Goal: Task Accomplishment & Management: Manage account settings

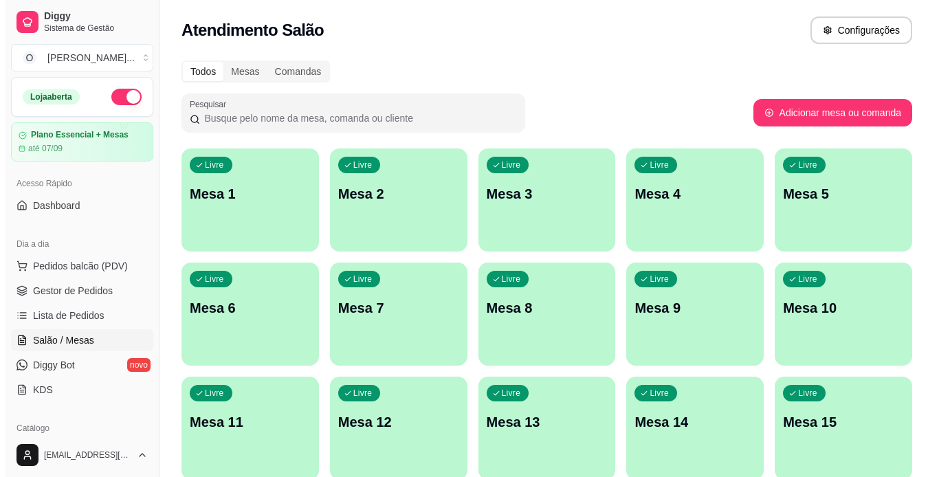
scroll to position [184, 0]
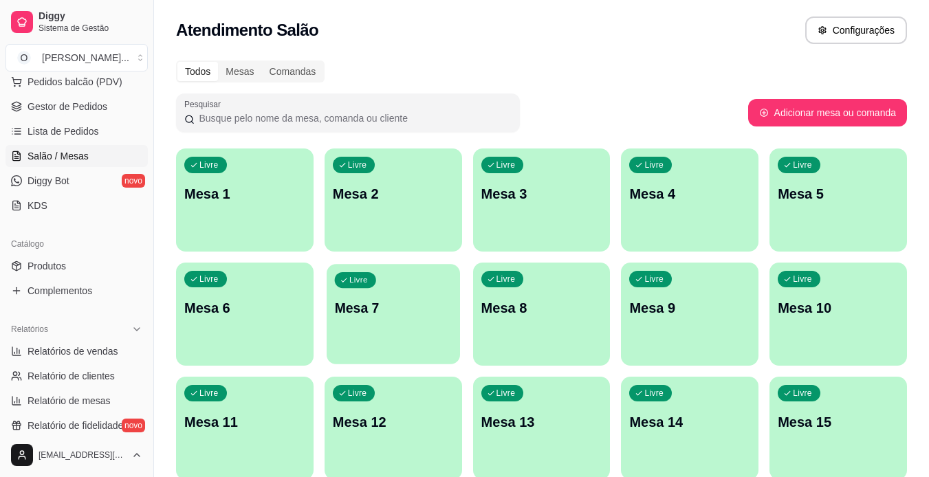
click at [353, 276] on p "Livre" at bounding box center [358, 280] width 19 height 11
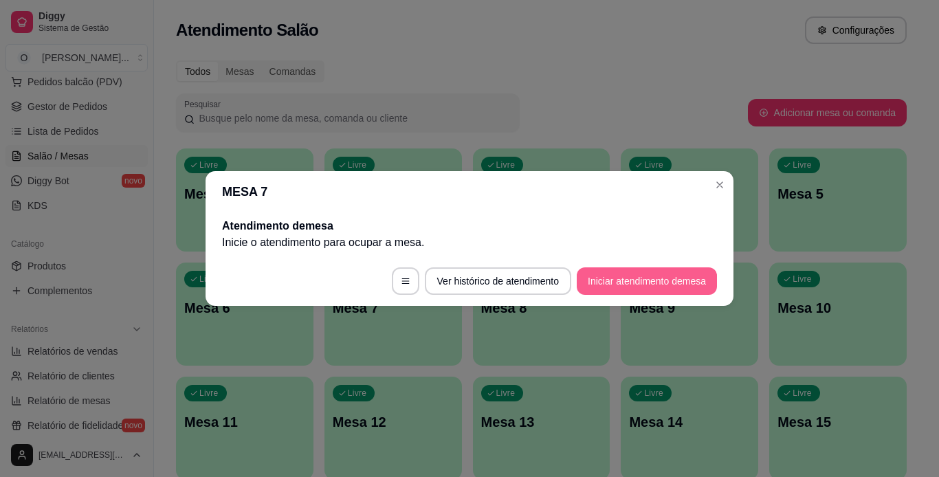
click at [637, 289] on button "Iniciar atendimento de mesa" at bounding box center [647, 280] width 140 height 27
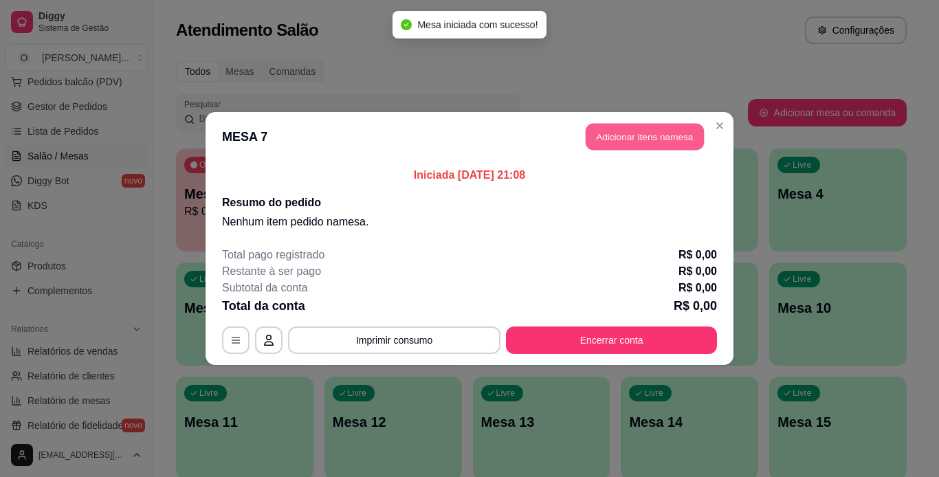
click at [670, 141] on button "Adicionar itens na mesa" at bounding box center [645, 137] width 118 height 27
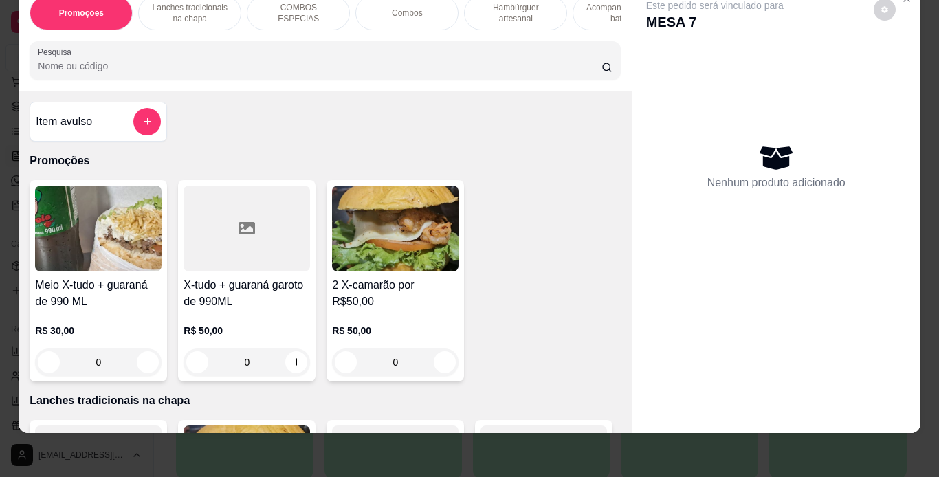
scroll to position [0, 0]
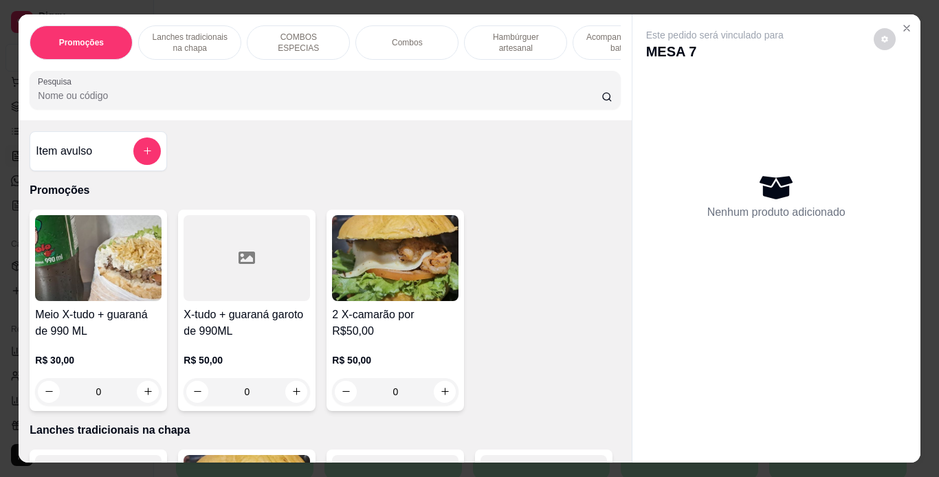
click at [516, 36] on p "Hambúrguer artesanal" at bounding box center [516, 43] width 80 height 22
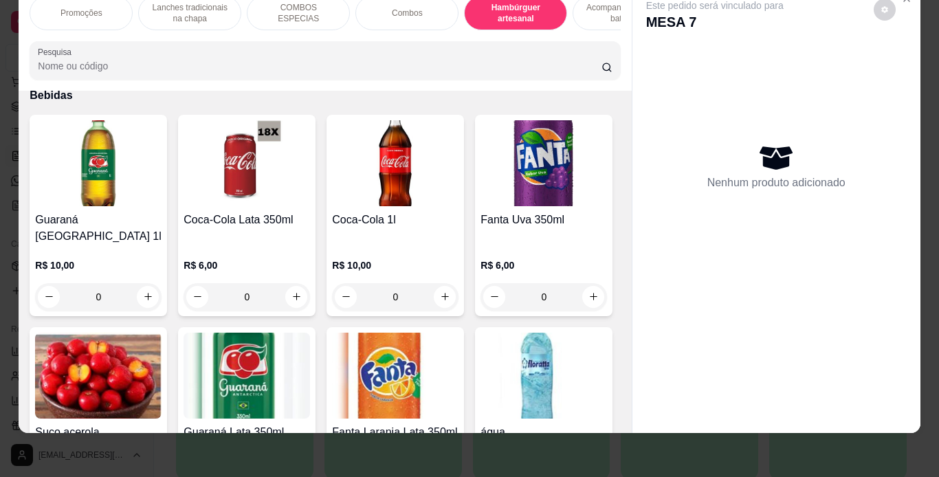
scroll to position [3296, 0]
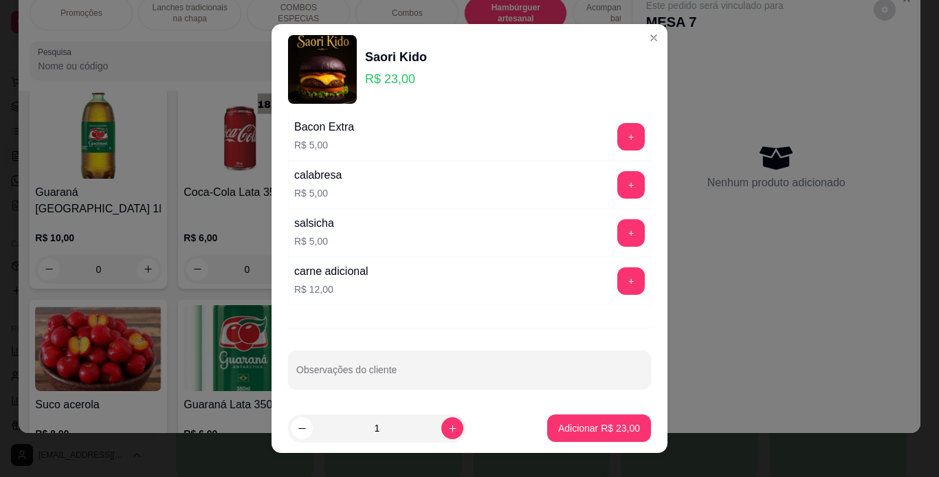
scroll to position [298, 0]
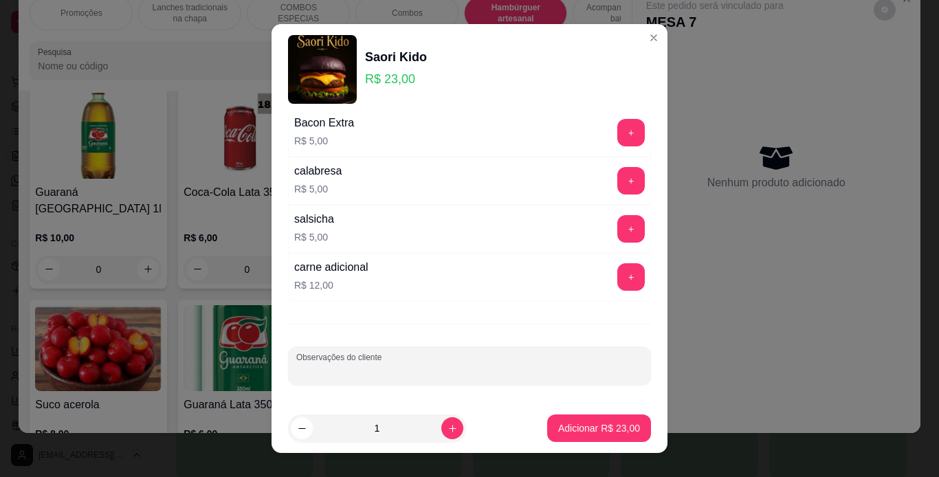
click at [352, 366] on input "Observações do cliente" at bounding box center [469, 371] width 346 height 14
type input "sem repolho"
click at [604, 430] on p "Adicionar R$ 23,00" at bounding box center [600, 428] width 80 height 13
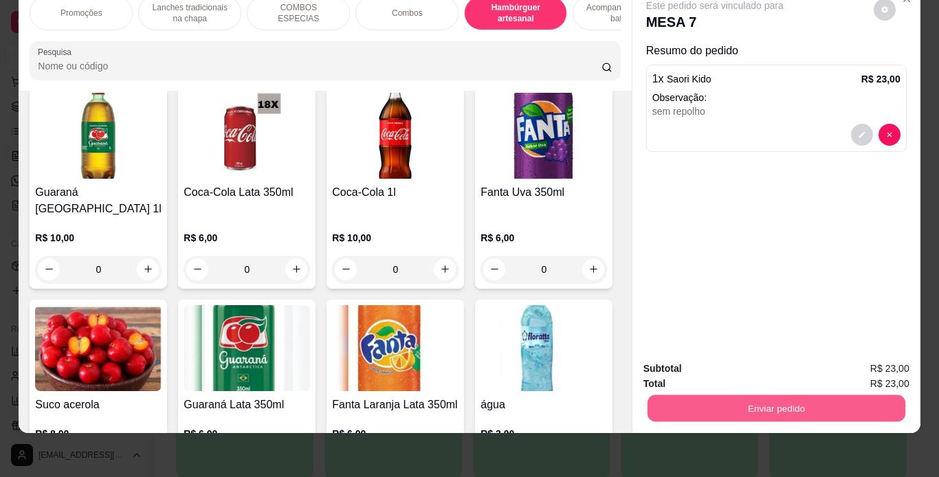
click at [760, 406] on button "Enviar pedido" at bounding box center [776, 408] width 258 height 27
click at [774, 362] on button "Não registrar e enviar pedido" at bounding box center [730, 364] width 143 height 26
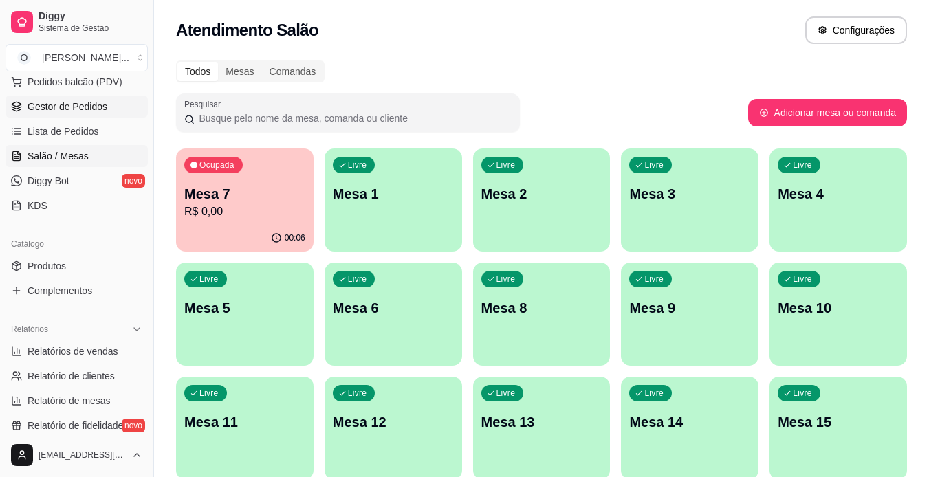
click at [102, 105] on span "Gestor de Pedidos" at bounding box center [67, 107] width 80 height 14
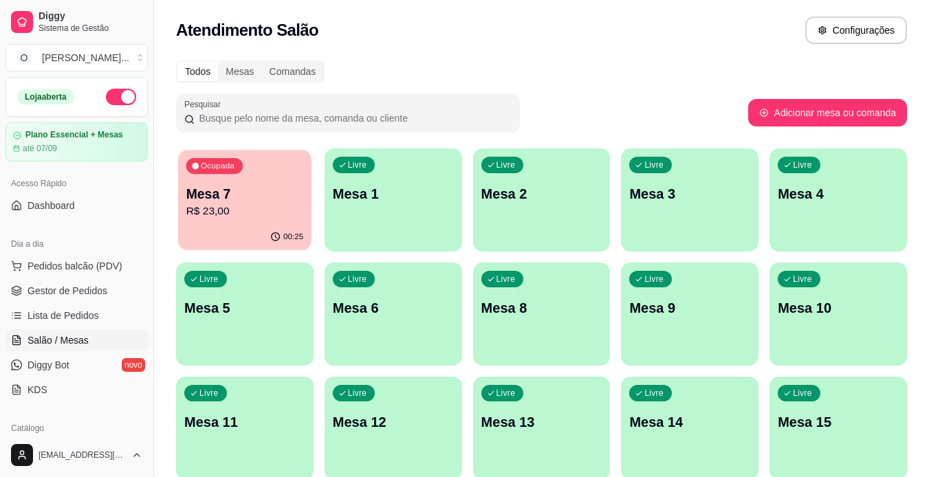
click at [260, 199] on p "Mesa 7" at bounding box center [245, 194] width 118 height 19
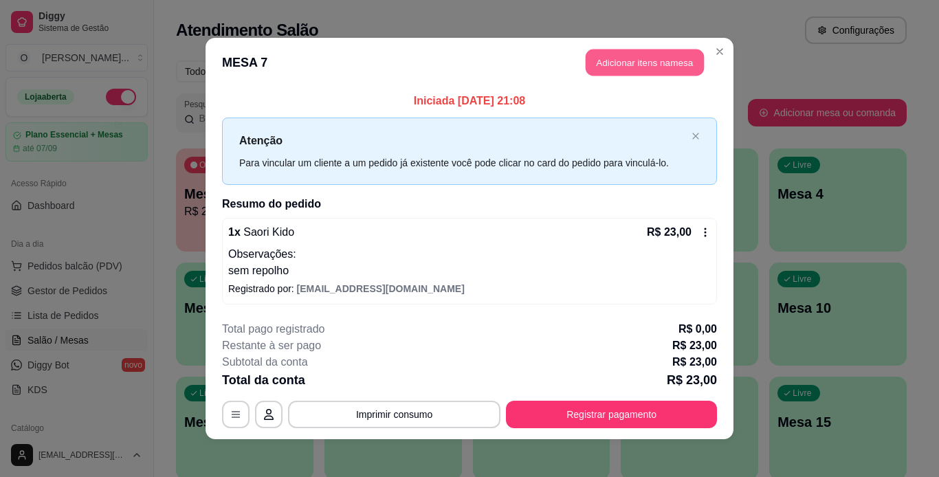
click at [688, 67] on button "Adicionar itens na mesa" at bounding box center [645, 62] width 118 height 27
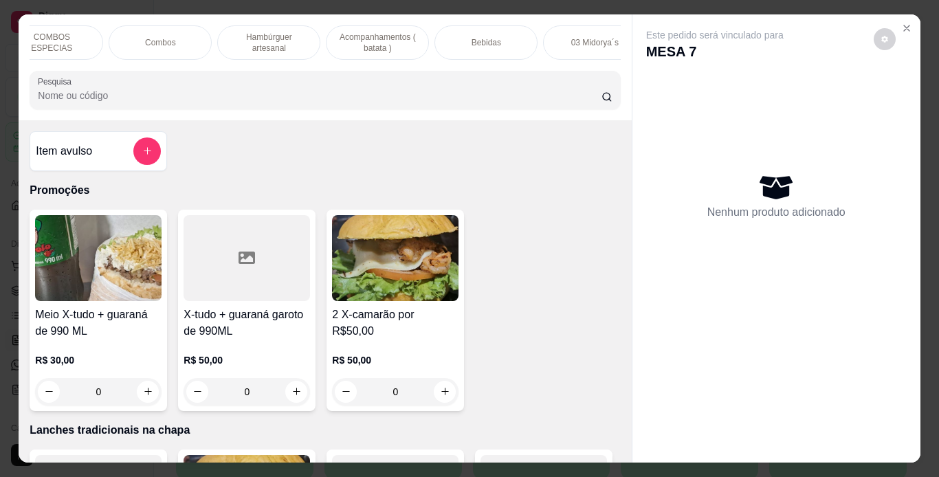
scroll to position [0, 265]
click at [469, 40] on p "Bebidas" at bounding box center [468, 42] width 30 height 11
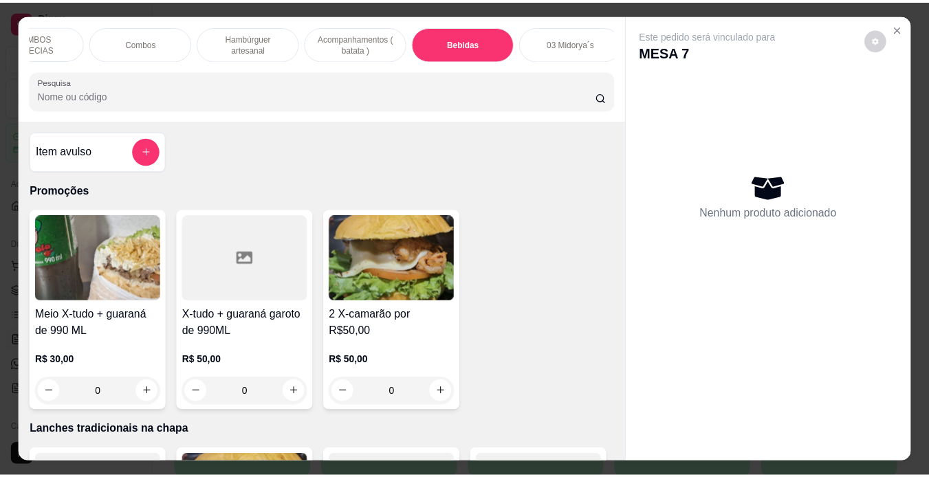
scroll to position [35, 0]
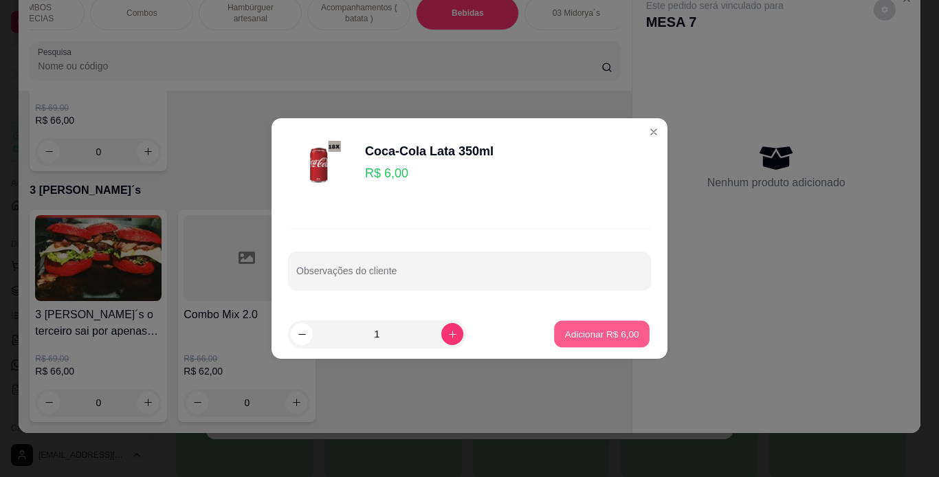
click at [580, 332] on p "Adicionar R$ 6,00" at bounding box center [601, 333] width 74 height 13
type input "1"
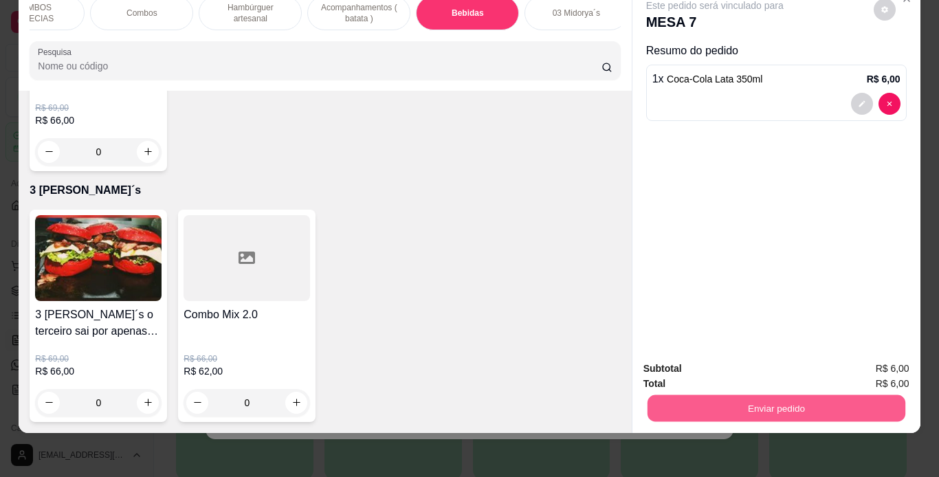
click at [669, 395] on button "Enviar pedido" at bounding box center [776, 408] width 258 height 27
click at [679, 361] on button "Não registrar e enviar pedido" at bounding box center [730, 363] width 139 height 25
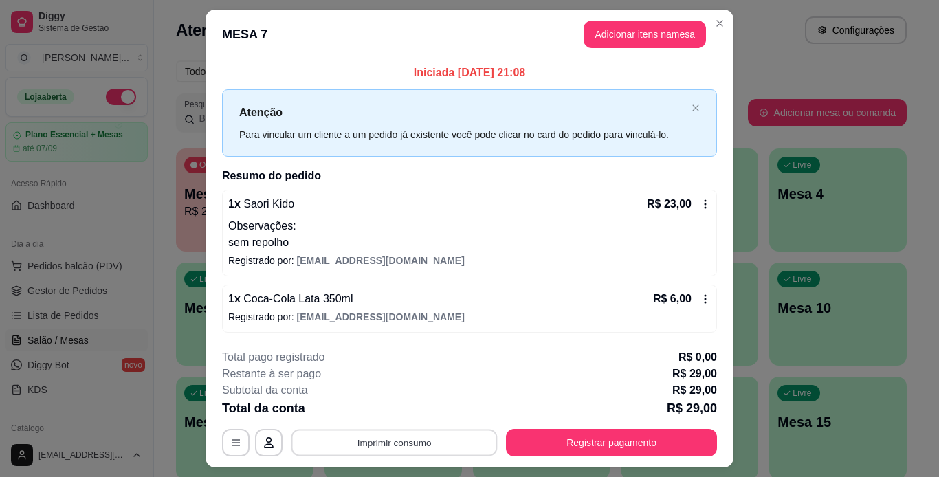
click at [478, 447] on button "Imprimir consumo" at bounding box center [394, 442] width 206 height 27
click at [401, 406] on button "IMPRESSORA" at bounding box center [393, 410] width 96 height 21
click at [461, 435] on button "Imprimir consumo" at bounding box center [394, 442] width 206 height 27
click at [424, 415] on button "IMPRESSORA" at bounding box center [393, 410] width 96 height 21
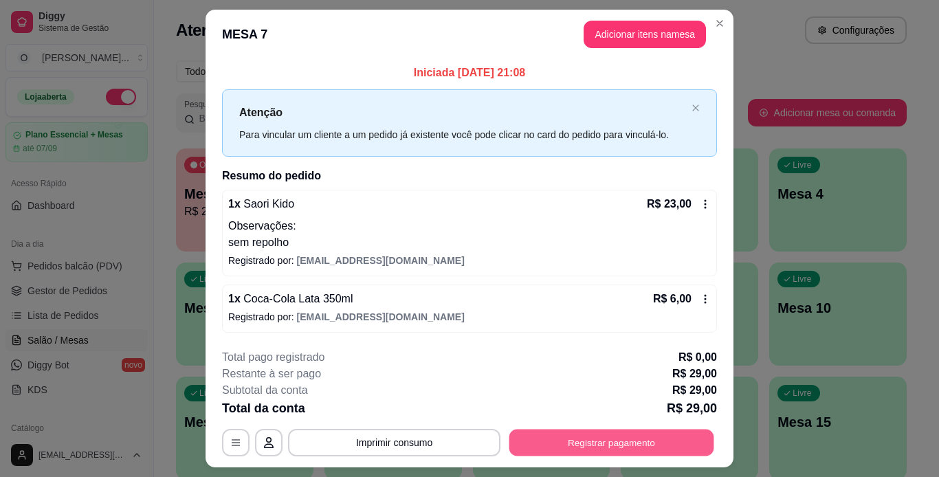
click at [518, 434] on button "Registrar pagamento" at bounding box center [611, 442] width 205 height 27
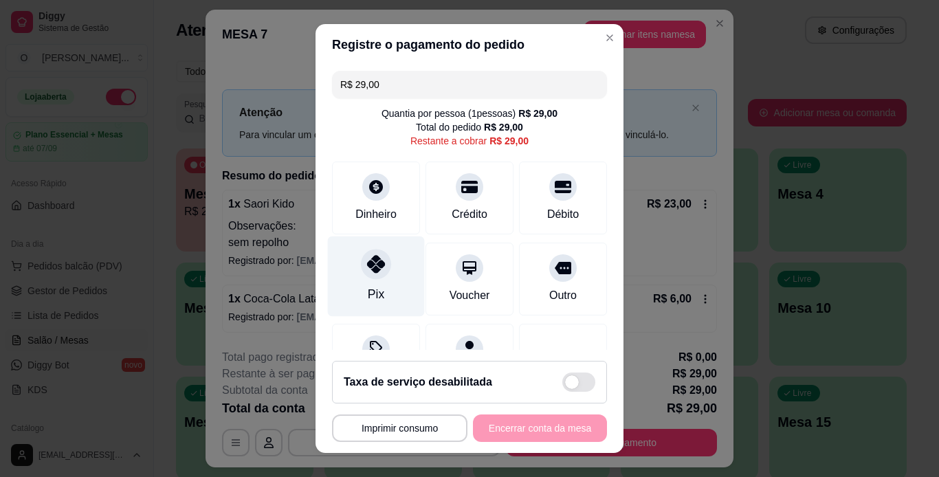
click at [364, 281] on div "Pix" at bounding box center [376, 276] width 97 height 80
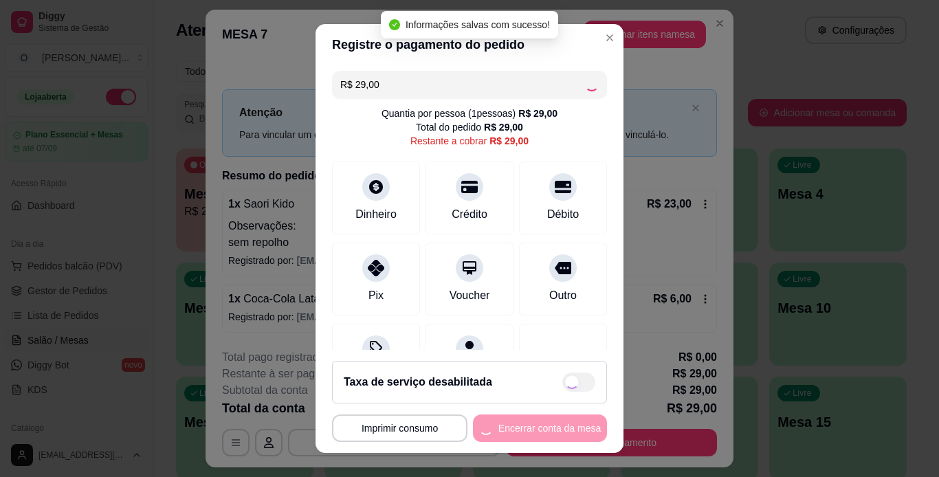
type input "R$ 0,00"
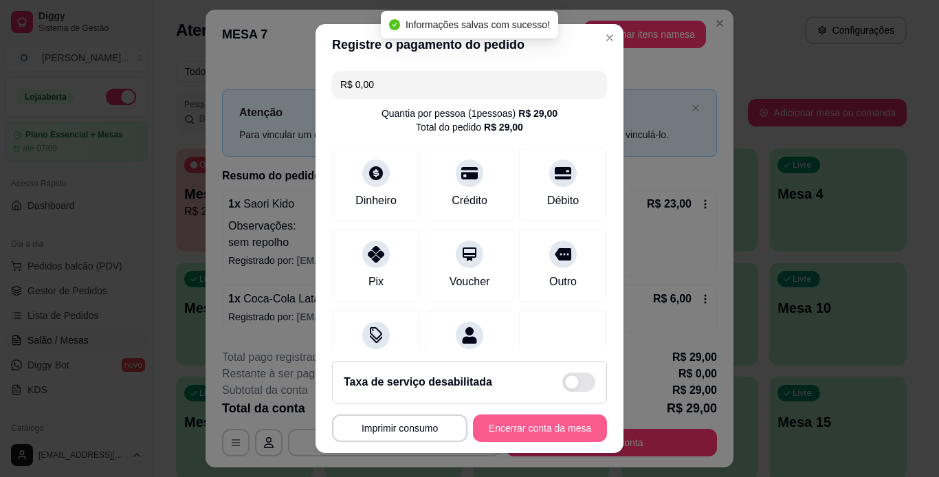
click at [516, 434] on button "Encerrar conta da mesa" at bounding box center [540, 428] width 134 height 27
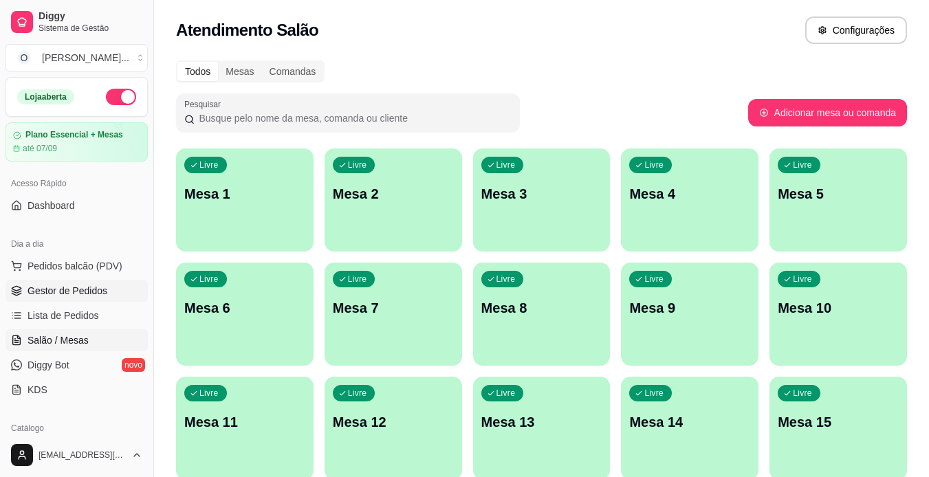
click at [91, 297] on span "Gestor de Pedidos" at bounding box center [67, 291] width 80 height 14
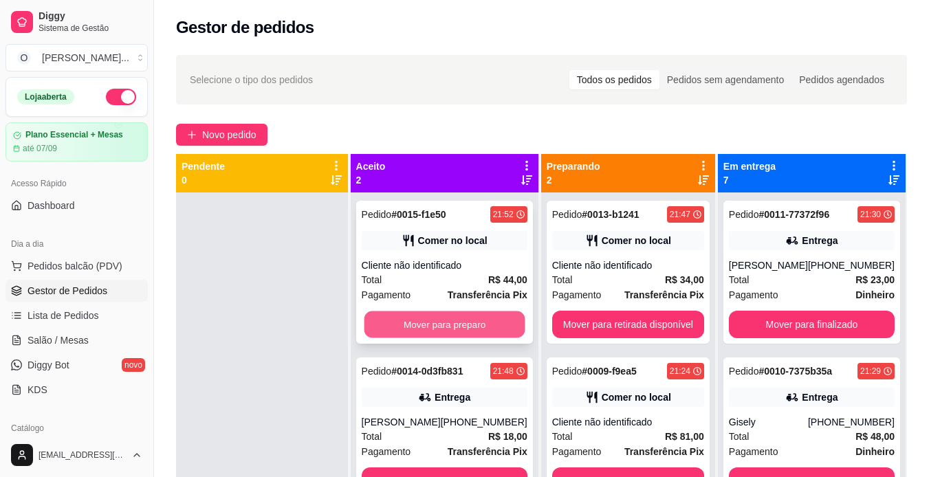
click at [470, 335] on button "Mover para preparo" at bounding box center [444, 324] width 161 height 27
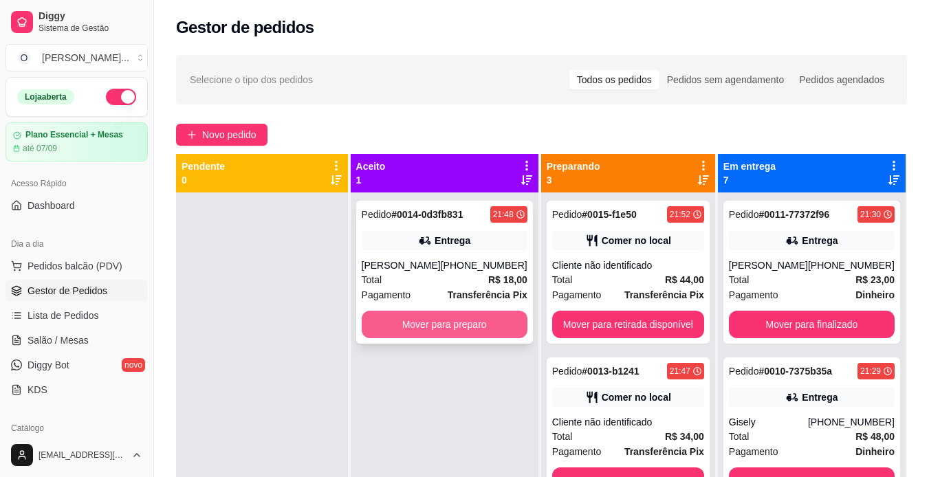
click at [470, 320] on button "Mover para preparo" at bounding box center [445, 324] width 166 height 27
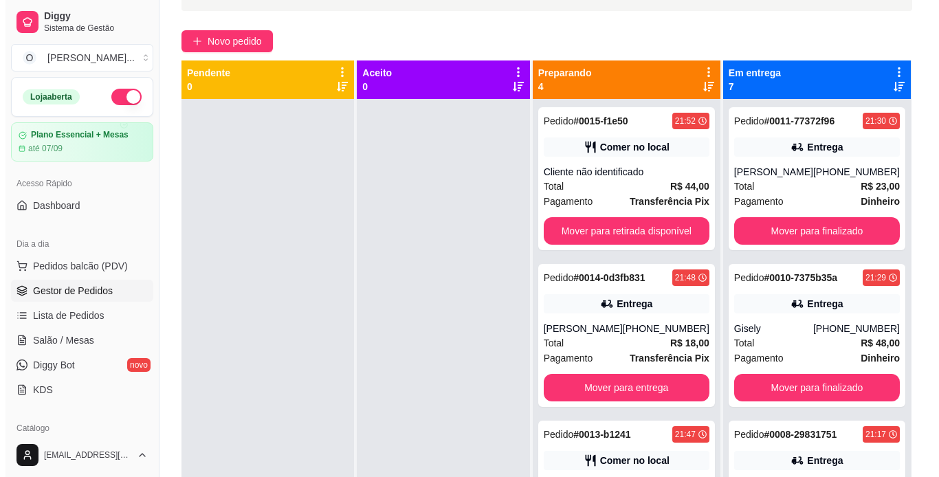
scroll to position [82, 0]
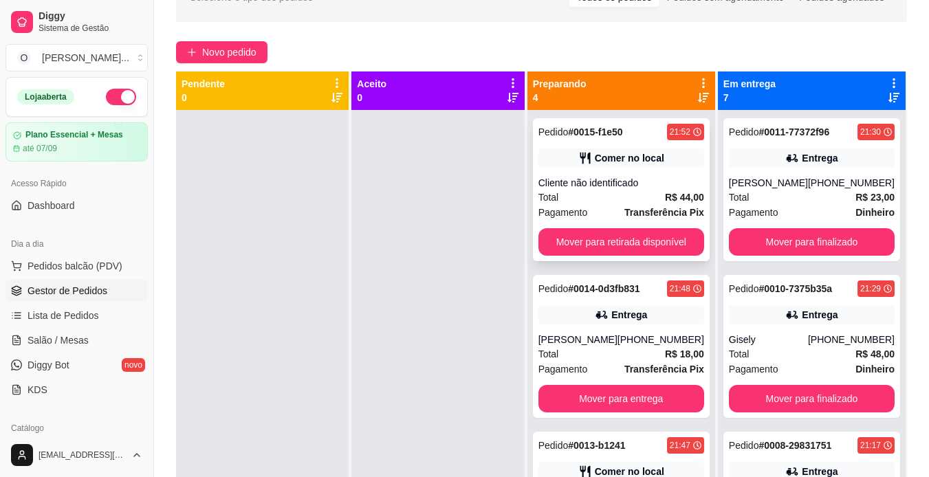
click at [628, 188] on div "Cliente não identificado" at bounding box center [621, 183] width 166 height 14
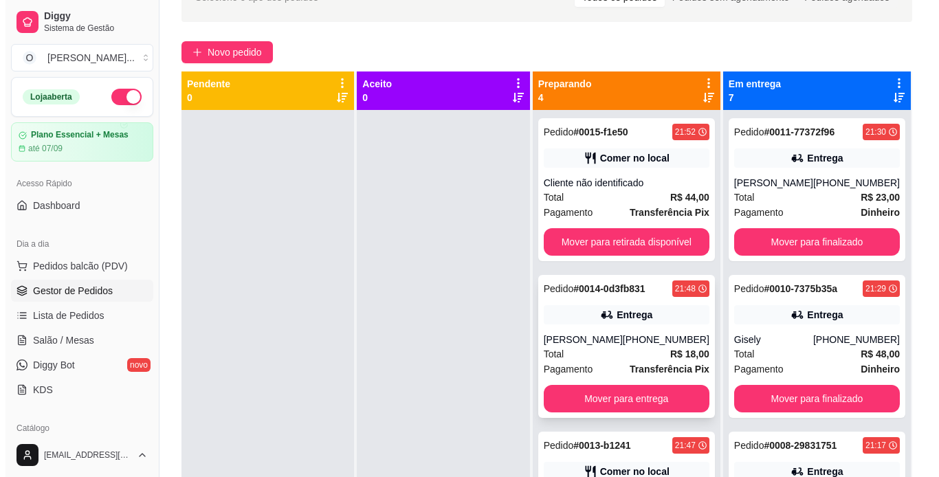
scroll to position [164, 0]
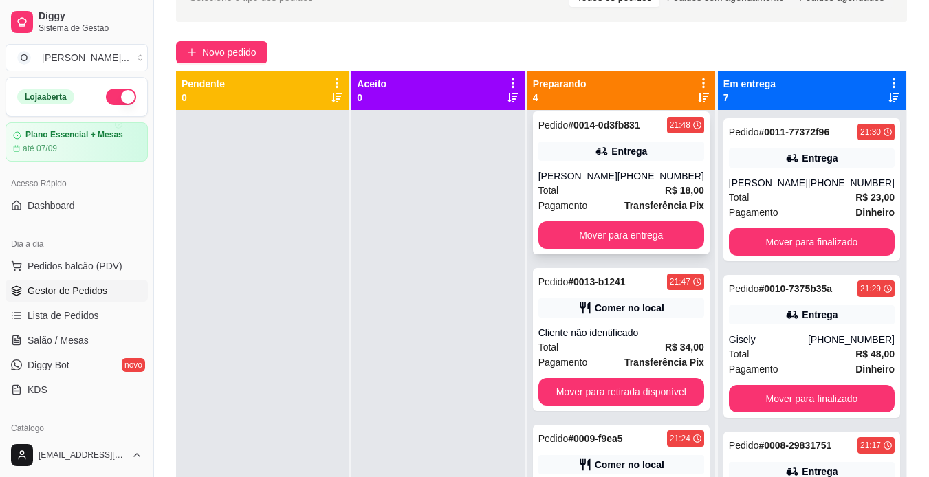
click at [622, 340] on div "Total R$ 34,00" at bounding box center [621, 347] width 166 height 15
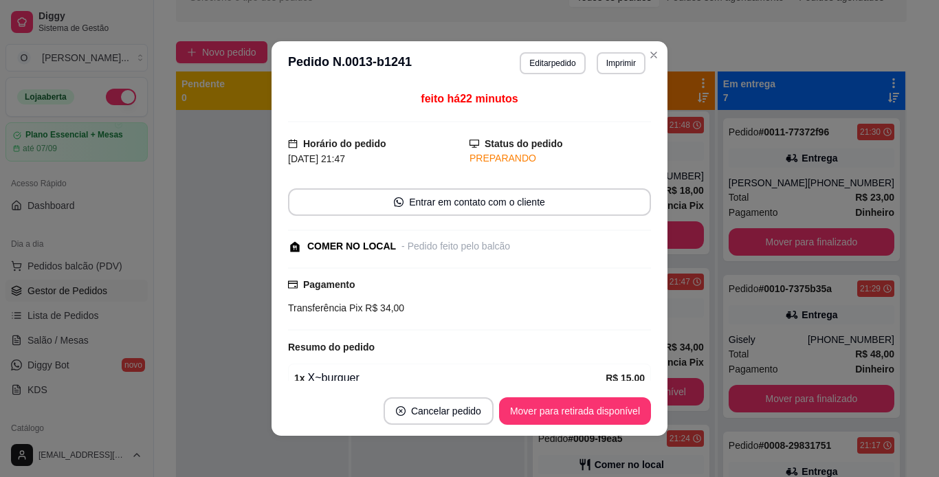
scroll to position [108, 0]
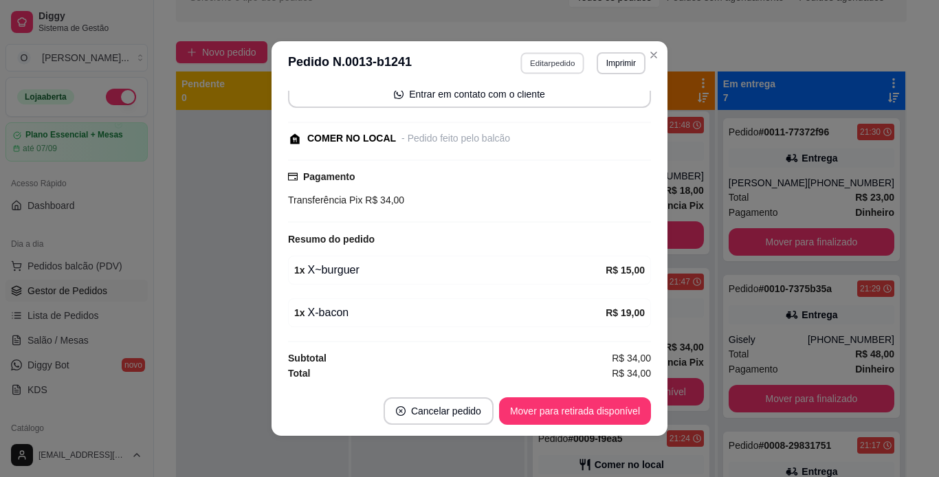
click at [559, 55] on button "Editar pedido" at bounding box center [553, 62] width 64 height 21
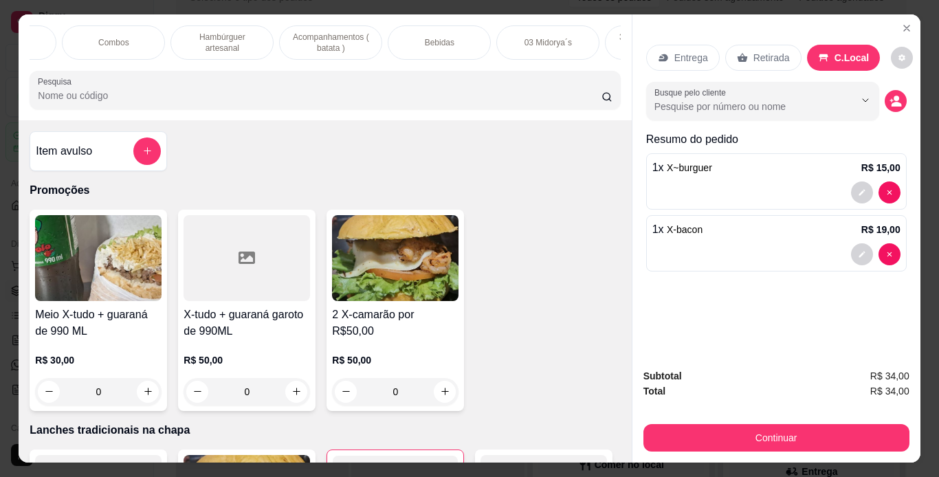
scroll to position [0, 295]
click at [441, 29] on div "Bebidas" at bounding box center [437, 42] width 103 height 34
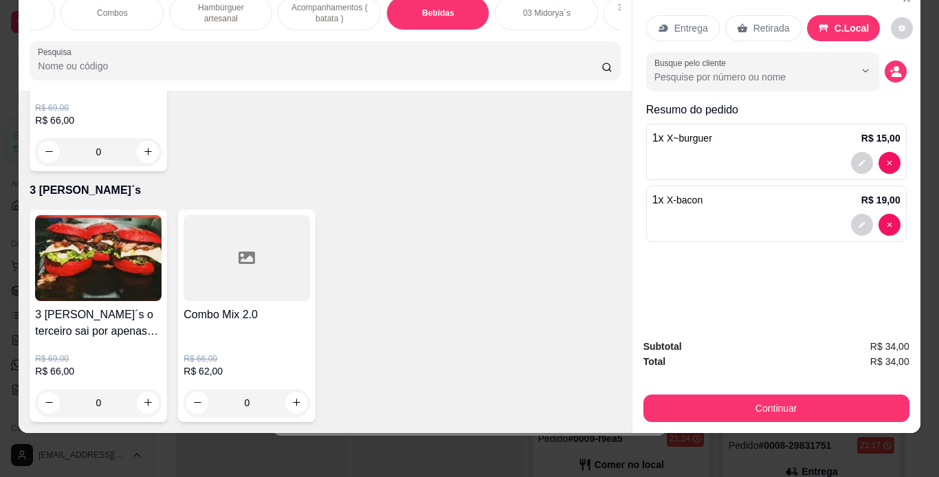
scroll to position [4460, 0]
type input "2"
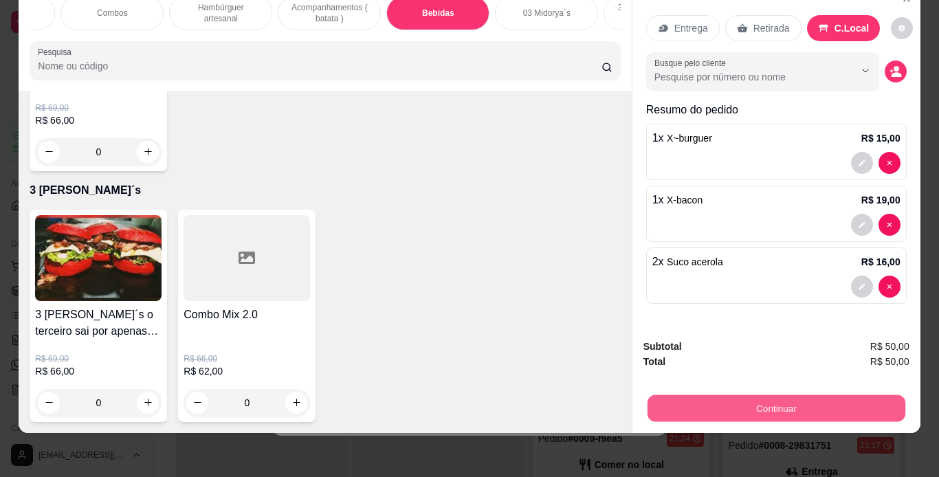
click at [658, 395] on button "Continuar" at bounding box center [776, 408] width 258 height 27
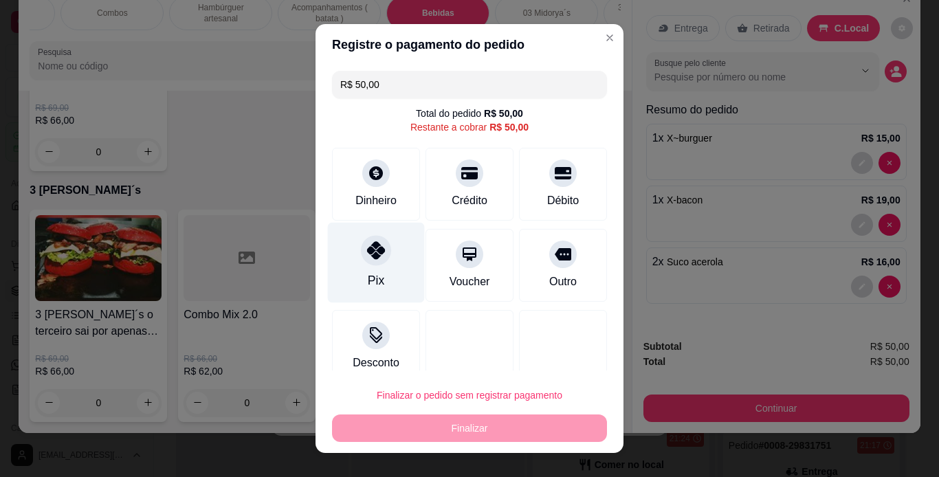
click at [353, 267] on div "Pix" at bounding box center [376, 262] width 97 height 80
type input "R$ 0,00"
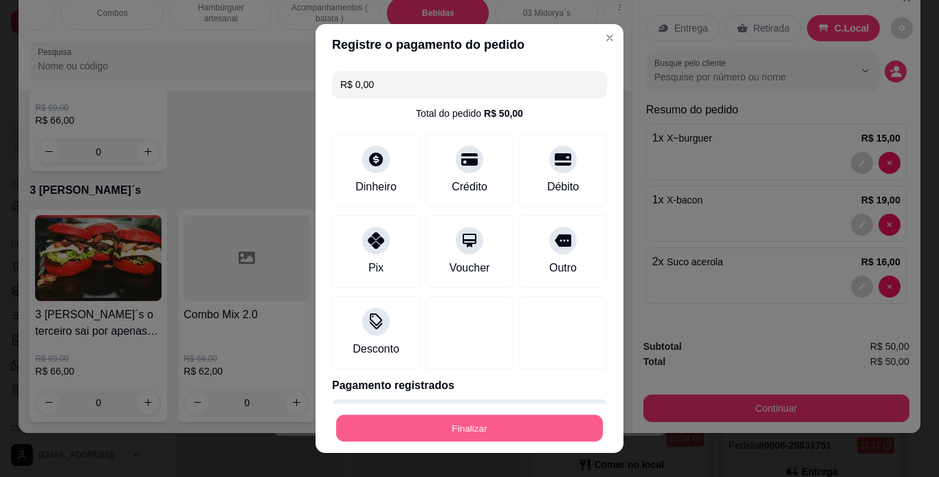
click at [455, 432] on button "Finalizar" at bounding box center [469, 428] width 267 height 27
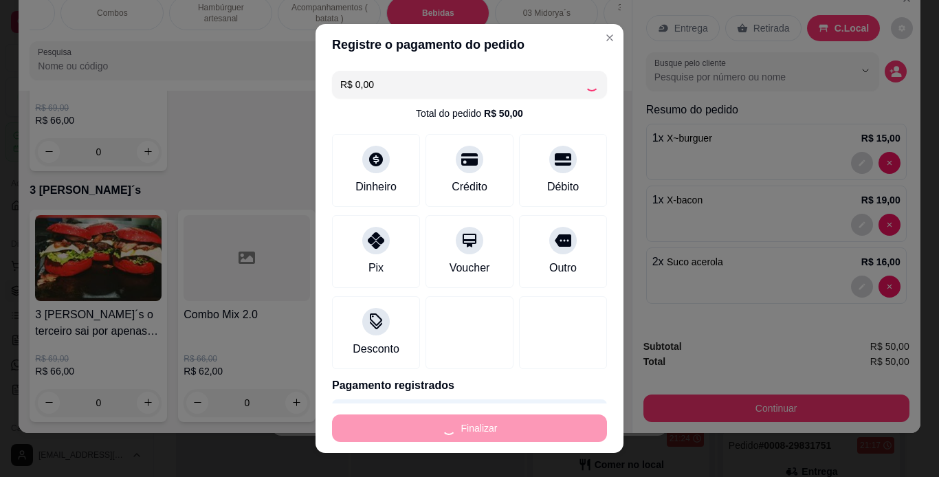
type input "0"
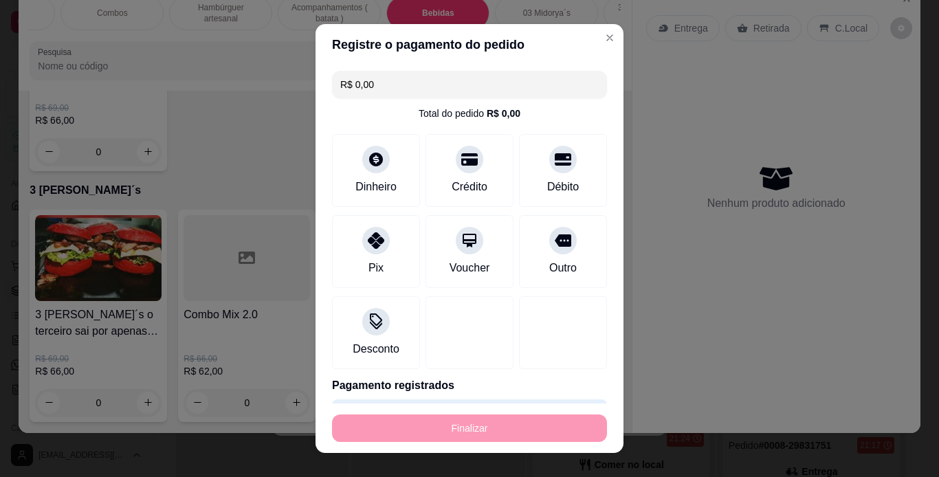
type input "-R$ 50,00"
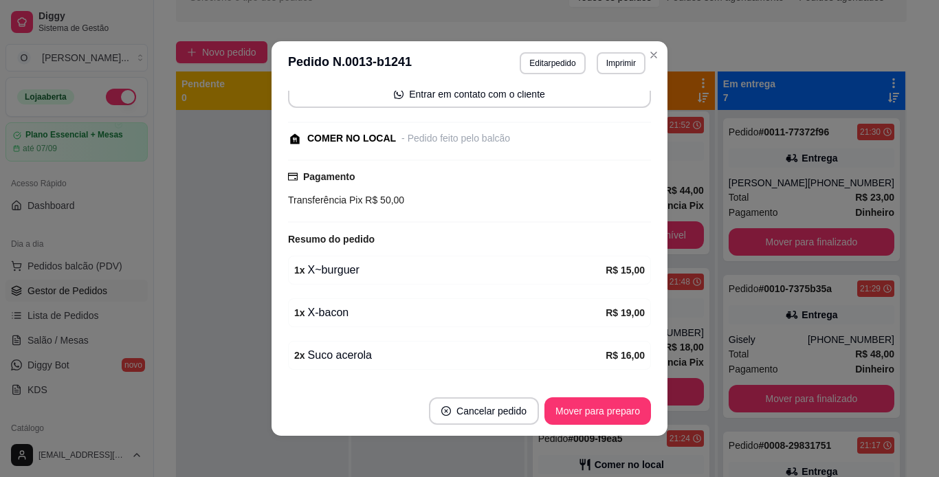
scroll to position [7, 0]
click at [602, 72] on button "Imprimir" at bounding box center [620, 62] width 47 height 21
click at [588, 108] on button "IMPRESSORA" at bounding box center [592, 111] width 100 height 22
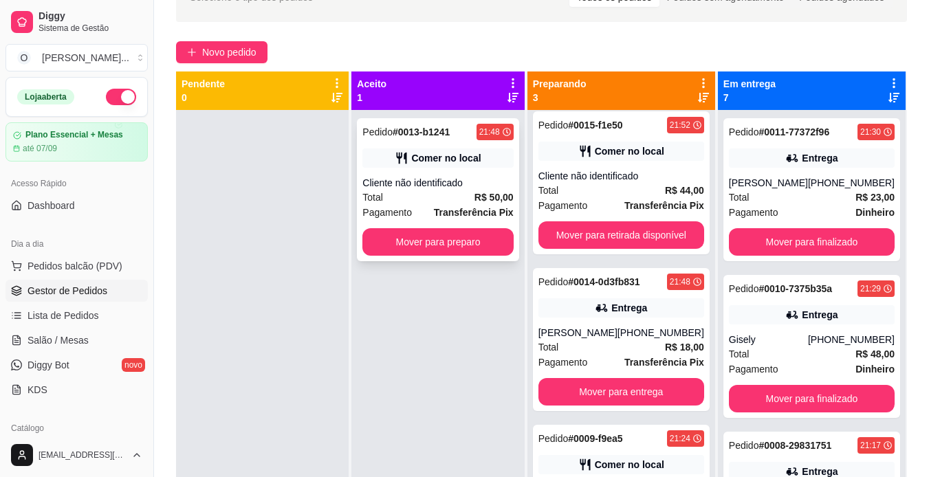
click at [472, 190] on div "Total R$ 50,00" at bounding box center [437, 197] width 151 height 15
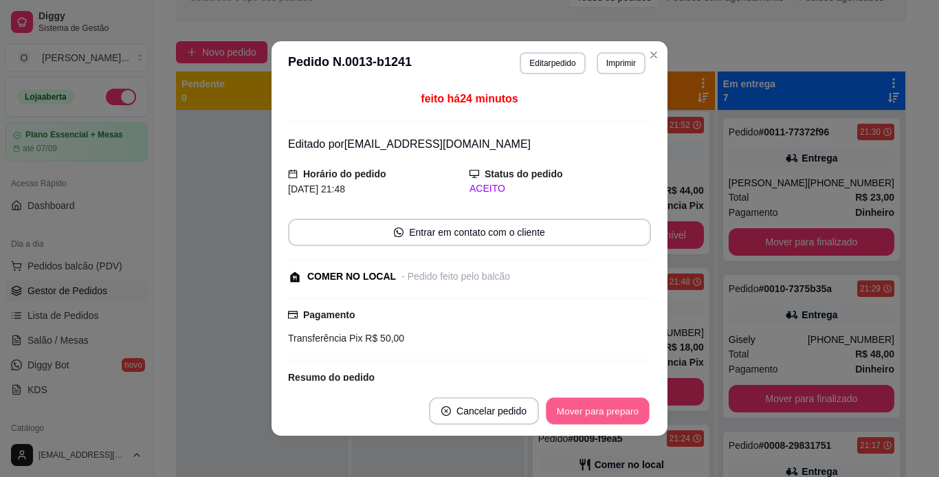
click at [606, 414] on button "Mover para preparo" at bounding box center [597, 411] width 103 height 27
click at [606, 414] on div "Mover para preparo" at bounding box center [588, 410] width 126 height 27
click at [606, 414] on button "Mover para retirada disponível" at bounding box center [574, 411] width 147 height 27
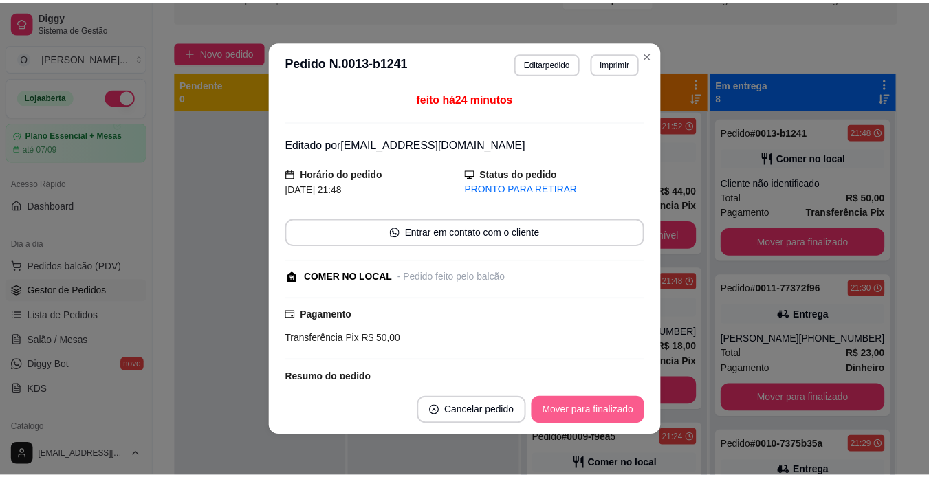
scroll to position [7, 0]
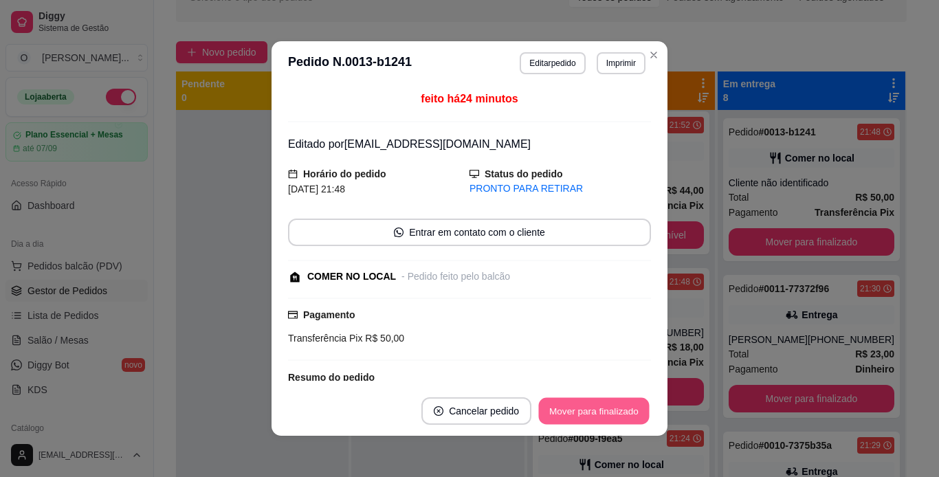
click at [606, 414] on button "Mover para finalizado" at bounding box center [594, 411] width 111 height 27
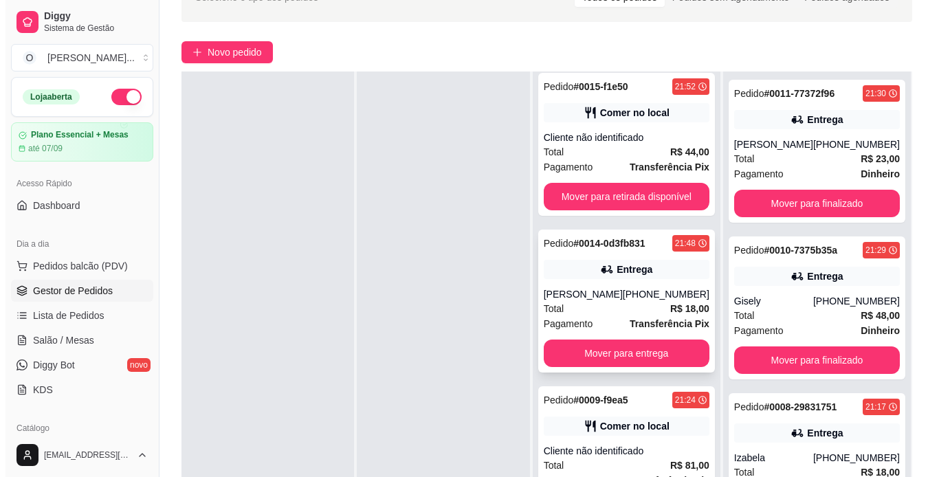
scroll to position [210, 0]
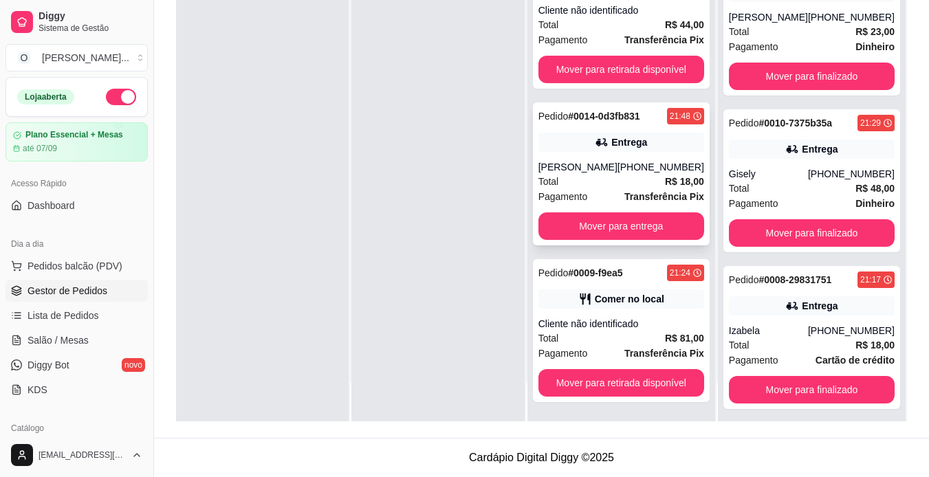
click at [629, 340] on div "Total R$ 81,00" at bounding box center [621, 338] width 166 height 15
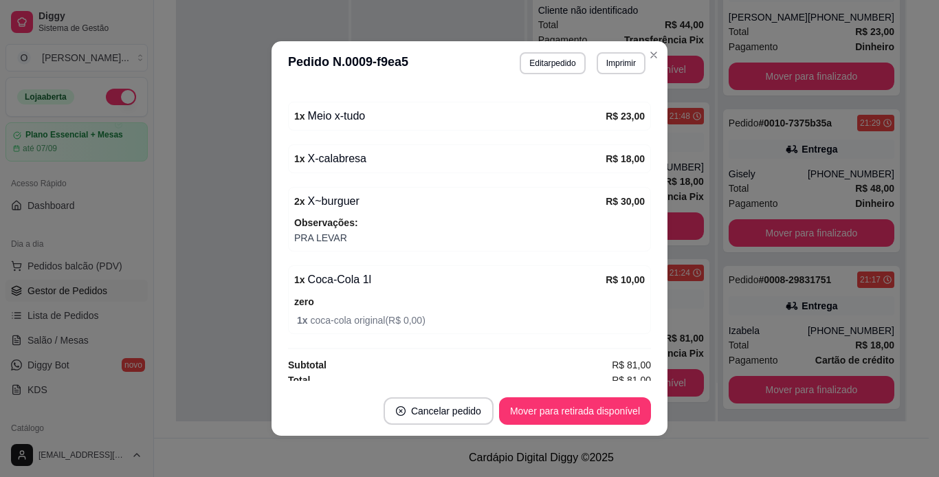
scroll to position [299, 0]
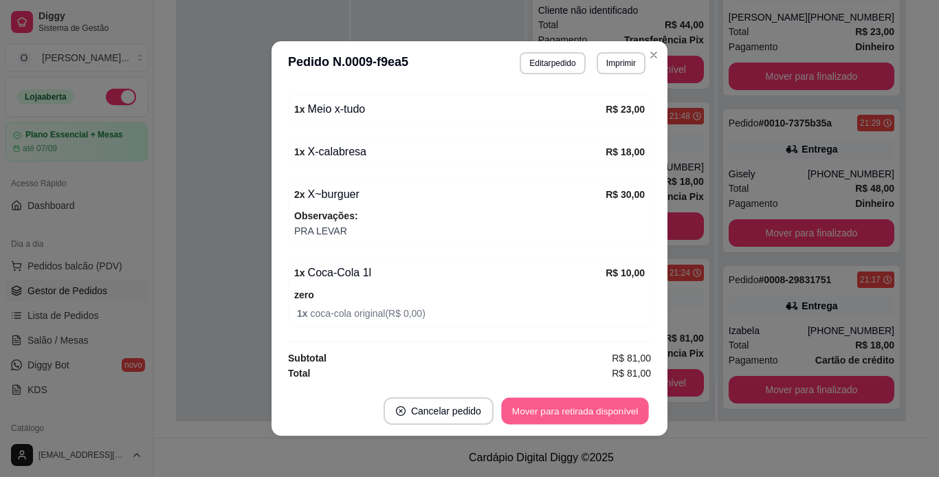
click at [579, 419] on button "Mover para retirada disponível" at bounding box center [574, 411] width 147 height 27
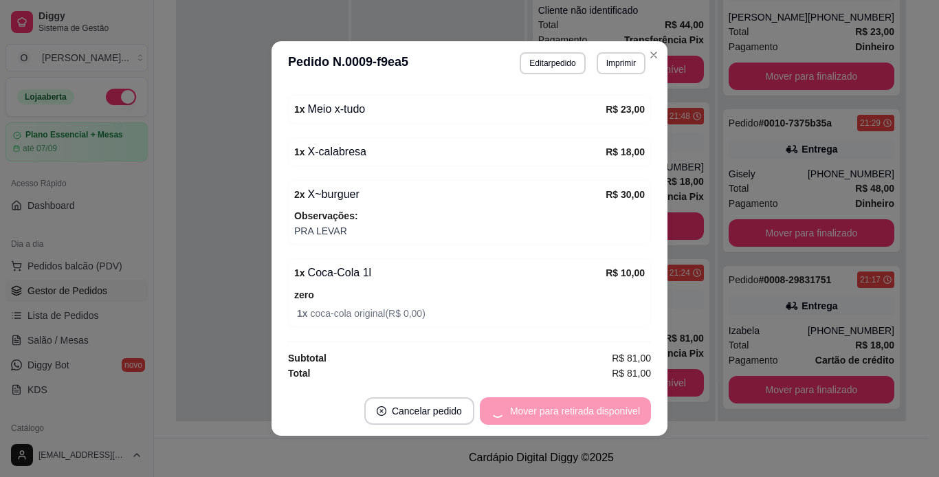
scroll to position [0, 0]
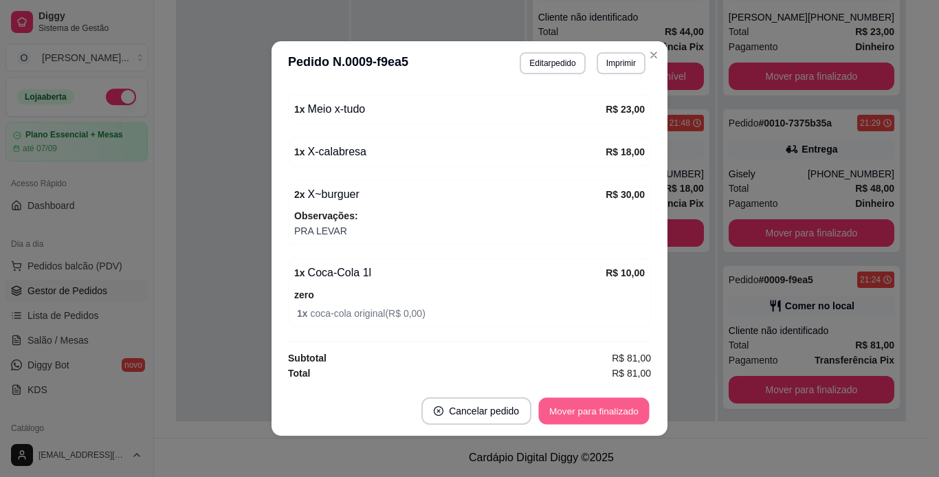
click at [579, 419] on button "Mover para finalizado" at bounding box center [594, 411] width 111 height 27
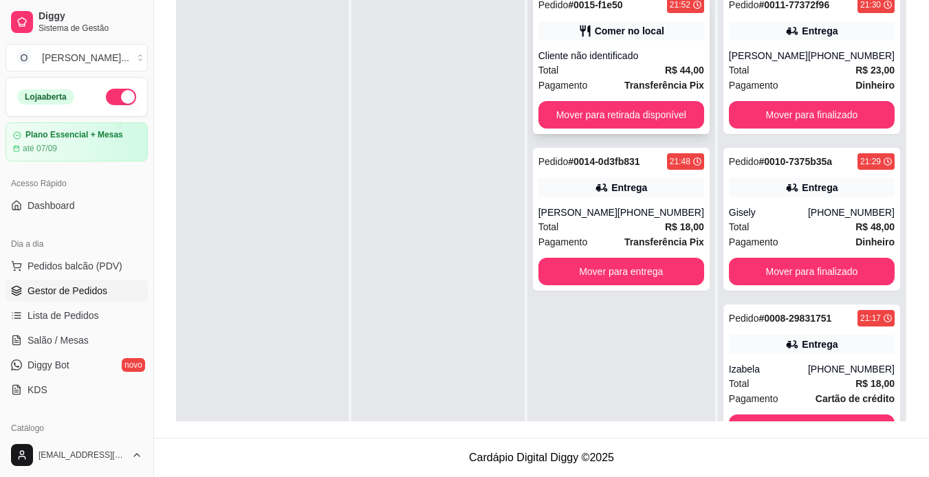
click at [638, 70] on div "Total R$ 44,00" at bounding box center [621, 70] width 166 height 15
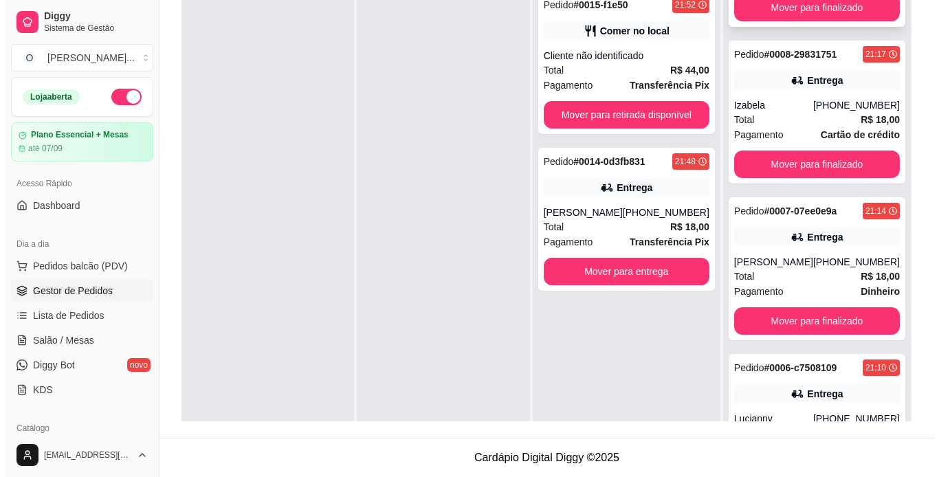
scroll to position [265, 0]
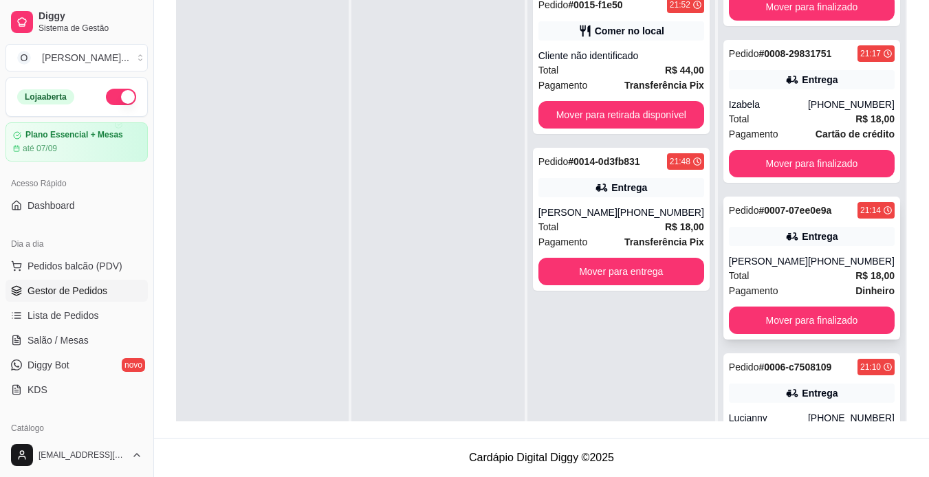
click at [771, 214] on strong "# 0007-07ee0e9a" at bounding box center [794, 210] width 73 height 11
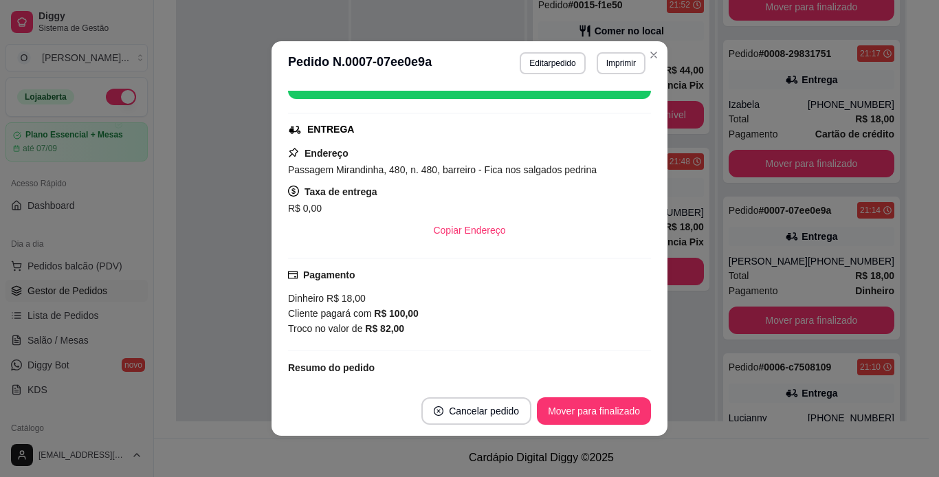
scroll to position [188, 0]
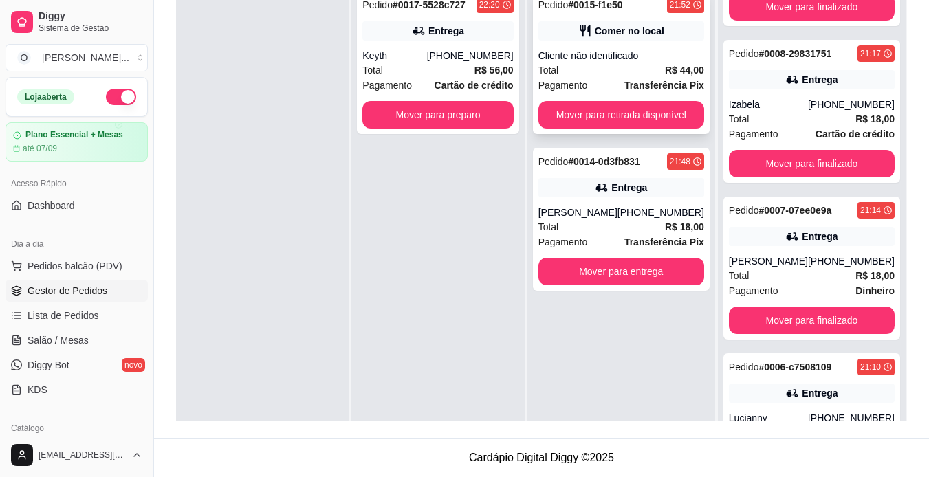
click at [657, 64] on div "Total R$ 44,00" at bounding box center [621, 70] width 166 height 15
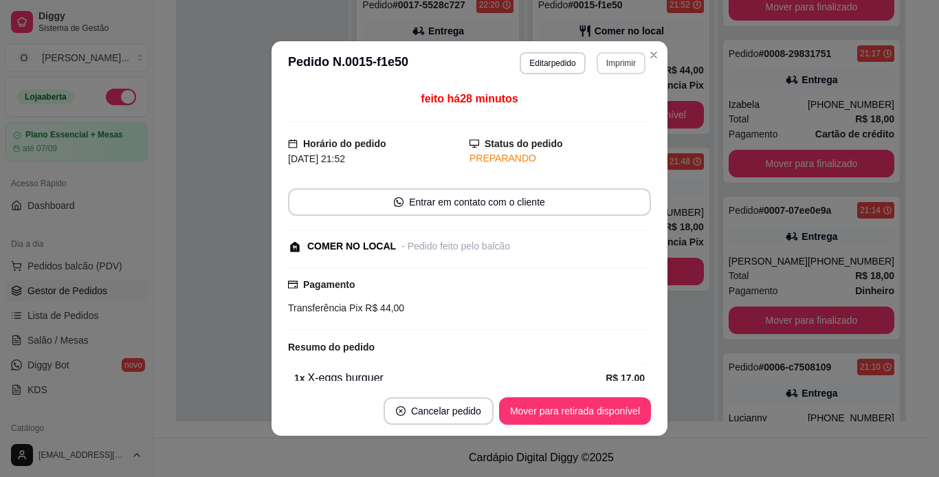
click at [630, 65] on button "Imprimir" at bounding box center [621, 63] width 49 height 22
click at [618, 109] on button "IMPRESSORA" at bounding box center [591, 110] width 96 height 21
click at [566, 411] on button "Mover para retirada disponível" at bounding box center [574, 411] width 147 height 27
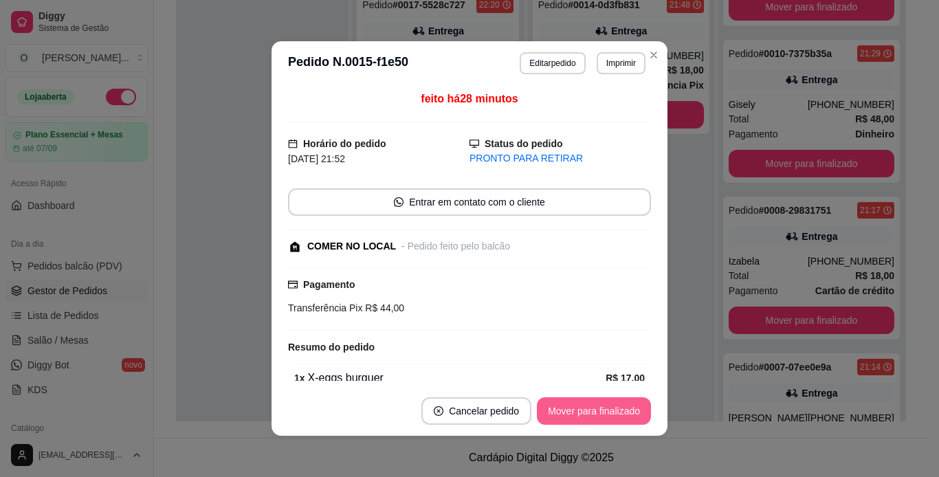
scroll to position [421, 0]
click at [566, 411] on button "Mover para finalizado" at bounding box center [594, 411] width 111 height 27
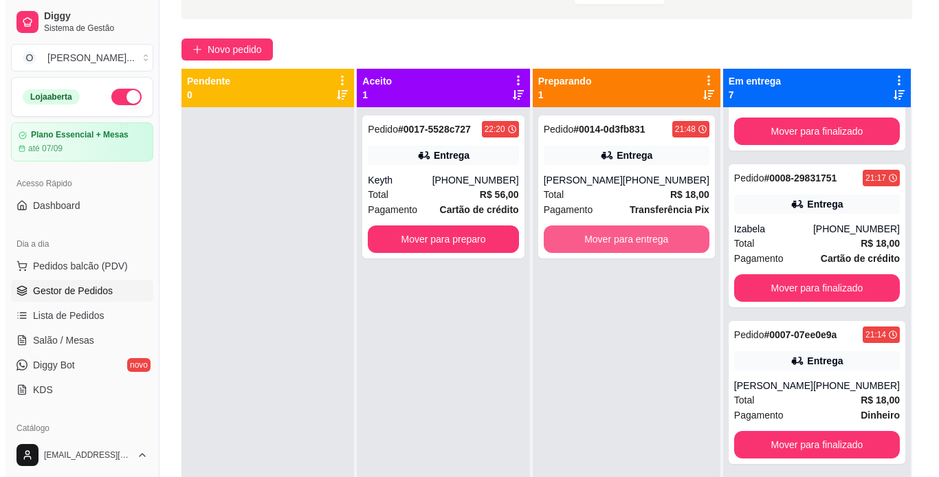
scroll to position [85, 0]
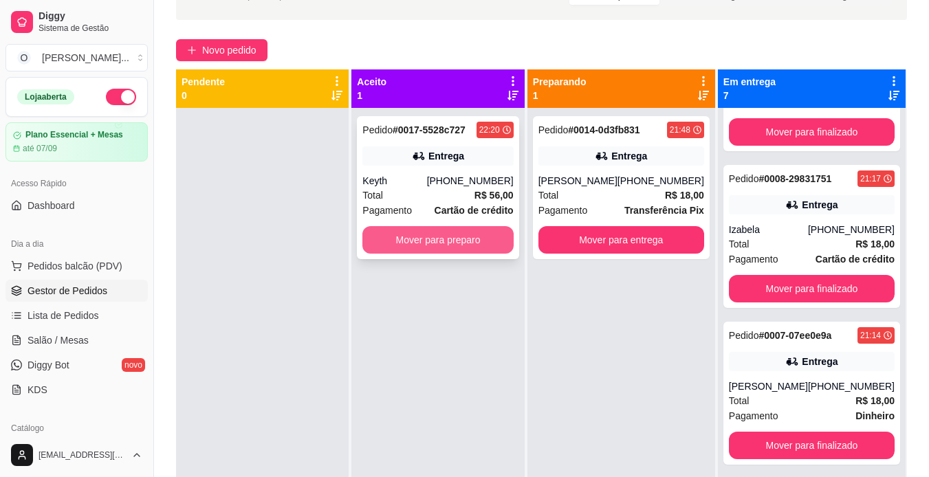
click at [502, 235] on button "Mover para preparo" at bounding box center [437, 239] width 151 height 27
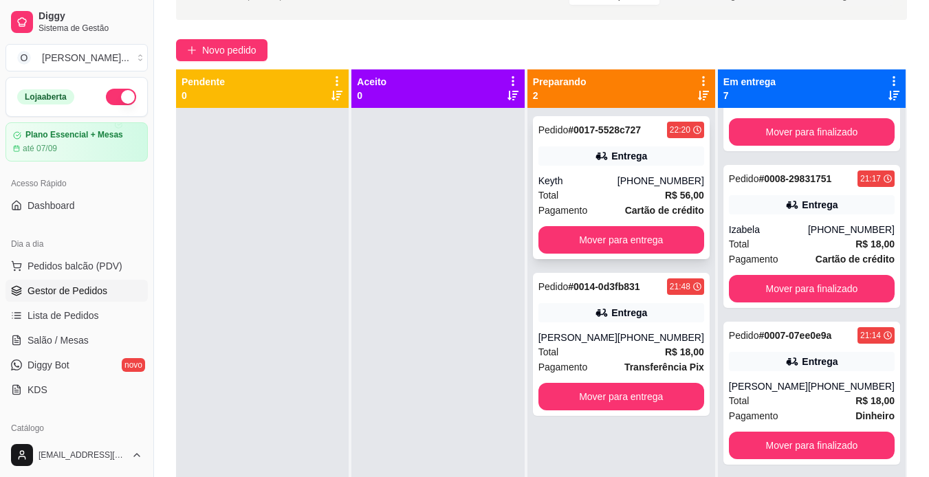
click at [617, 188] on div "Total R$ 56,00" at bounding box center [621, 195] width 166 height 15
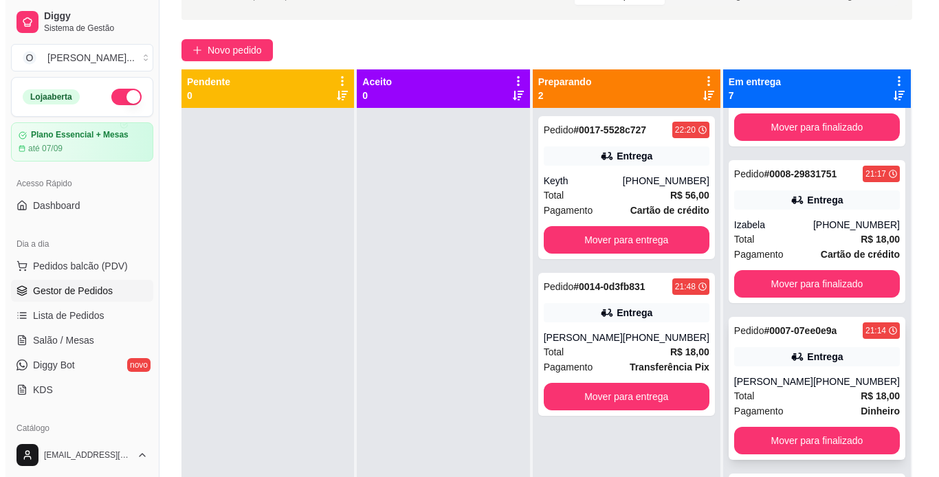
scroll to position [270, 0]
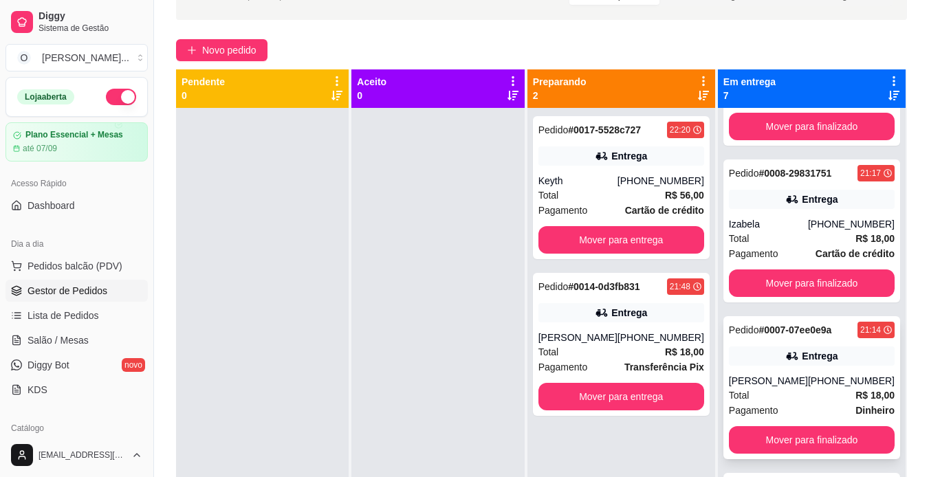
click at [785, 345] on div "Pedido # 0007-07ee0e9a 21:14 Entrega [PERSON_NAME] [PHONE_NUMBER] Total R$ 18,0…" at bounding box center [811, 387] width 177 height 143
click at [661, 326] on div "Pedido # 0014-0d3fb831 21:48 Entrega [PERSON_NAME] [PHONE_NUMBER] Total R$ 18,0…" at bounding box center [621, 344] width 177 height 143
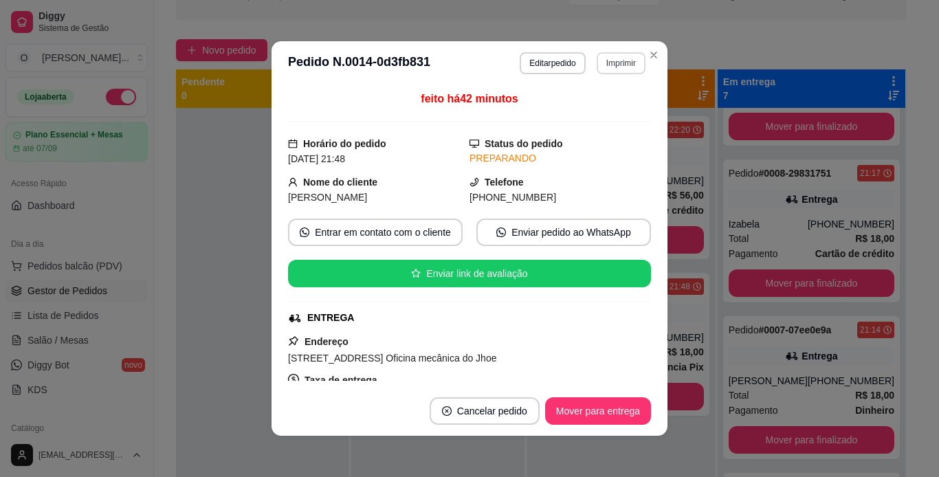
click at [624, 59] on button "Imprimir" at bounding box center [621, 63] width 49 height 22
click at [612, 110] on button "IMPRESSORA" at bounding box center [591, 110] width 96 height 21
click at [590, 408] on button "Mover para entrega" at bounding box center [598, 411] width 103 height 27
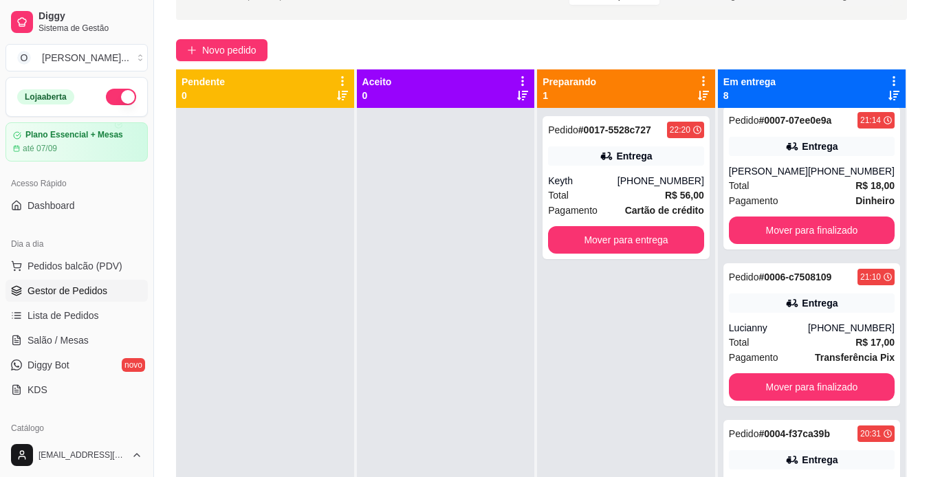
scroll to position [721, 0]
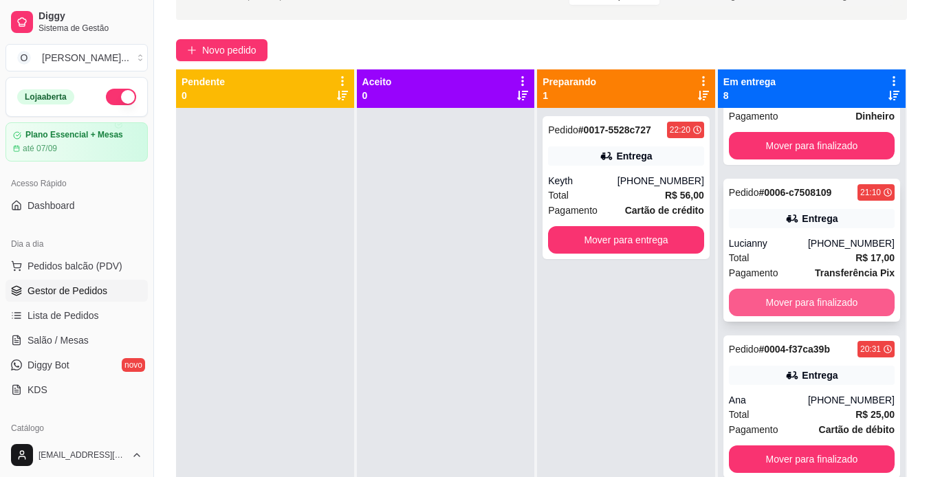
click at [835, 296] on button "Mover para finalizado" at bounding box center [812, 302] width 166 height 27
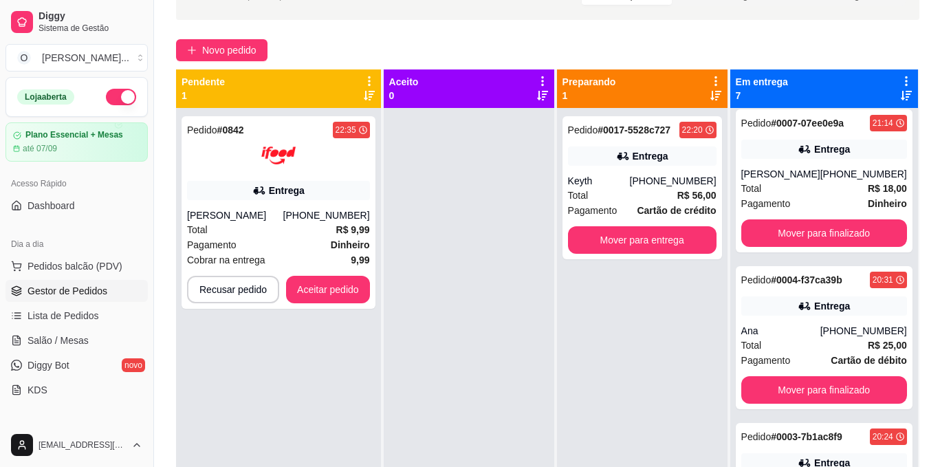
scroll to position [714, 0]
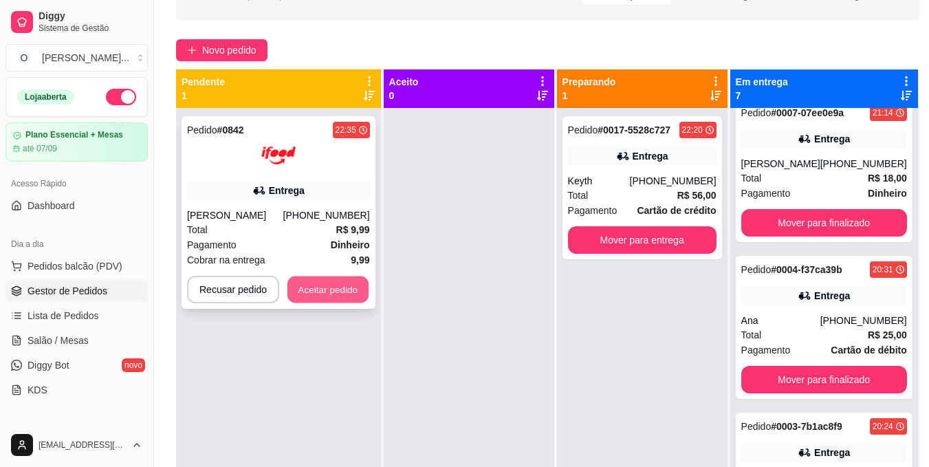
click at [357, 283] on button "Aceitar pedido" at bounding box center [327, 289] width 81 height 27
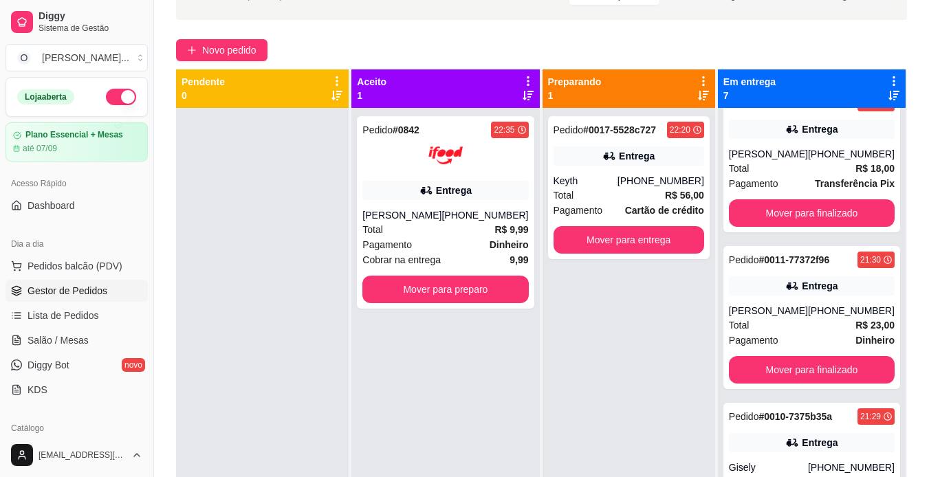
scroll to position [26, 0]
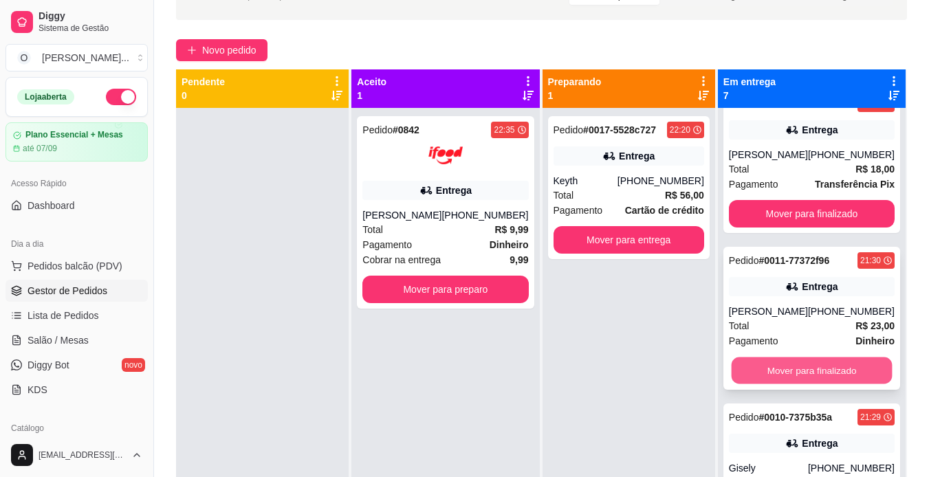
click at [785, 379] on button "Mover para finalizado" at bounding box center [811, 370] width 161 height 27
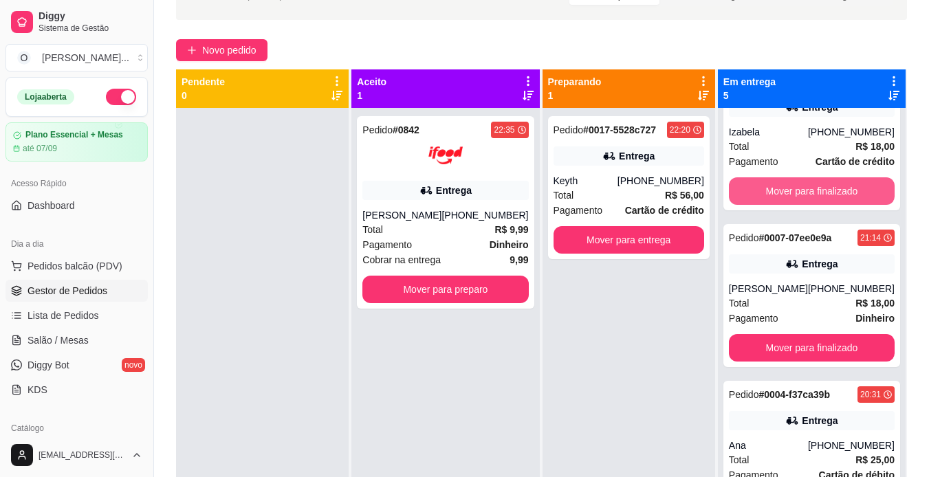
scroll to position [205, 0]
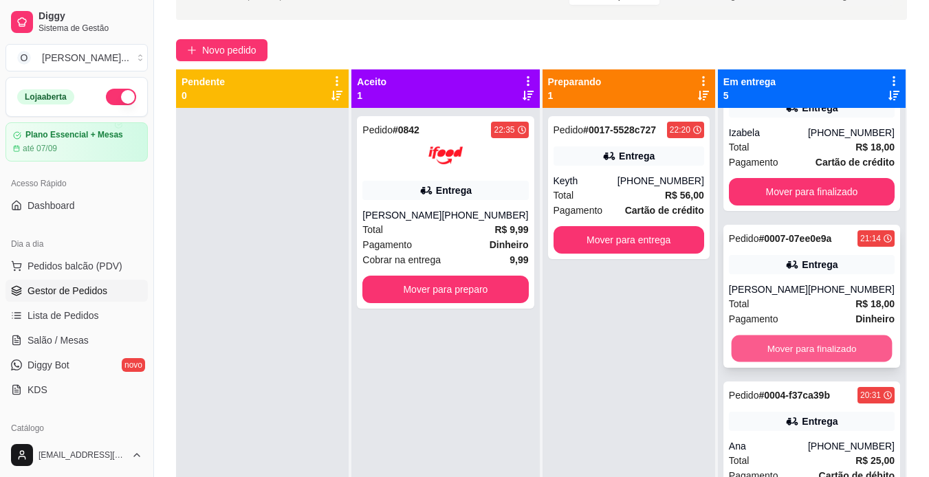
click at [795, 349] on button "Mover para finalizado" at bounding box center [811, 348] width 161 height 27
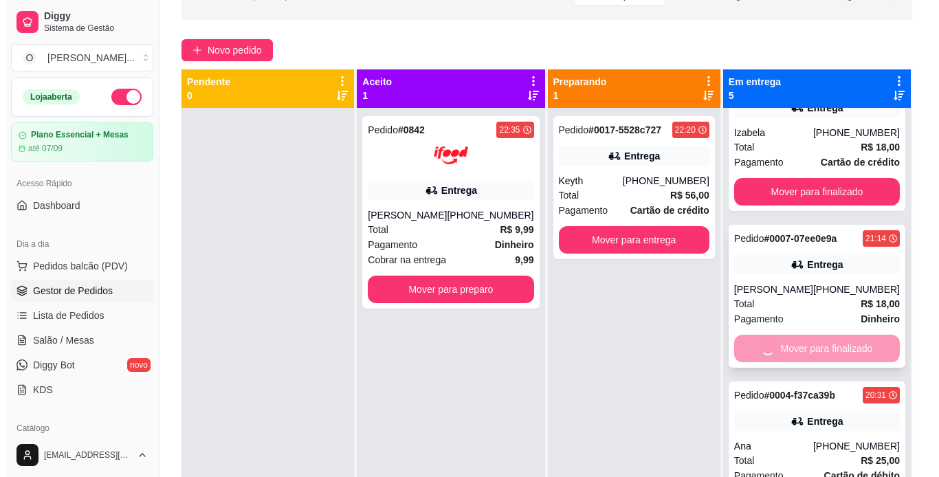
scroll to position [164, 0]
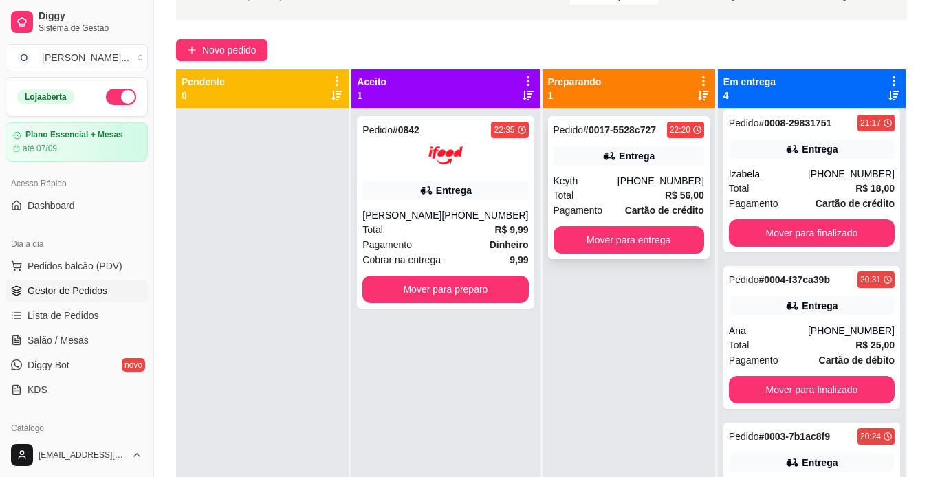
click at [641, 195] on div "Total R$ 56,00" at bounding box center [628, 195] width 151 height 15
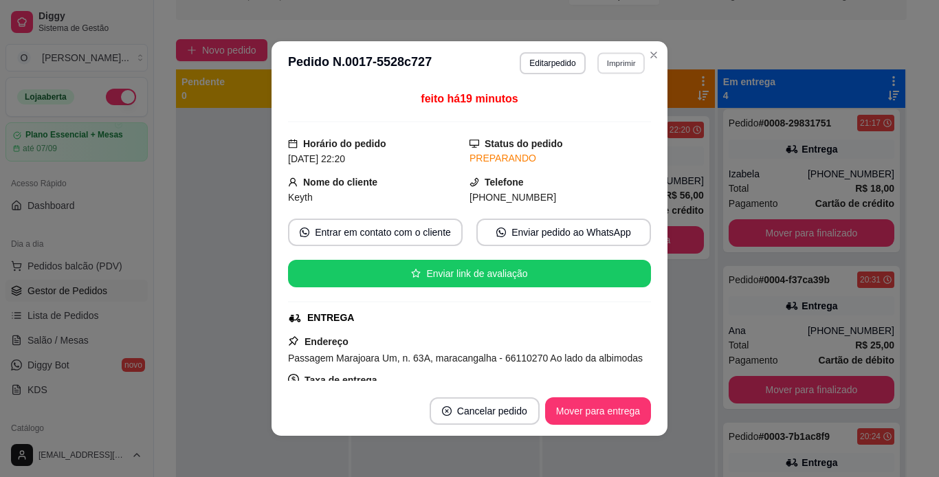
click at [618, 60] on button "Imprimir" at bounding box center [620, 62] width 47 height 21
click at [609, 114] on button "IMPRESSORA" at bounding box center [592, 111] width 100 height 22
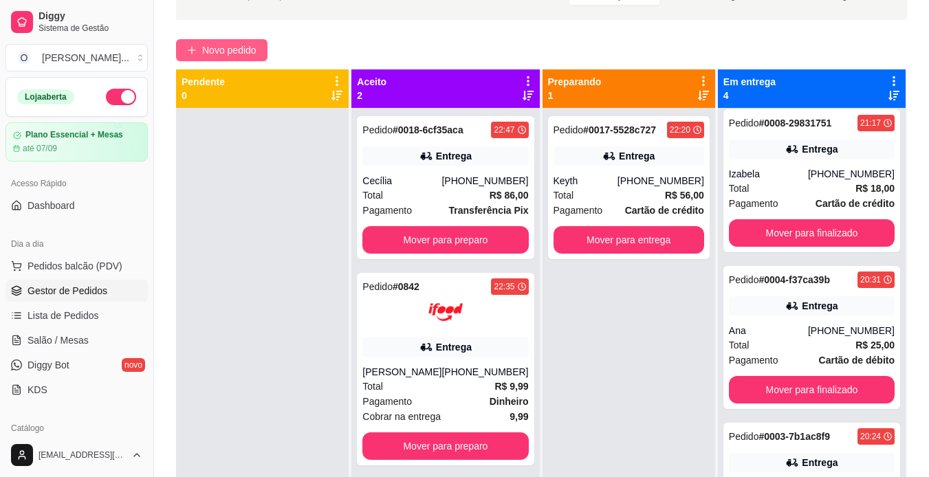
click at [194, 47] on icon "plus" at bounding box center [192, 50] width 10 height 10
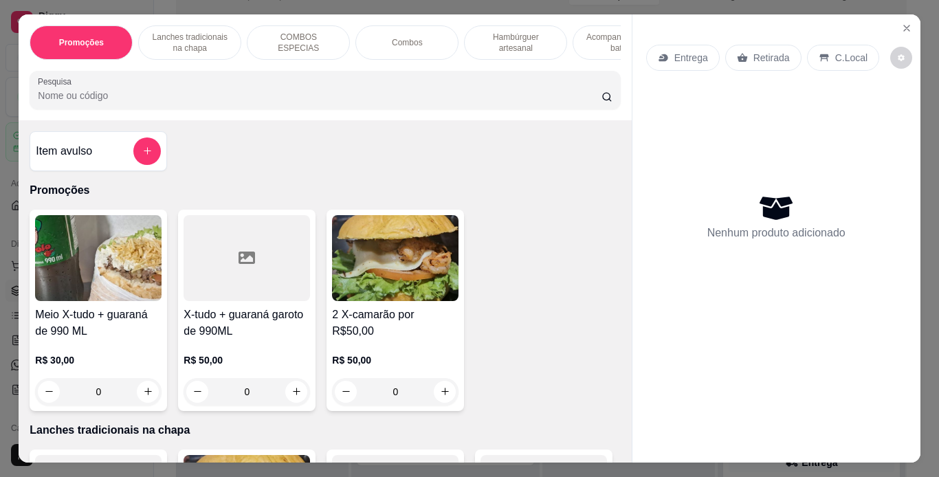
click at [503, 47] on p "Hambúrguer artesanal" at bounding box center [516, 43] width 80 height 22
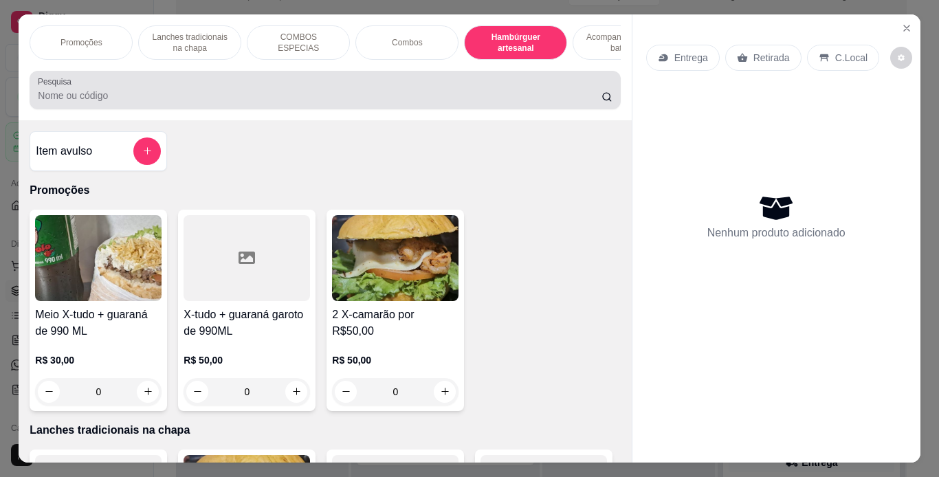
scroll to position [35, 0]
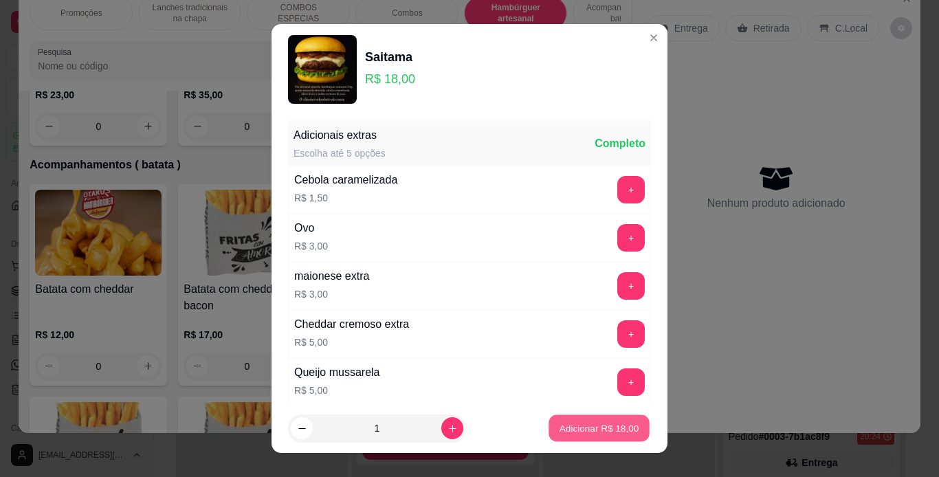
click at [560, 422] on p "Adicionar R$ 18,00" at bounding box center [600, 428] width 80 height 13
type input "1"
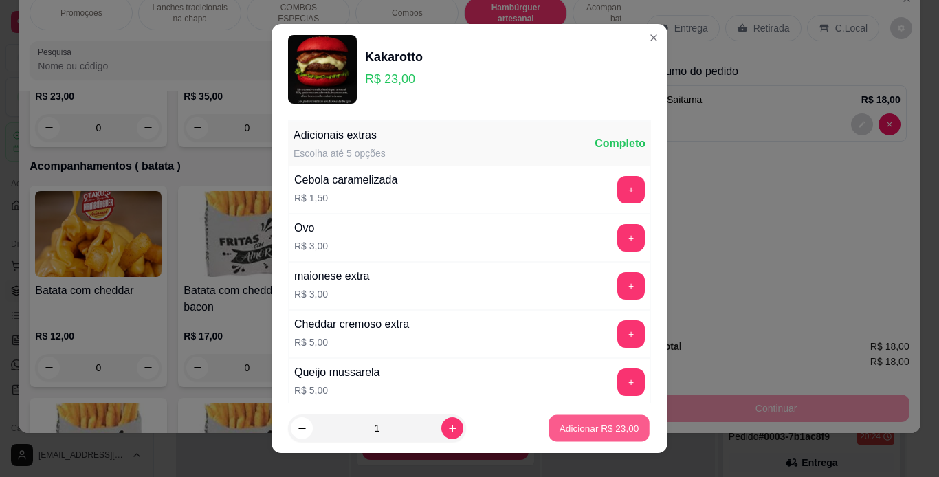
click at [605, 429] on p "Adicionar R$ 23,00" at bounding box center [600, 428] width 80 height 13
type input "1"
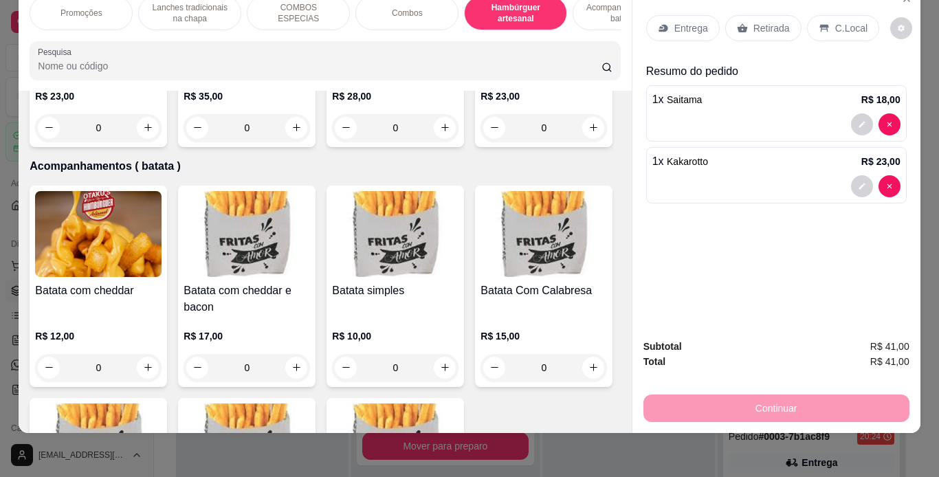
scroll to position [0, 94]
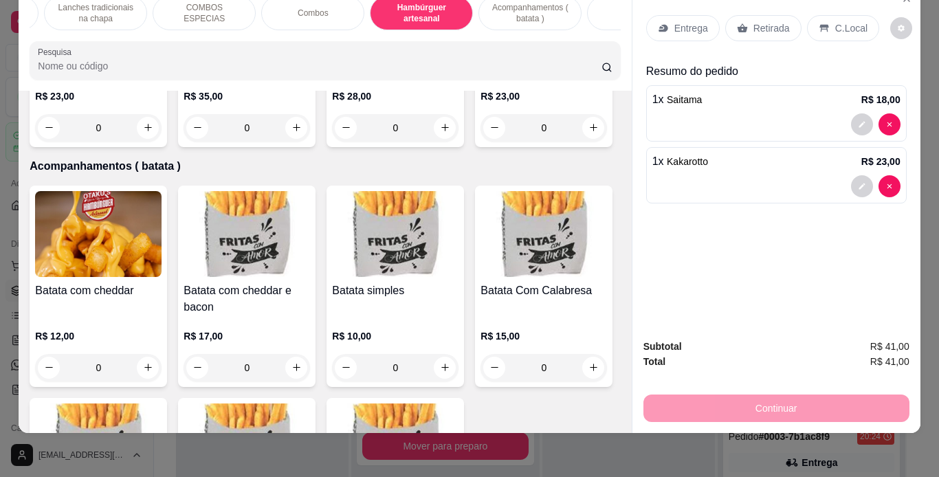
click at [595, 12] on div "Bebidas" at bounding box center [638, 13] width 103 height 34
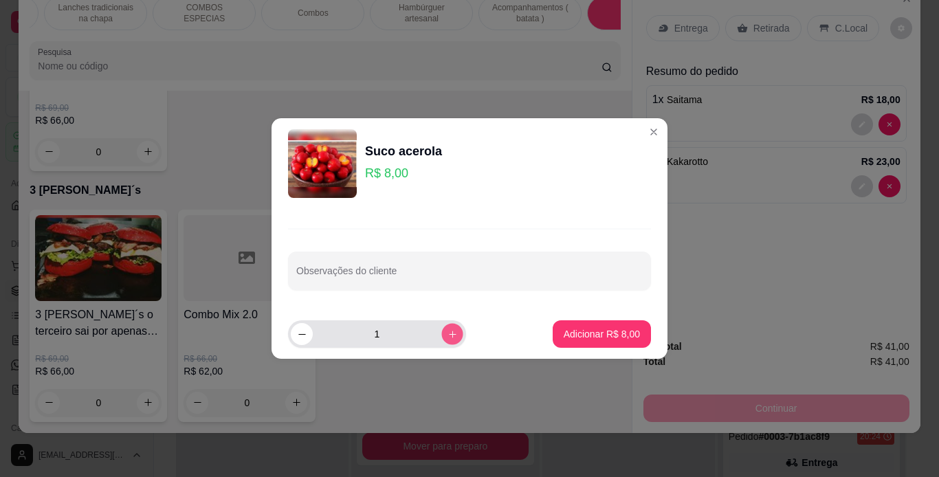
click at [448, 335] on icon "increase-product-quantity" at bounding box center [453, 334] width 10 height 10
type input "2"
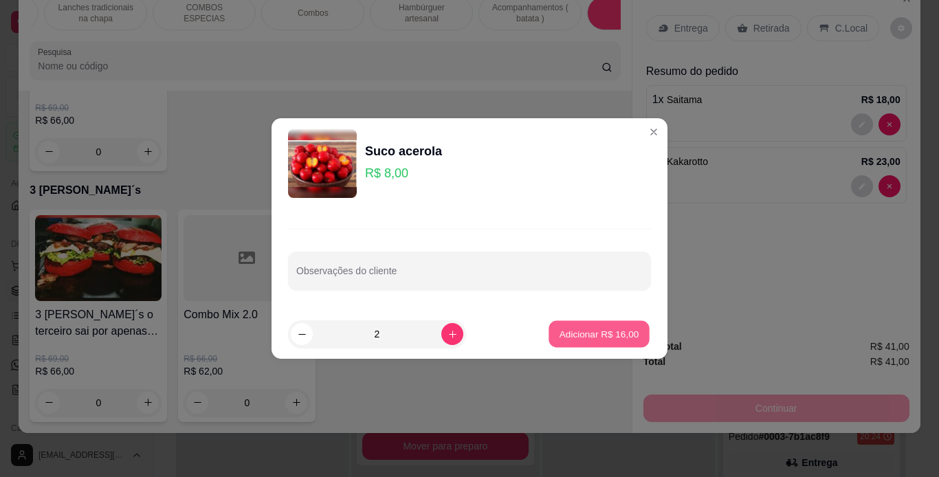
click at [611, 342] on button "Adicionar R$ 16,00" at bounding box center [599, 334] width 101 height 27
type input "2"
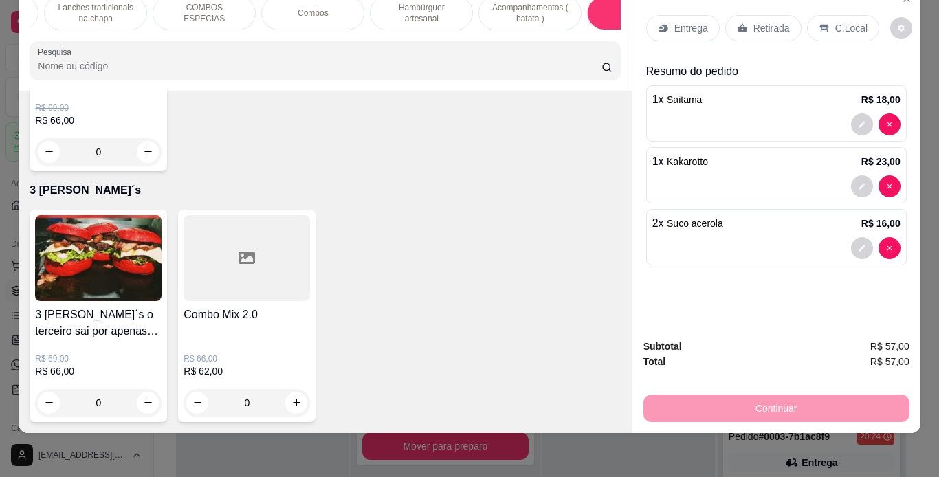
click at [826, 15] on div "C.Local" at bounding box center [843, 28] width 72 height 26
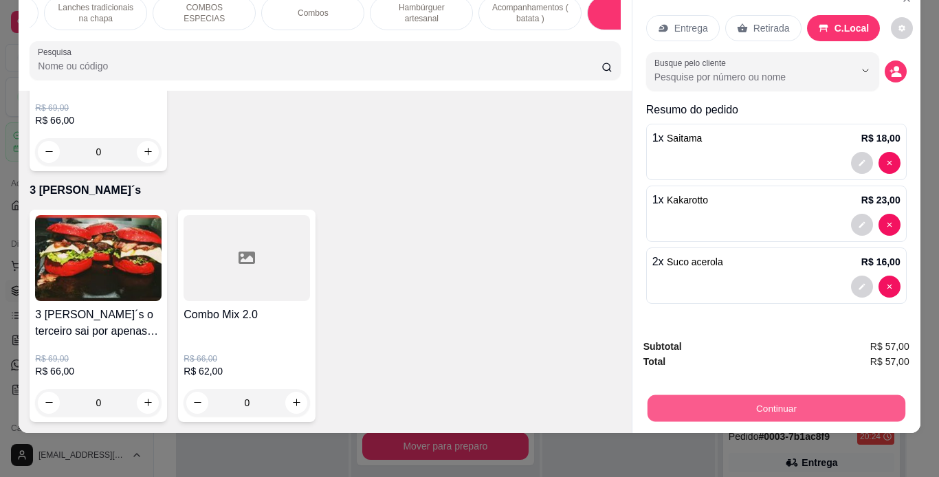
click at [670, 395] on button "Continuar" at bounding box center [776, 408] width 258 height 27
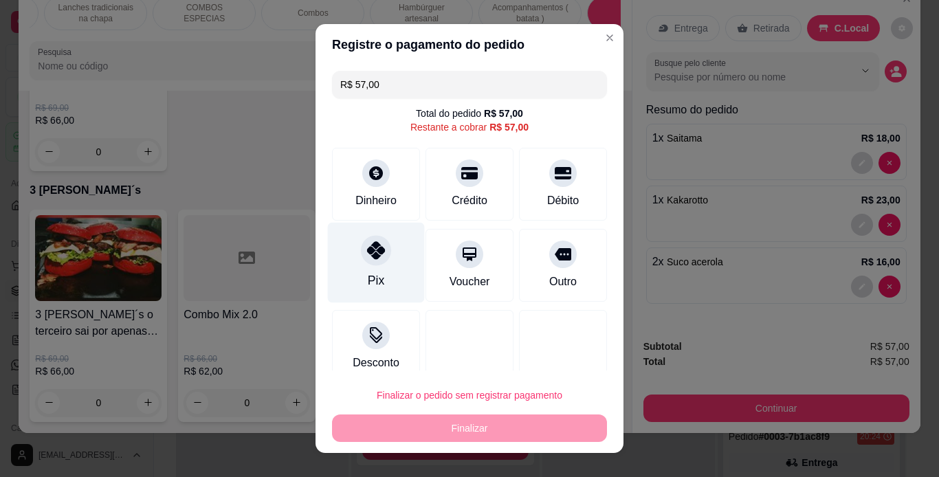
click at [369, 247] on icon at bounding box center [376, 250] width 18 height 18
type input "R$ 0,00"
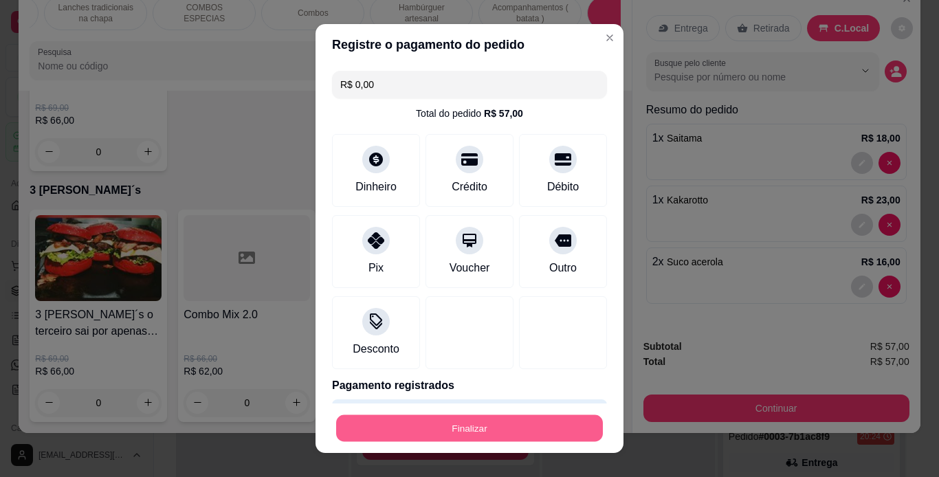
click at [525, 430] on button "Finalizar" at bounding box center [469, 428] width 267 height 27
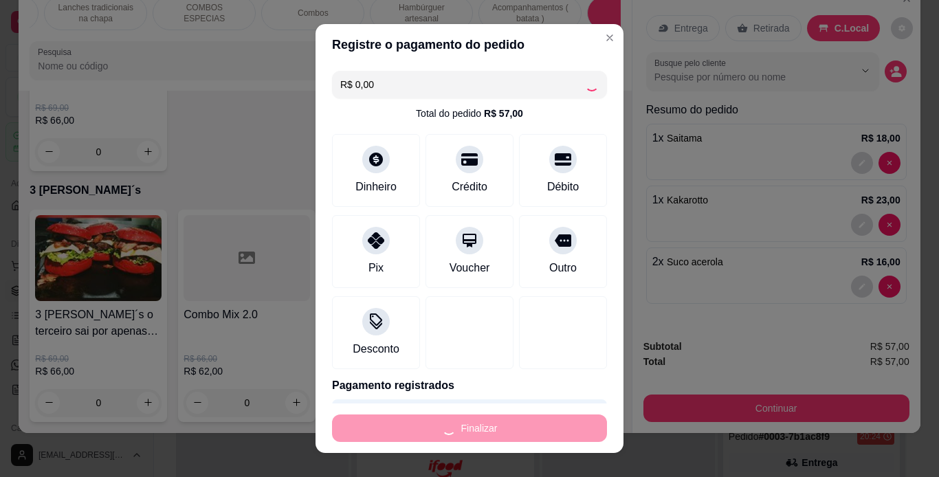
type input "0"
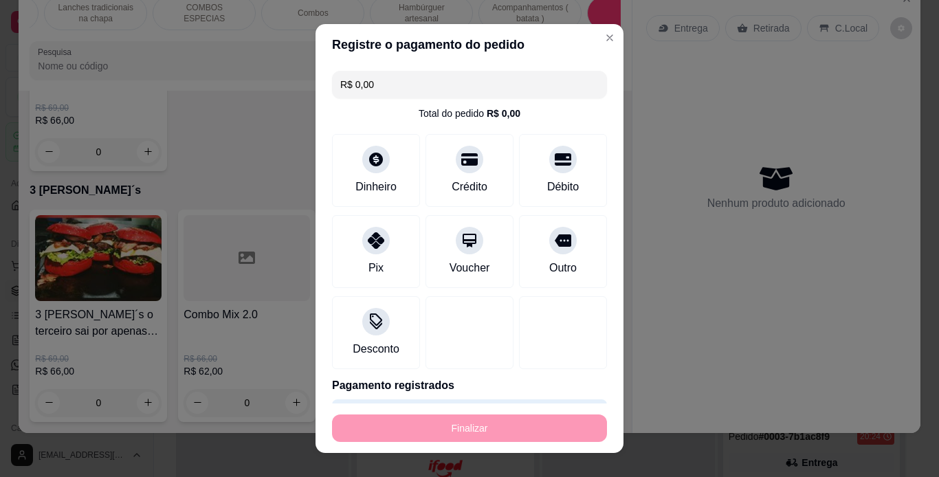
type input "-R$ 57,00"
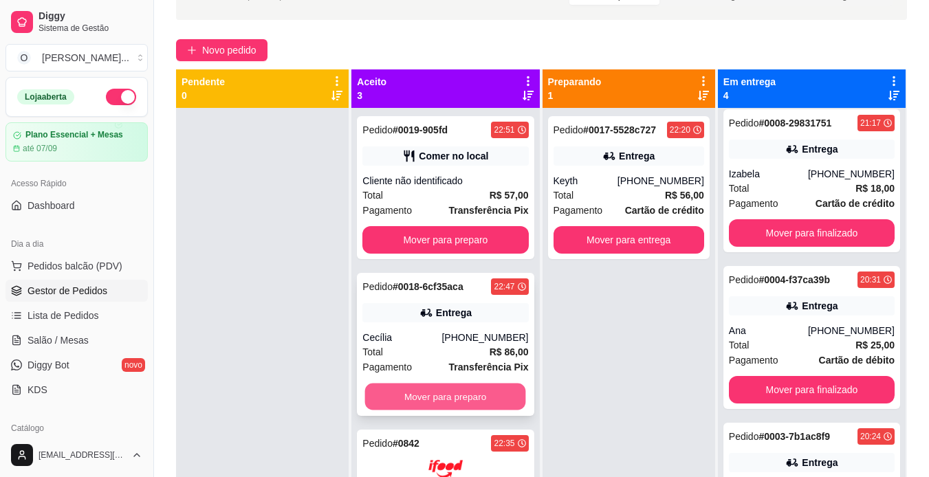
click at [485, 397] on button "Mover para preparo" at bounding box center [445, 397] width 161 height 27
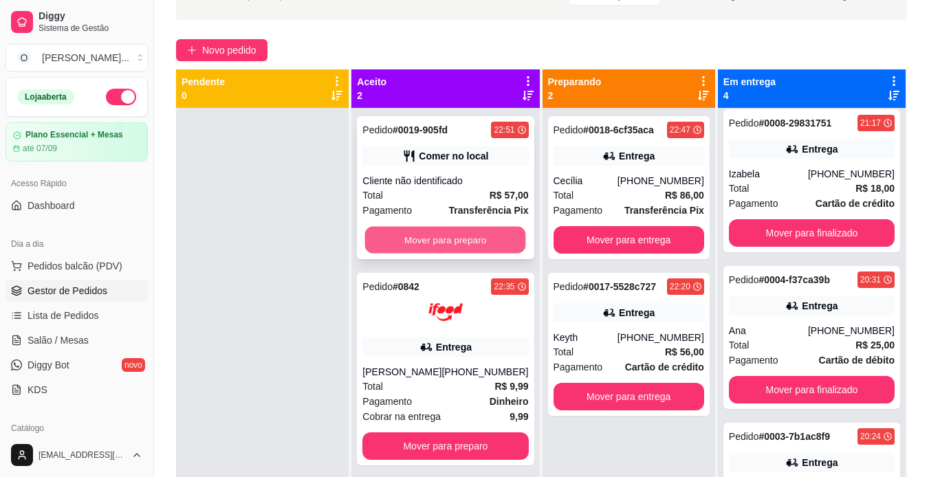
click at [476, 235] on button "Mover para preparo" at bounding box center [445, 240] width 161 height 27
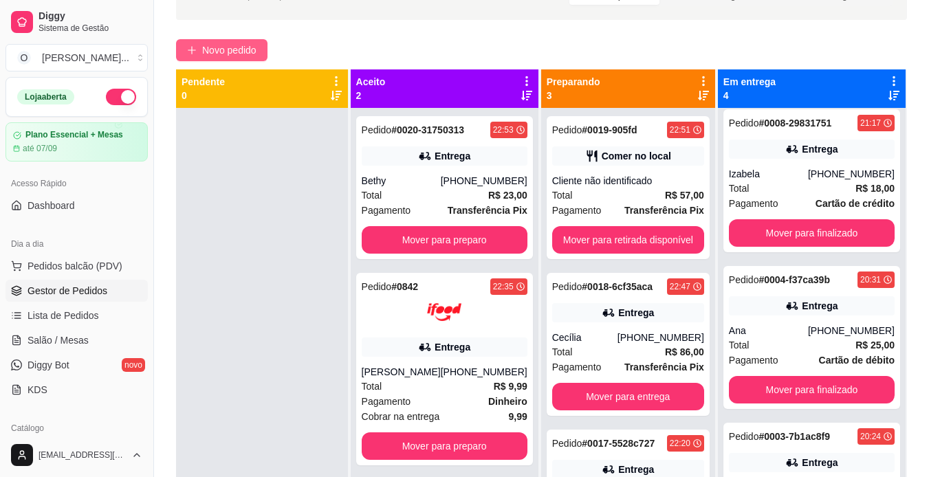
click at [209, 49] on span "Novo pedido" at bounding box center [229, 50] width 54 height 15
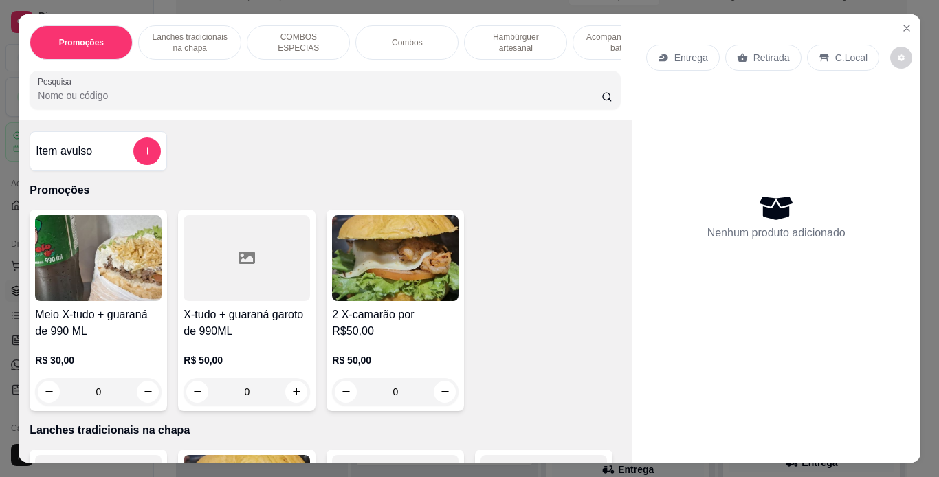
click at [522, 45] on p "Hambúrguer artesanal" at bounding box center [516, 43] width 80 height 22
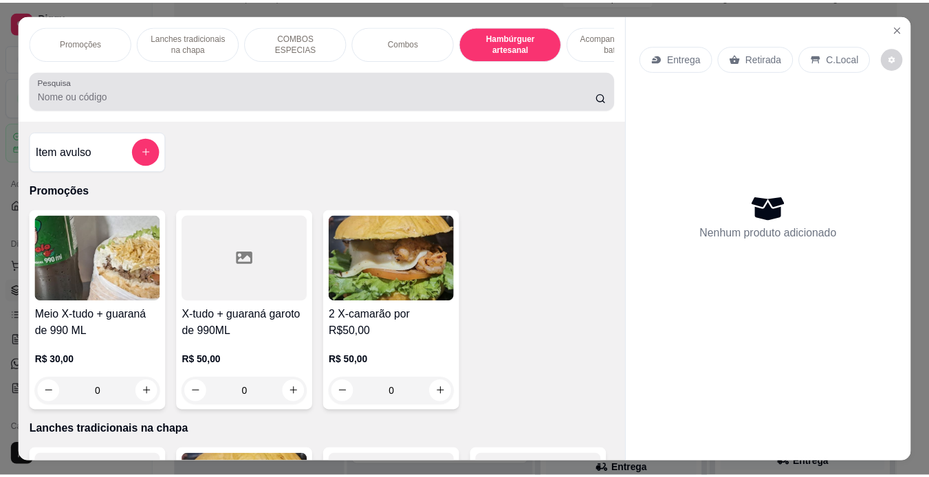
scroll to position [35, 0]
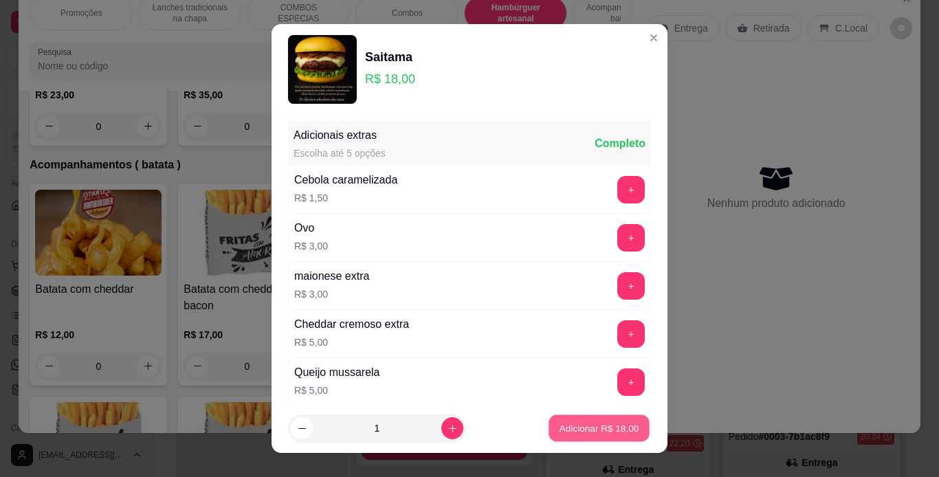
click at [582, 419] on button "Adicionar R$ 18,00" at bounding box center [599, 428] width 101 height 27
type input "1"
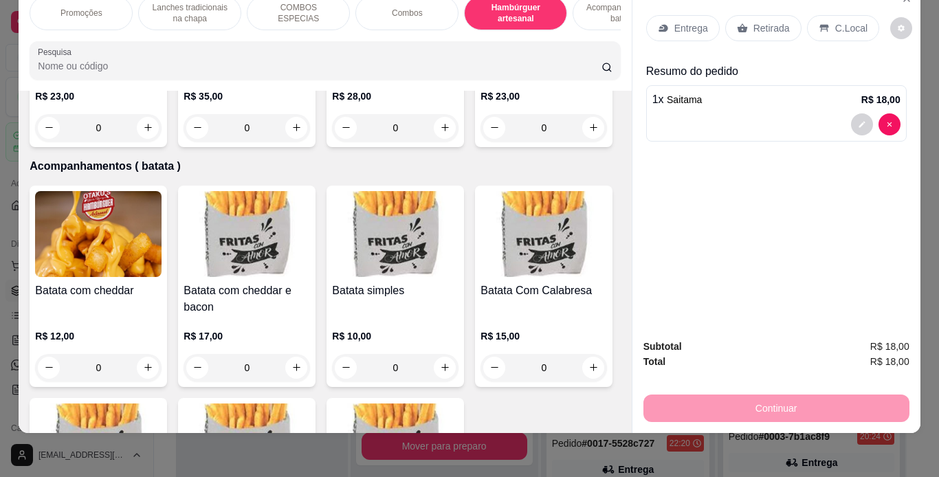
click at [819, 24] on icon at bounding box center [823, 28] width 9 height 8
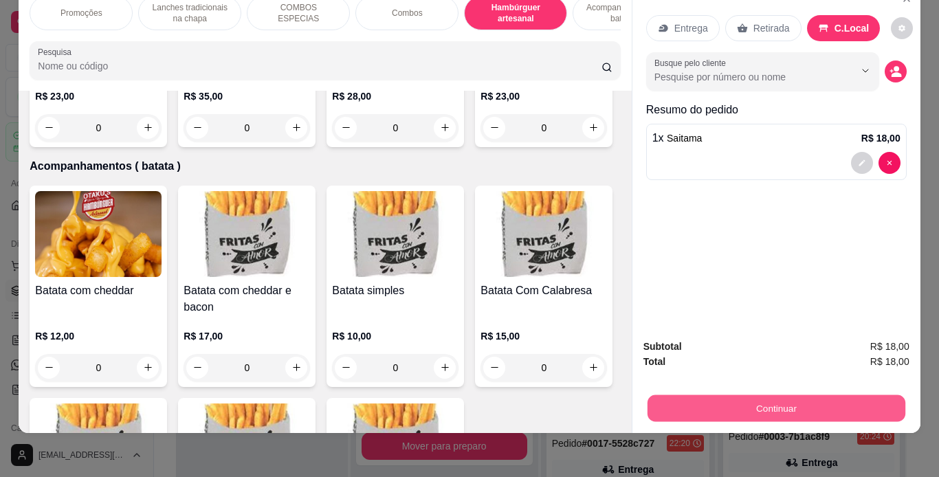
click at [719, 395] on button "Continuar" at bounding box center [776, 408] width 258 height 27
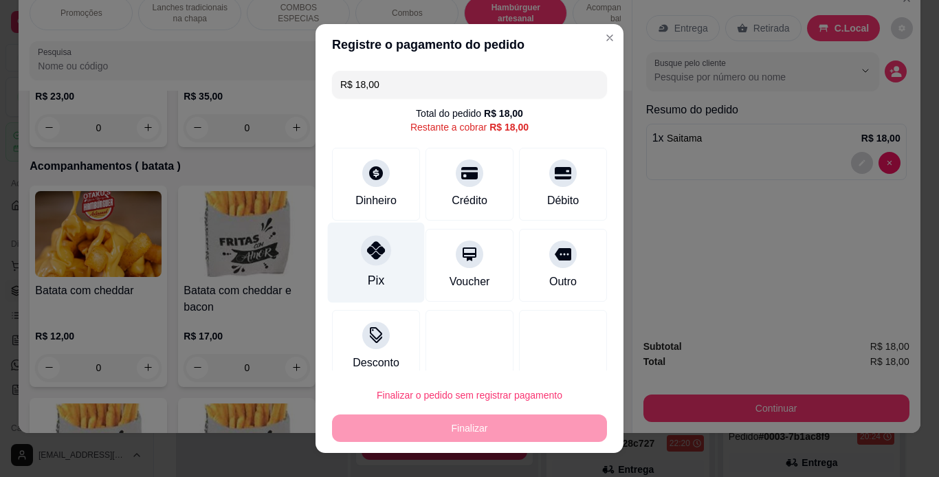
click at [378, 267] on div "Pix" at bounding box center [376, 262] width 97 height 80
type input "R$ 0,00"
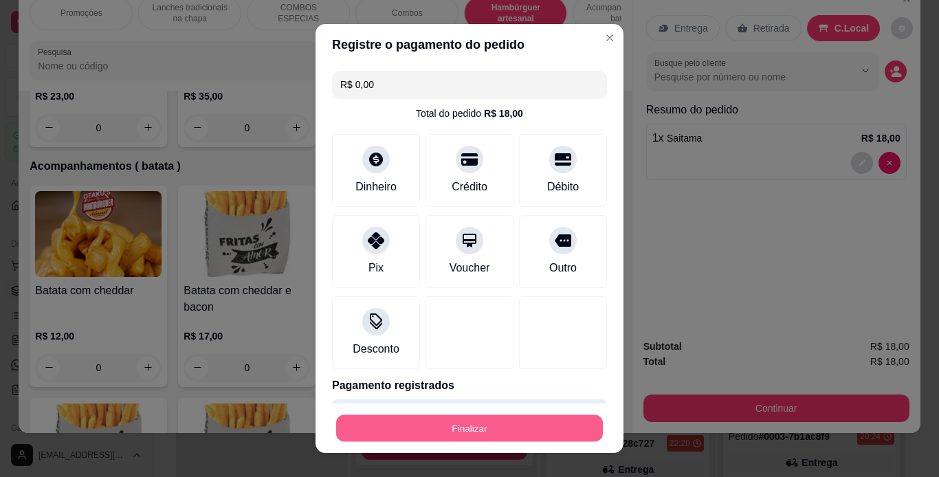
click at [442, 427] on button "Finalizar" at bounding box center [469, 428] width 267 height 27
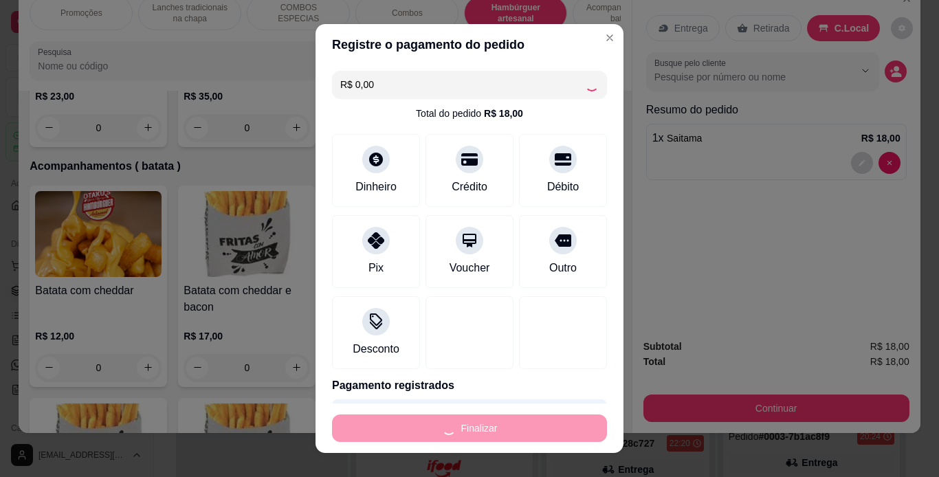
type input "0"
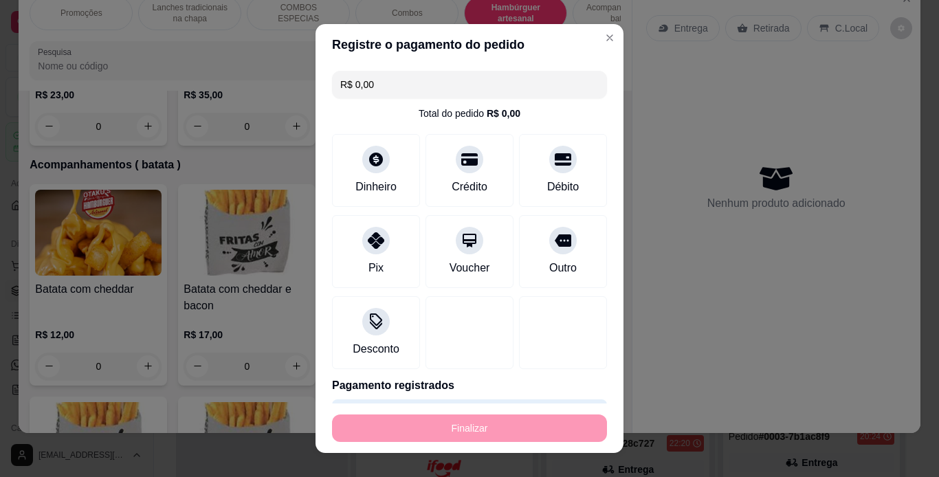
type input "-R$ 18,00"
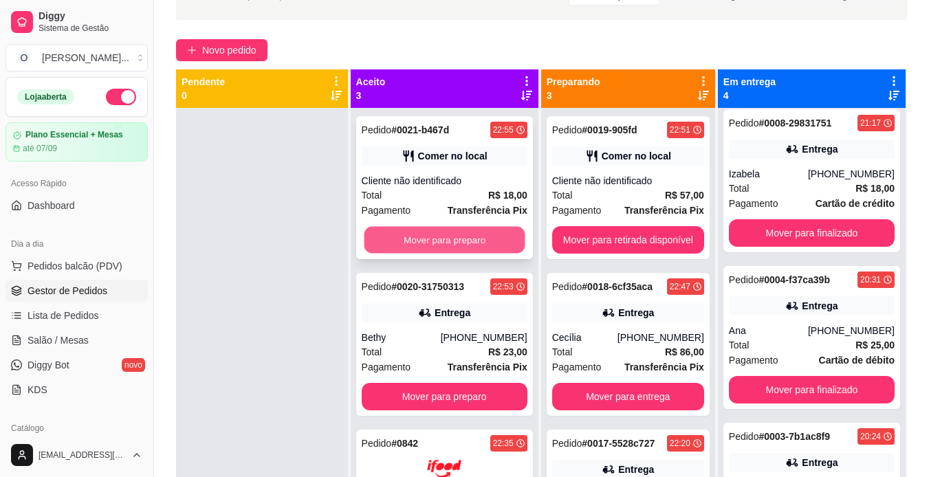
click at [384, 236] on button "Mover para preparo" at bounding box center [444, 240] width 161 height 27
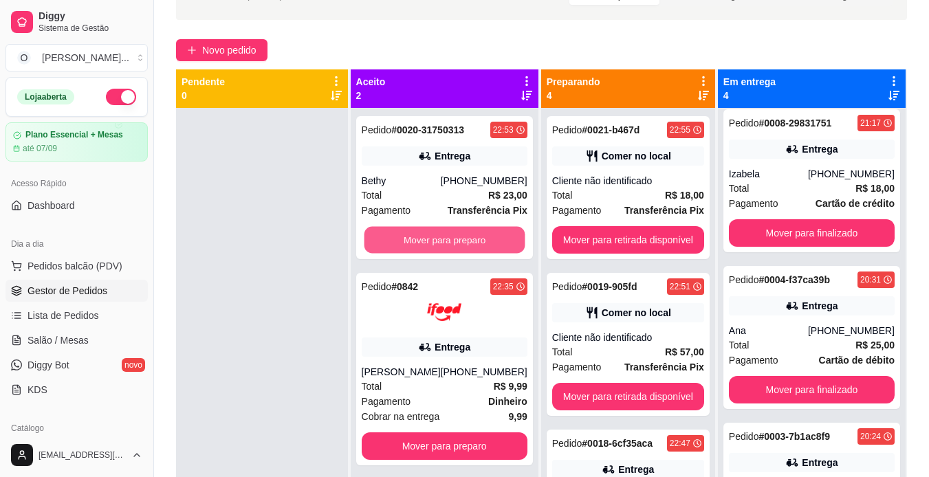
click at [384, 236] on button "Mover para preparo" at bounding box center [444, 240] width 161 height 27
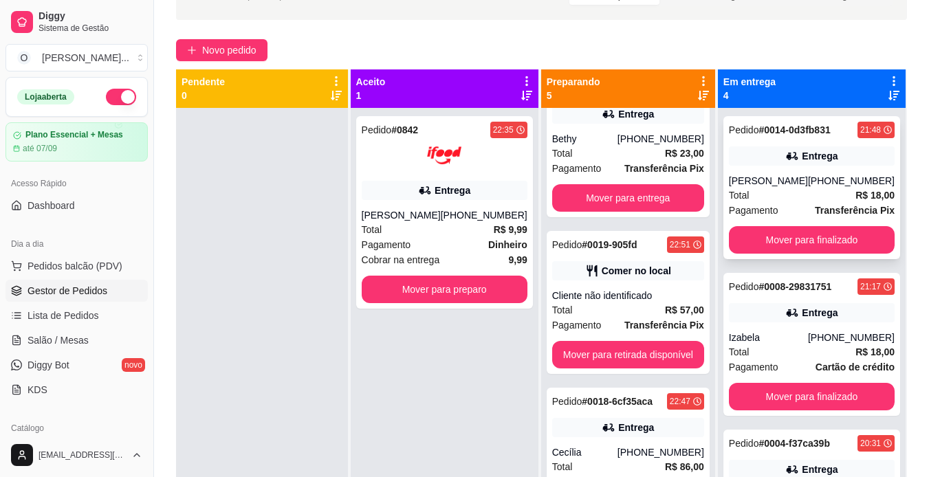
click at [815, 207] on strong "Transferência Pix" at bounding box center [855, 210] width 80 height 11
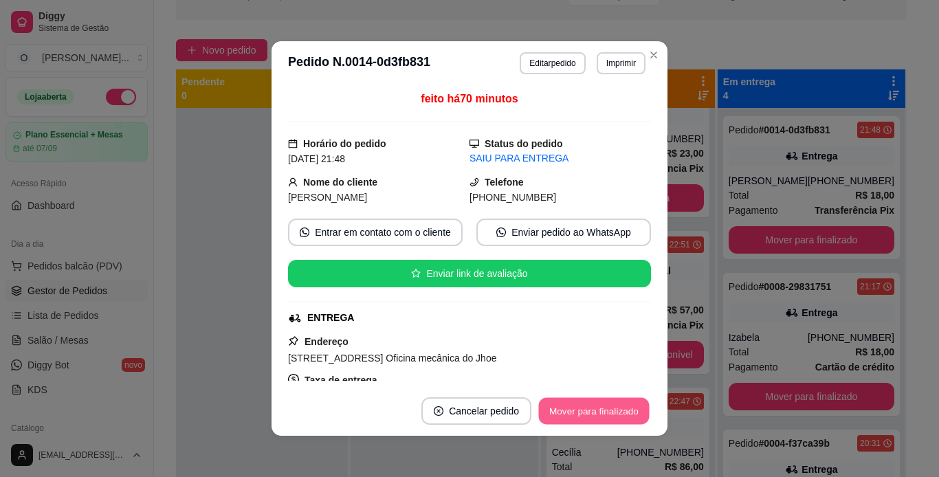
click at [610, 408] on button "Mover para finalizado" at bounding box center [594, 411] width 111 height 27
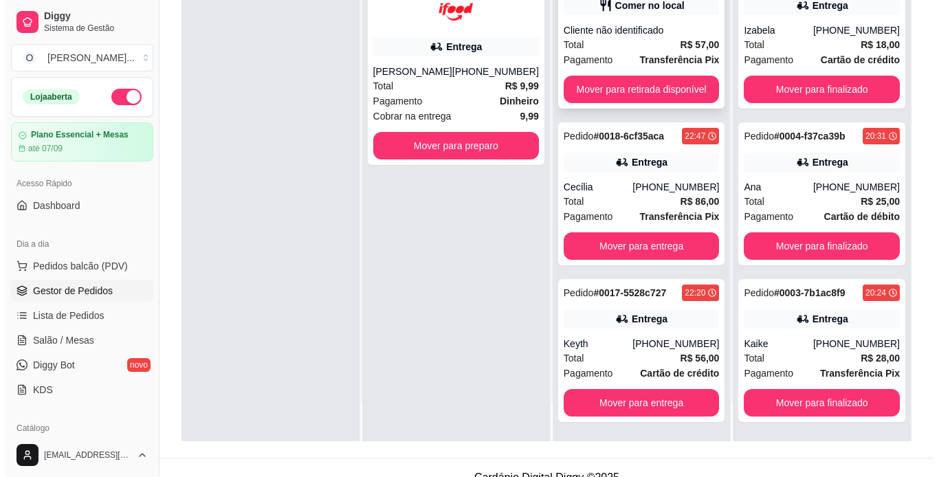
scroll to position [192, 0]
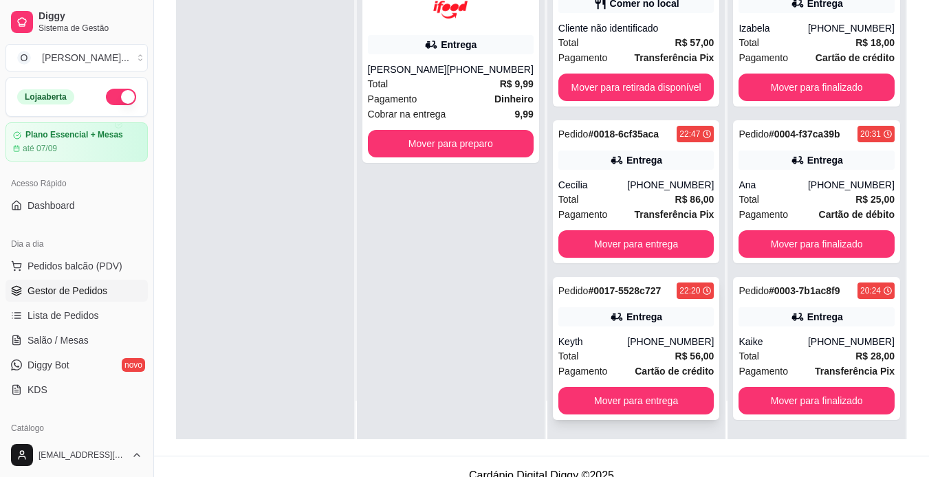
click at [640, 361] on div "Total R$ 56,00" at bounding box center [636, 356] width 156 height 15
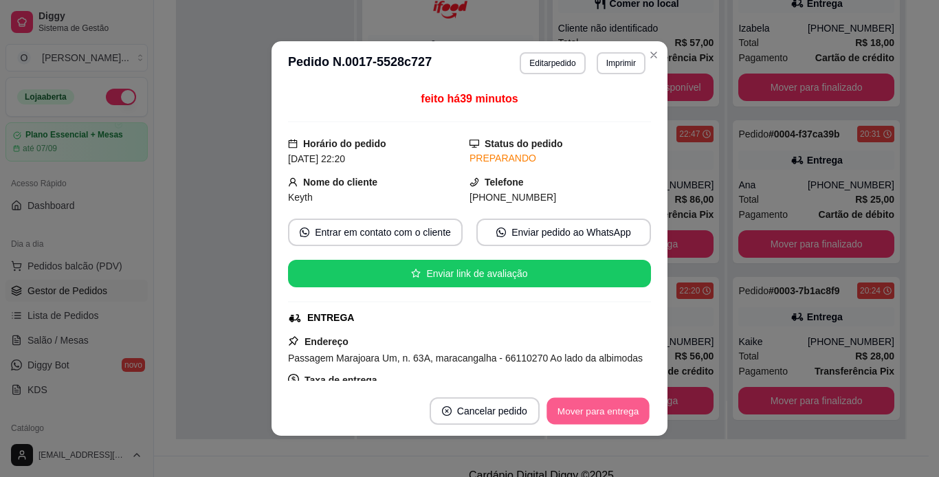
click at [615, 410] on button "Mover para entrega" at bounding box center [598, 411] width 103 height 27
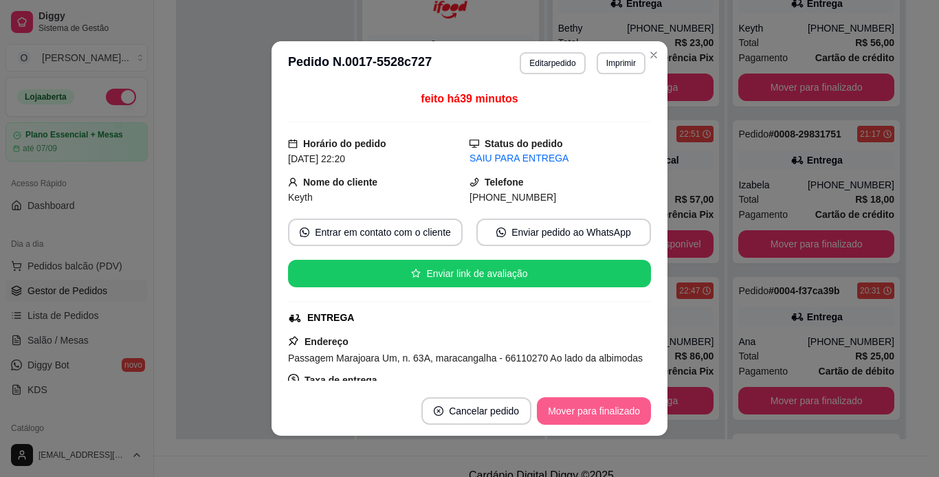
scroll to position [164, 0]
click at [615, 410] on button "Mover para finalizado" at bounding box center [594, 411] width 111 height 27
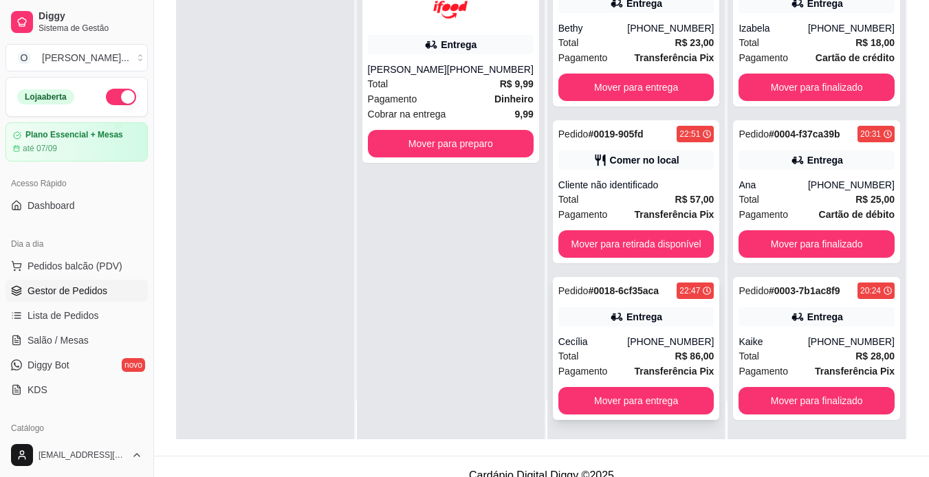
scroll to position [210, 0]
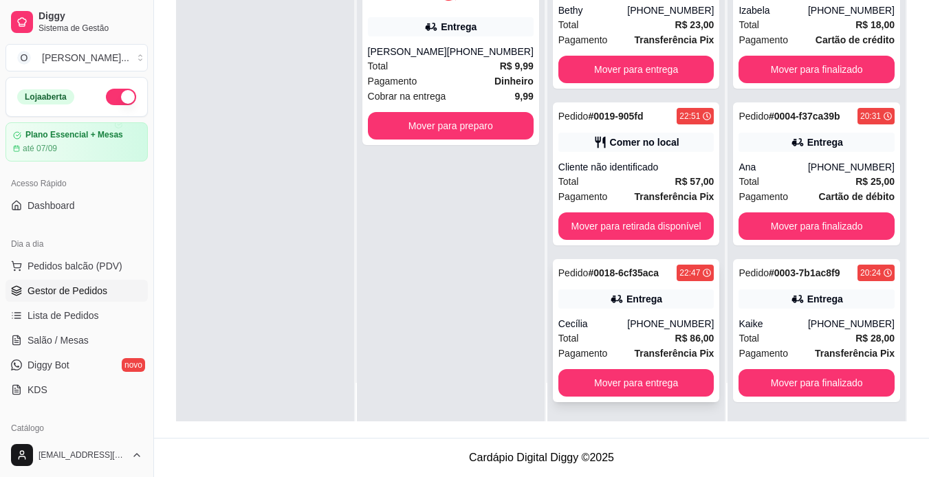
click at [634, 353] on strong "Transferência Pix" at bounding box center [674, 353] width 80 height 11
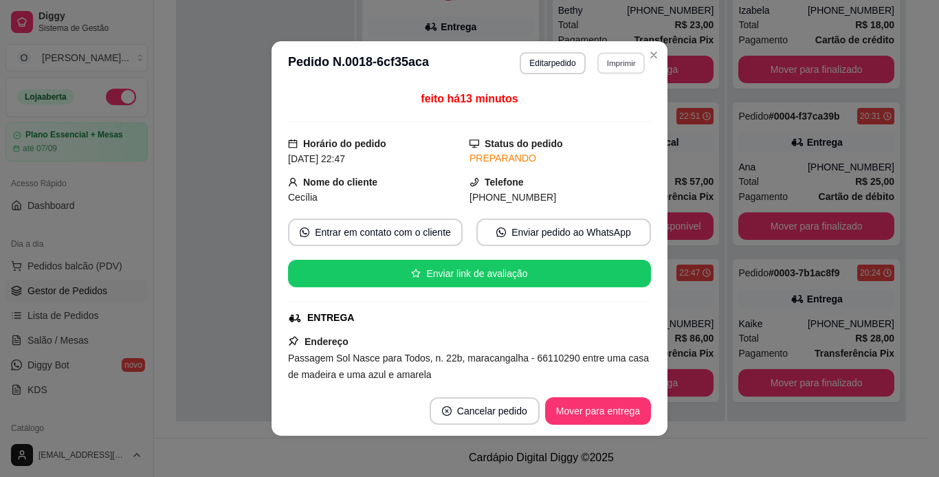
click at [605, 58] on button "Imprimir" at bounding box center [620, 62] width 47 height 21
click at [588, 113] on button "IMPRESSORA" at bounding box center [591, 110] width 96 height 21
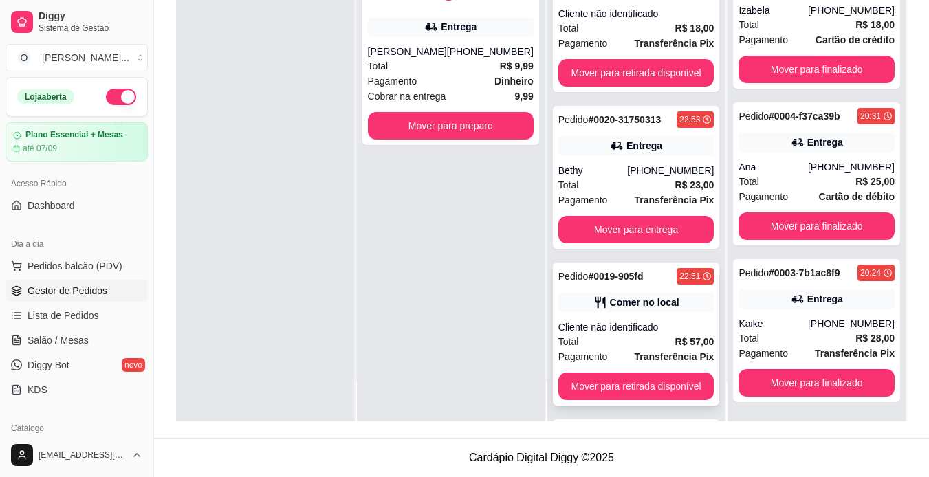
scroll to position [3, 0]
click at [652, 137] on div "Entrega" at bounding box center [636, 145] width 156 height 19
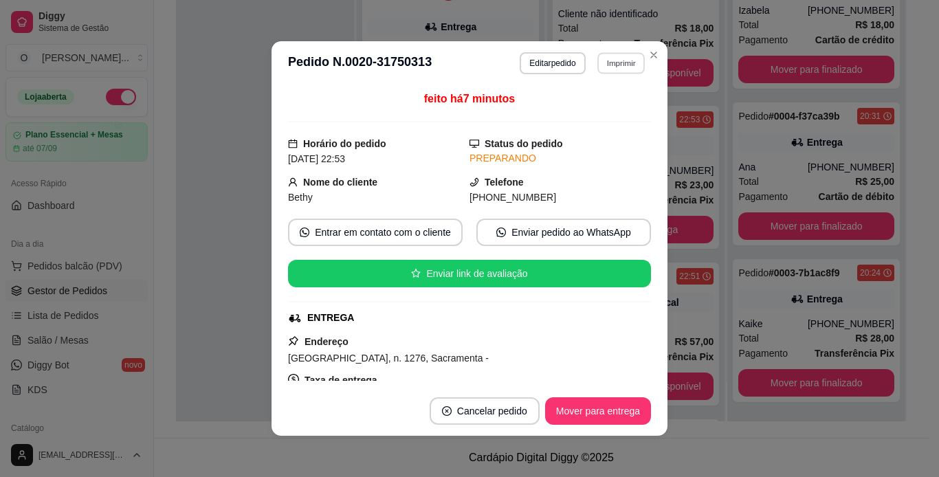
click at [624, 69] on button "Imprimir" at bounding box center [620, 62] width 47 height 21
click at [608, 102] on button "IMPRESSORA" at bounding box center [591, 110] width 96 height 21
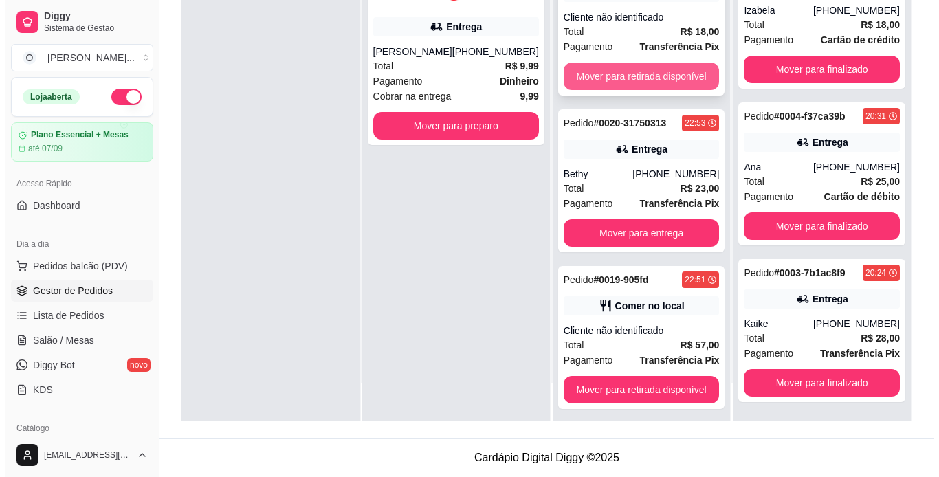
scroll to position [0, 0]
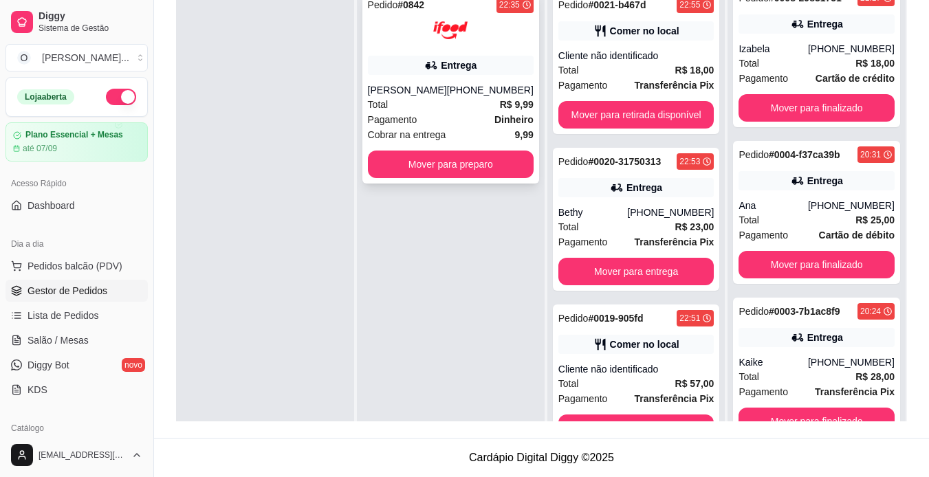
click at [500, 57] on div "Entrega" at bounding box center [451, 65] width 166 height 19
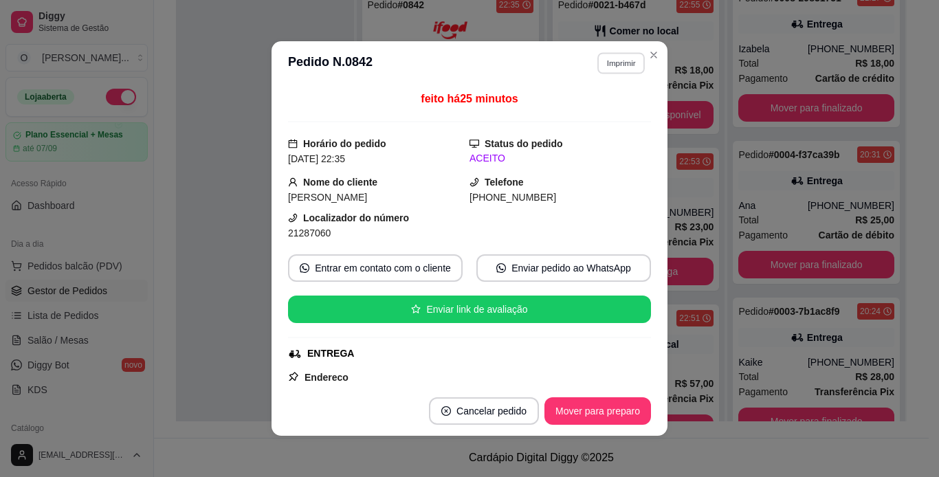
click at [615, 65] on button "Imprimir" at bounding box center [620, 62] width 47 height 21
click at [597, 109] on button "IMPRESSORA" at bounding box center [591, 110] width 96 height 21
click at [609, 395] on footer "Cancelar pedido Mover para preparo" at bounding box center [470, 410] width 396 height 49
click at [607, 411] on button "Mover para preparo" at bounding box center [597, 410] width 107 height 27
click at [607, 411] on div "Mover para preparo" at bounding box center [588, 410] width 126 height 27
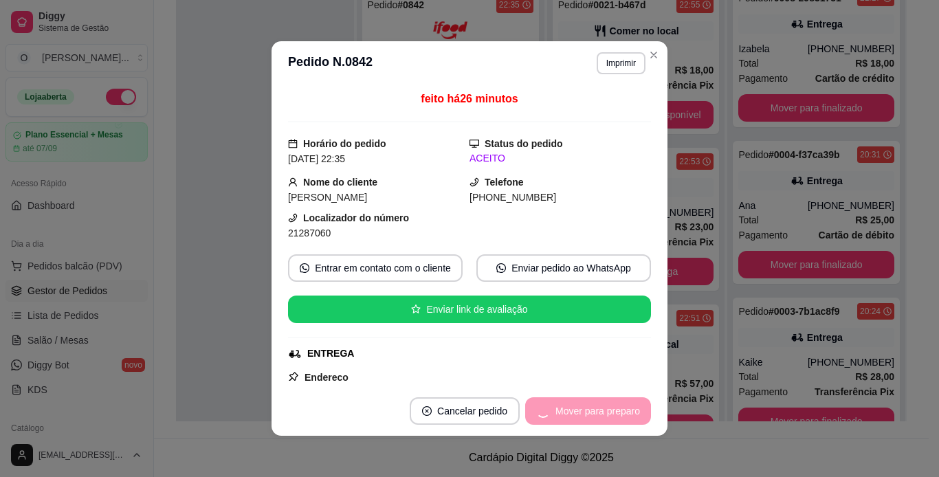
click at [607, 411] on div "Mover para preparo" at bounding box center [588, 410] width 126 height 27
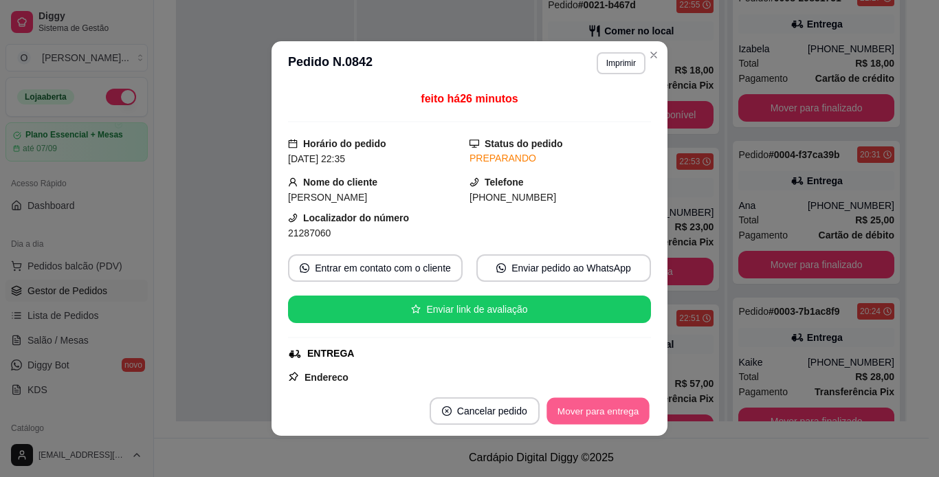
click at [607, 411] on button "Mover para entrega" at bounding box center [598, 411] width 103 height 27
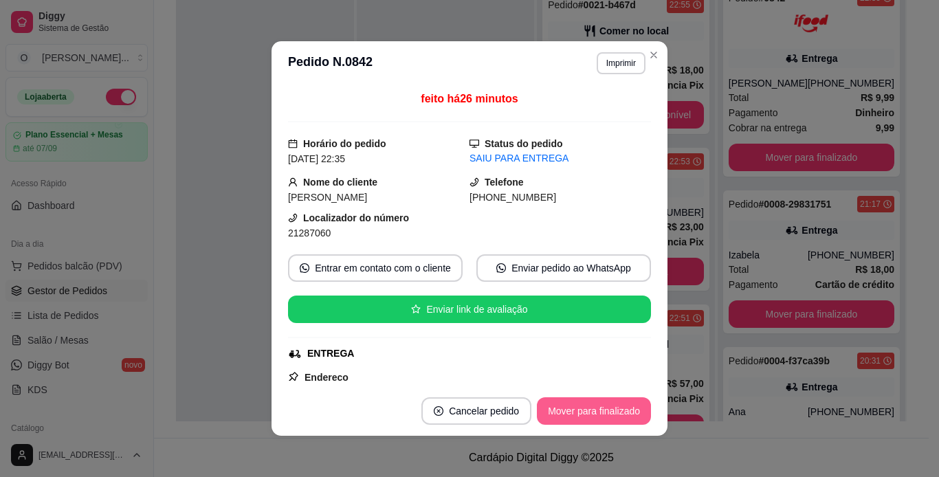
scroll to position [213, 0]
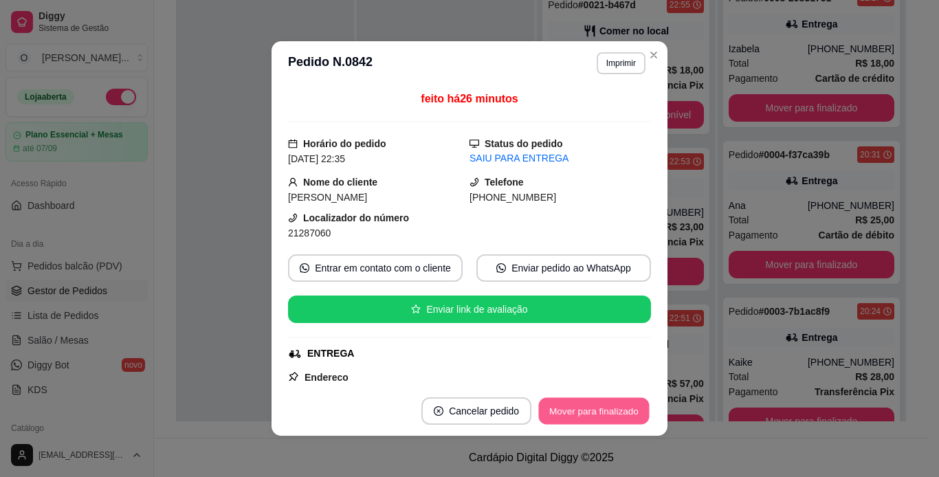
click at [610, 406] on button "Mover para finalizado" at bounding box center [594, 411] width 111 height 27
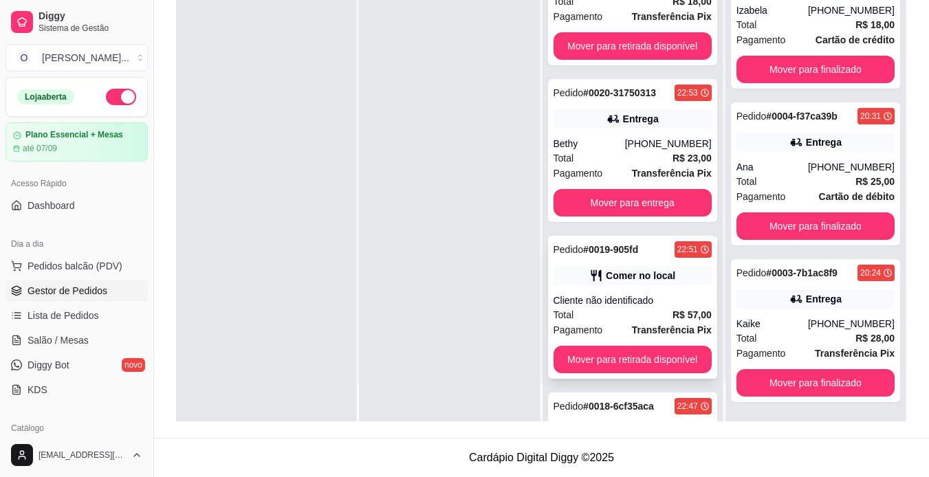
scroll to position [0, 0]
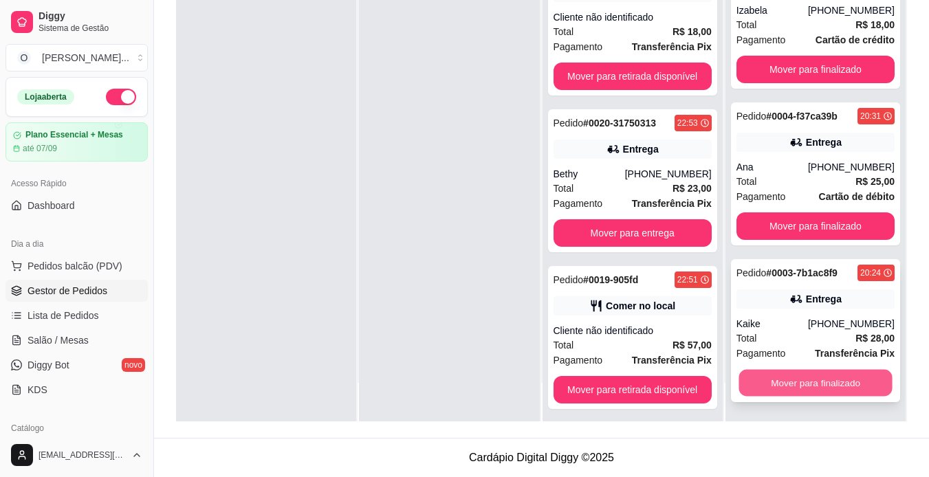
click at [758, 385] on button "Mover para finalizado" at bounding box center [814, 383] width 153 height 27
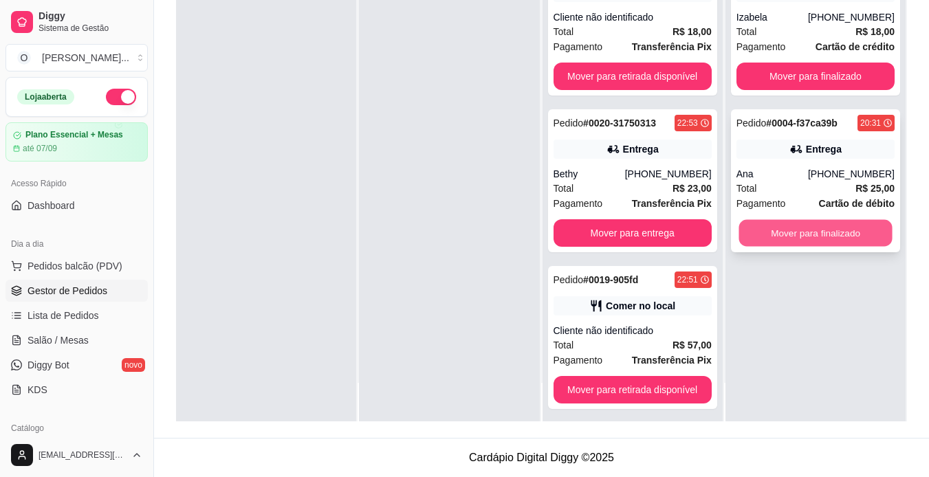
click at [793, 243] on button "Mover para finalizado" at bounding box center [814, 233] width 153 height 27
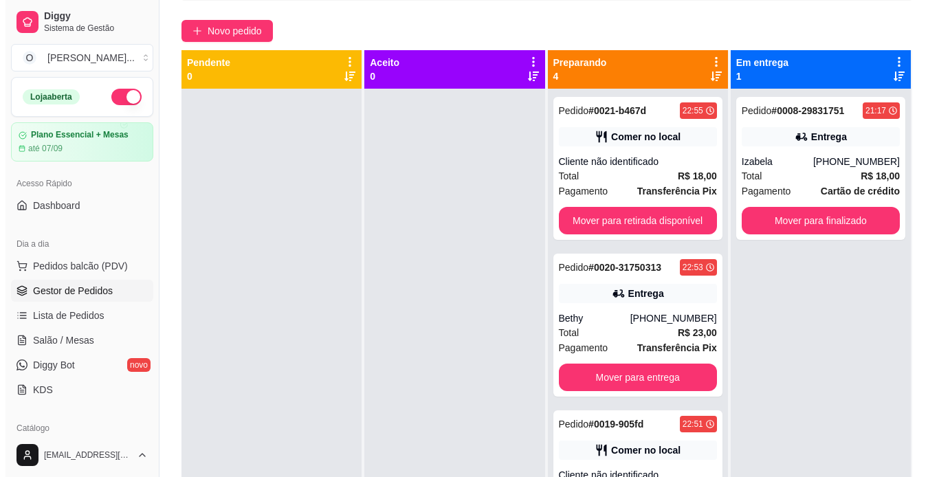
scroll to position [38, 0]
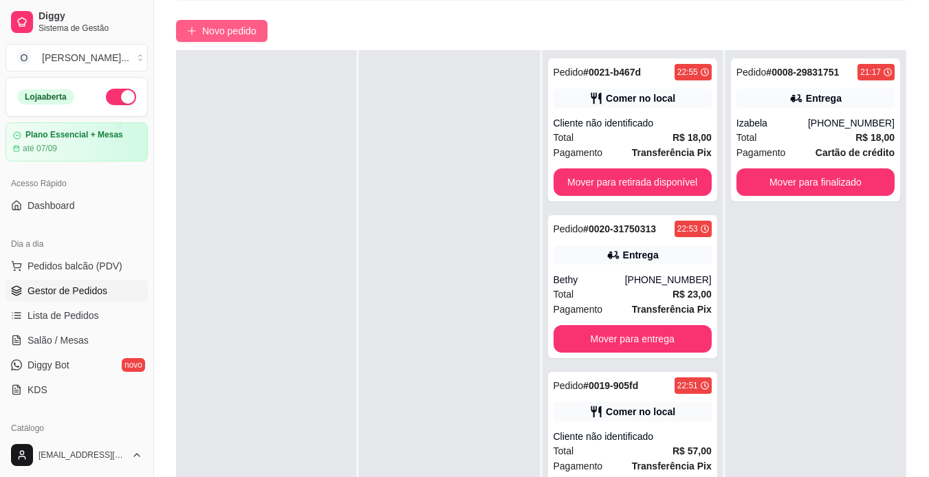
click at [231, 24] on span "Novo pedido" at bounding box center [229, 30] width 54 height 15
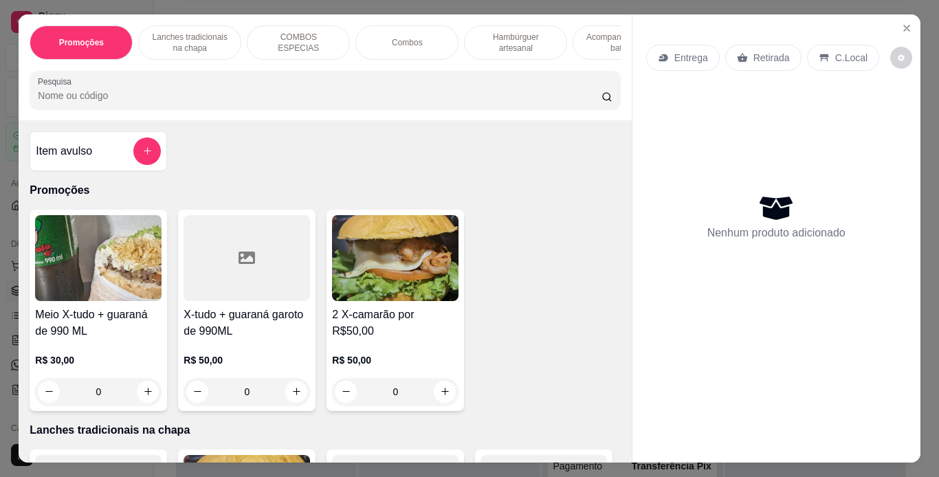
click at [188, 32] on p "Lanches tradicionais na chapa" at bounding box center [190, 43] width 80 height 22
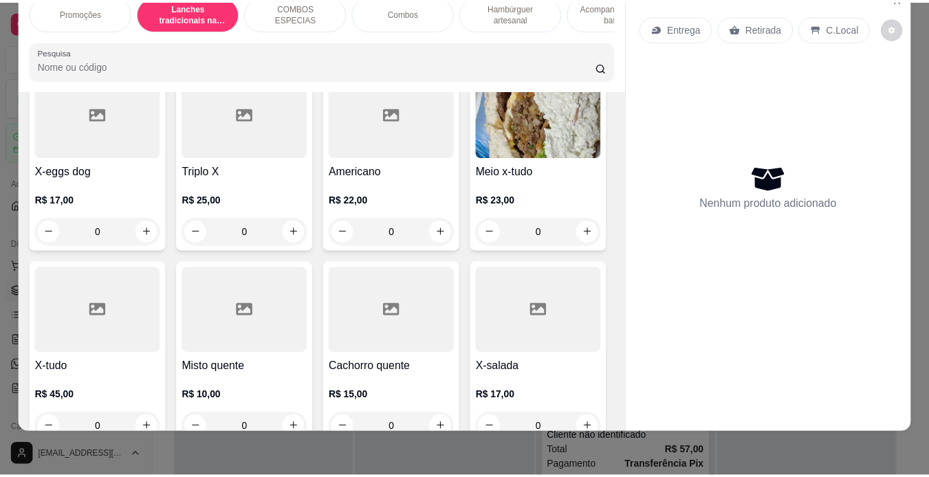
scroll to position [747, 0]
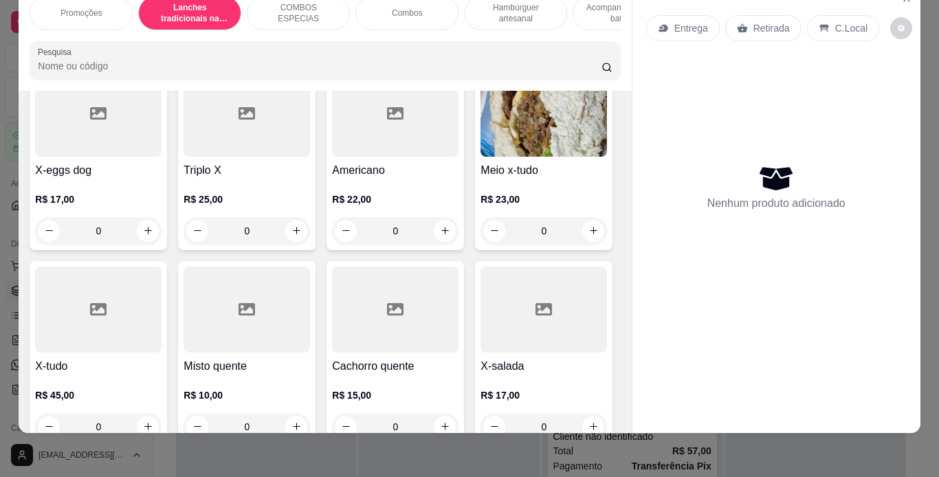
click at [481, 157] on img at bounding box center [544, 114] width 126 height 86
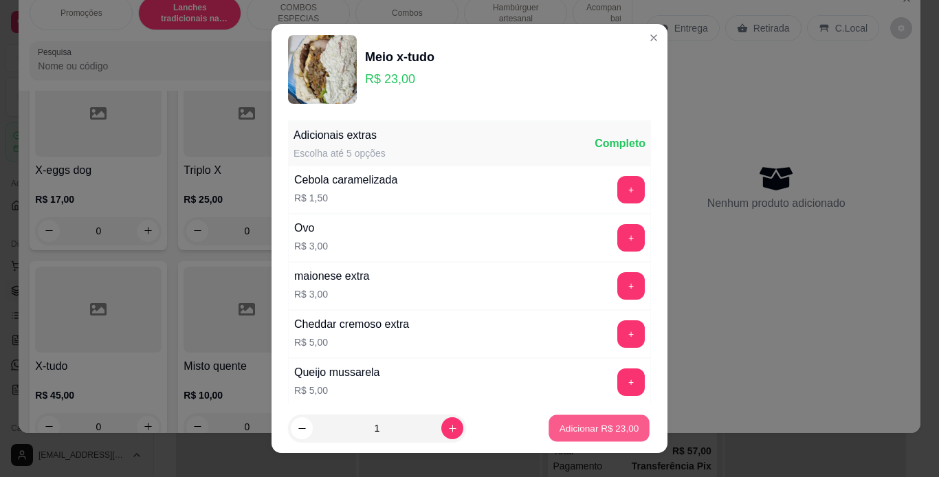
click at [584, 427] on p "Adicionar R$ 23,00" at bounding box center [600, 428] width 80 height 13
type input "1"
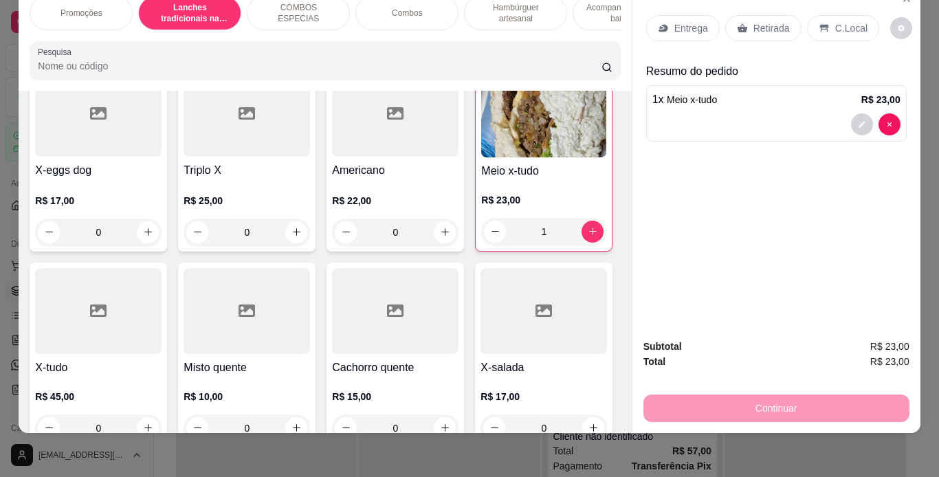
click at [753, 21] on p "Retirada" at bounding box center [771, 28] width 36 height 14
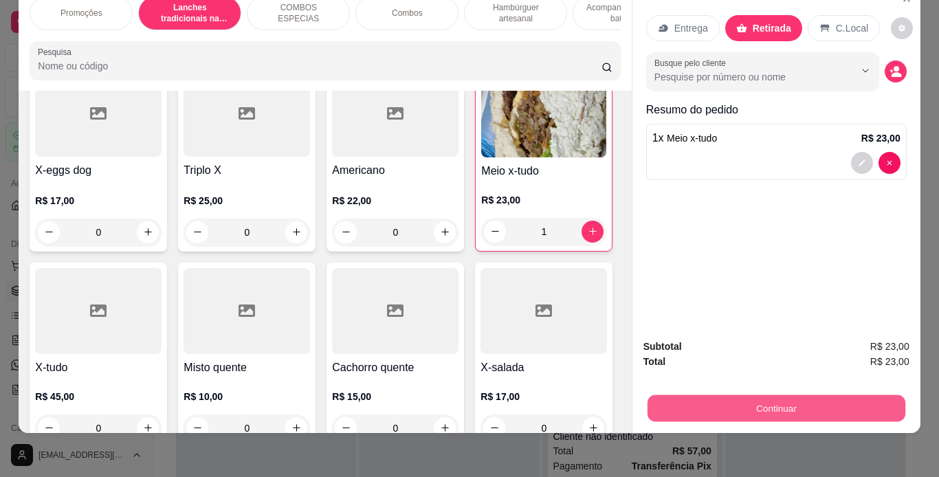
click at [732, 395] on button "Continuar" at bounding box center [776, 408] width 258 height 27
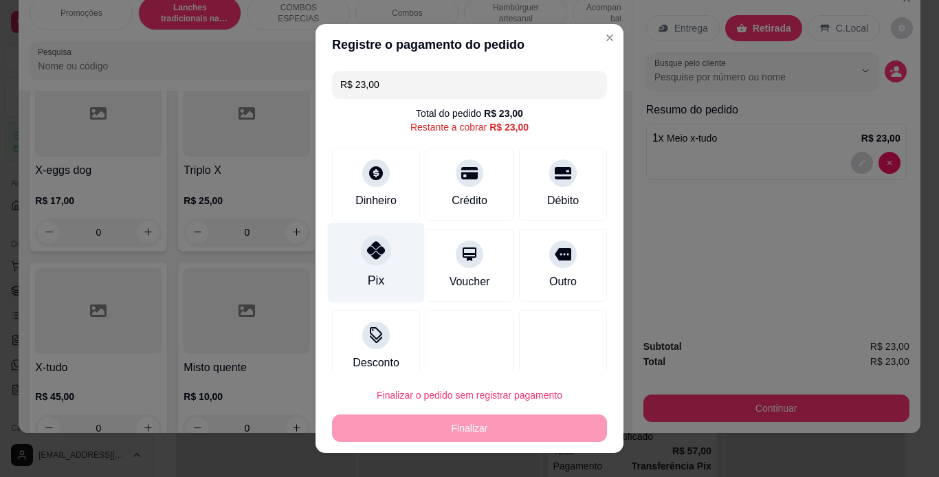
click at [367, 256] on icon at bounding box center [376, 250] width 18 height 18
type input "R$ 0,00"
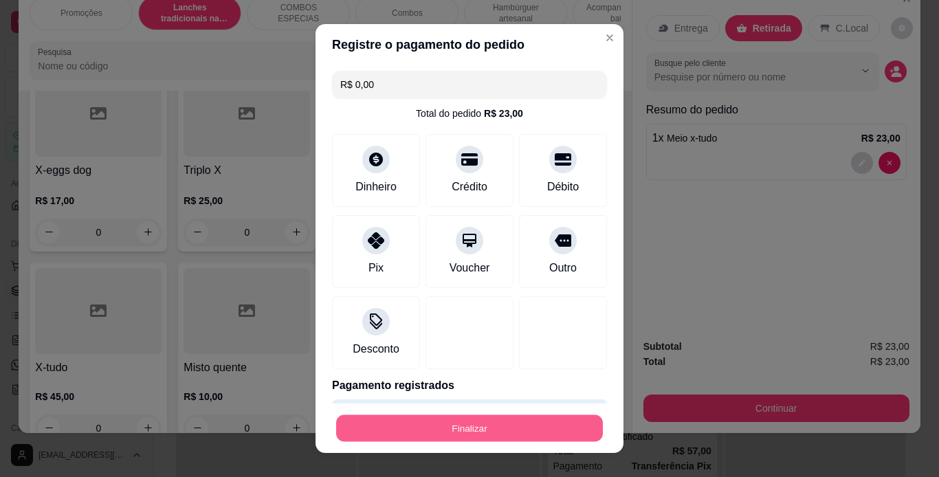
click at [505, 428] on button "Finalizar" at bounding box center [469, 428] width 267 height 27
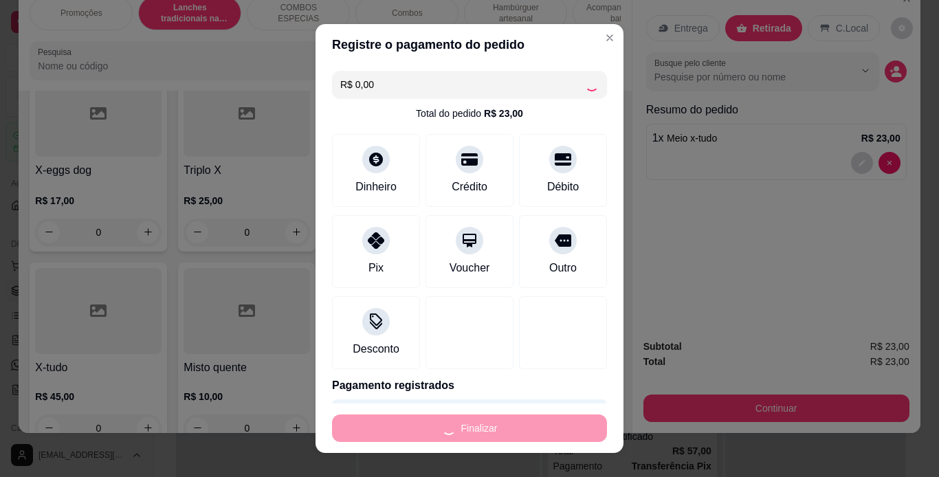
type input "0"
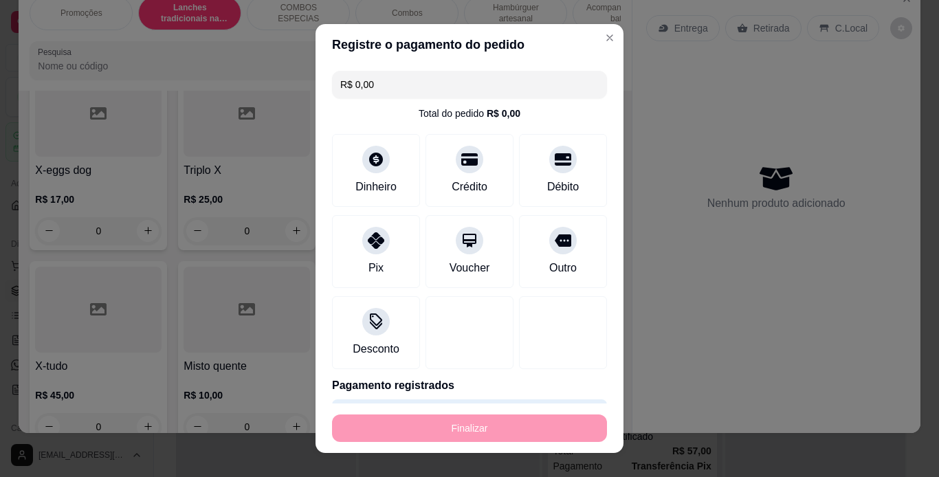
type input "-R$ 23,00"
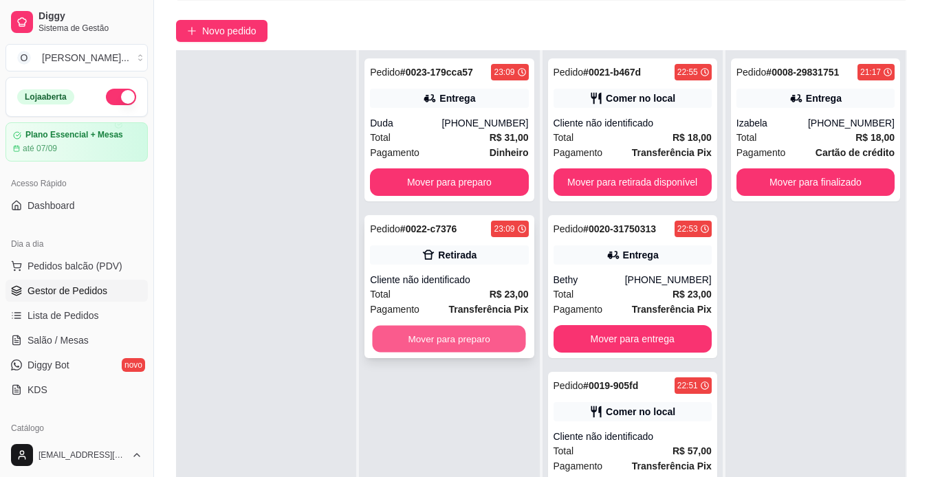
click at [477, 344] on button "Mover para preparo" at bounding box center [449, 339] width 153 height 27
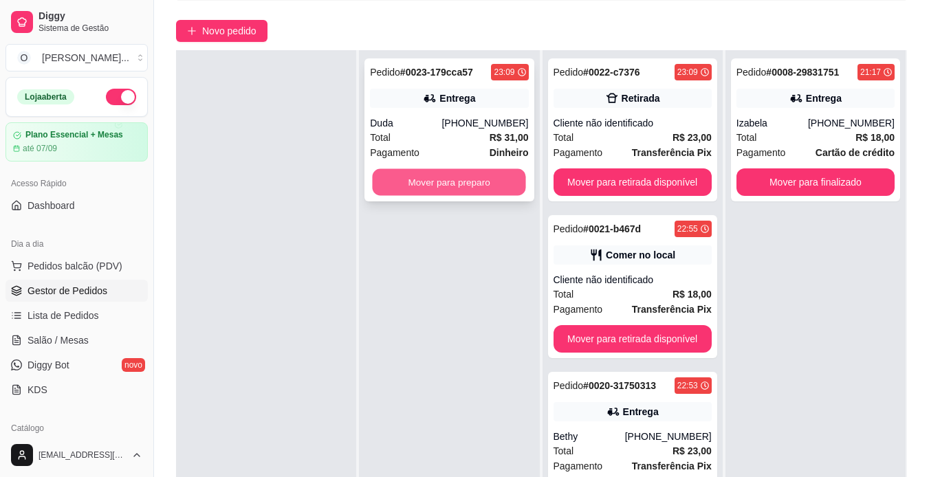
click at [470, 188] on button "Mover para preparo" at bounding box center [449, 182] width 153 height 27
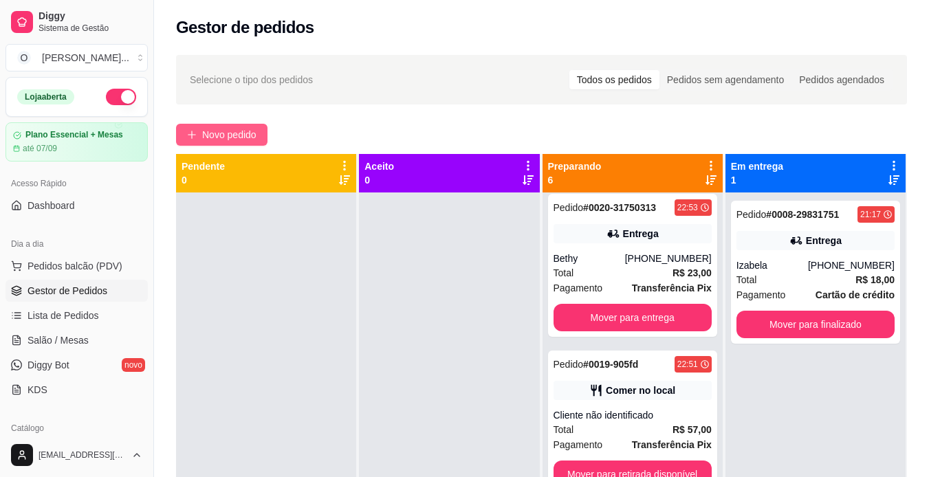
click at [220, 129] on span "Novo pedido" at bounding box center [229, 134] width 54 height 15
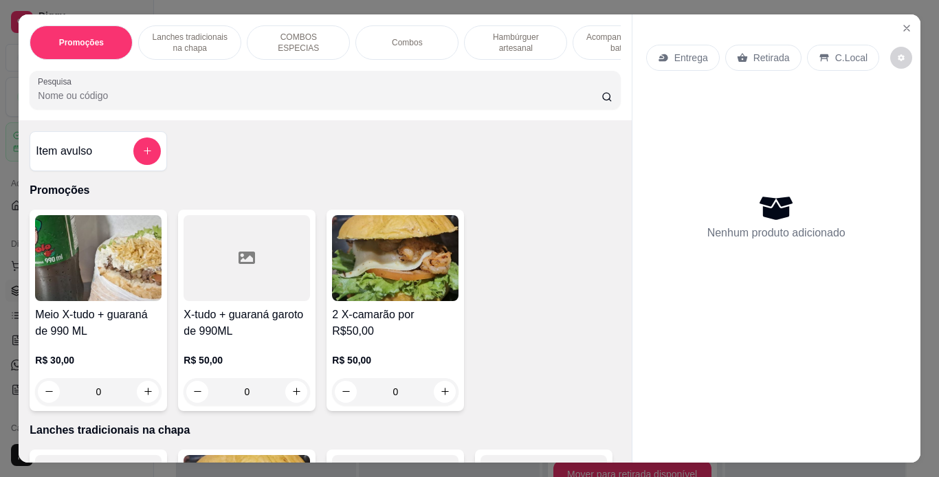
click at [169, 32] on p "Lanches tradicionais na chapa" at bounding box center [190, 43] width 80 height 22
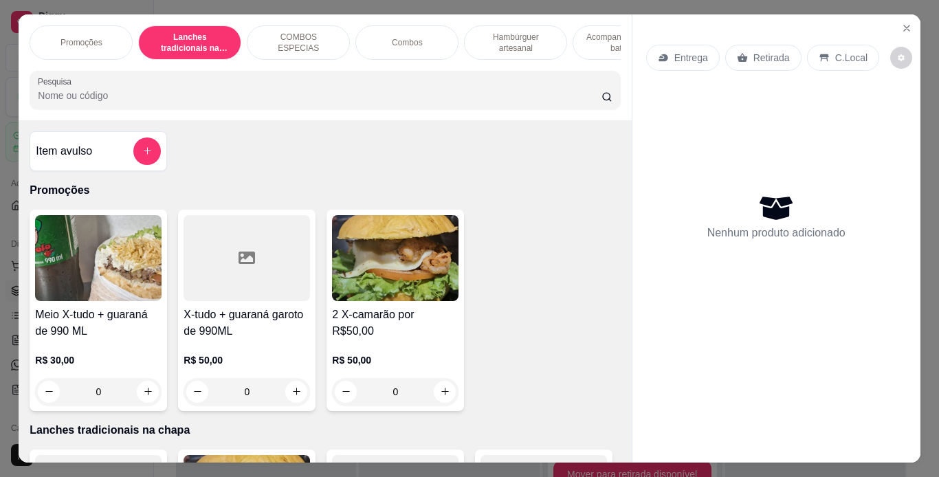
scroll to position [35, 0]
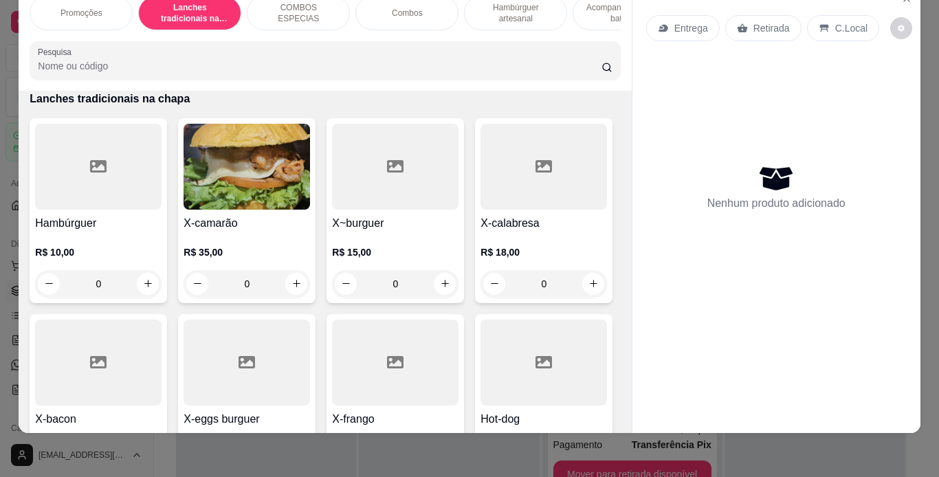
click at [443, 278] on div "0" at bounding box center [395, 283] width 126 height 27
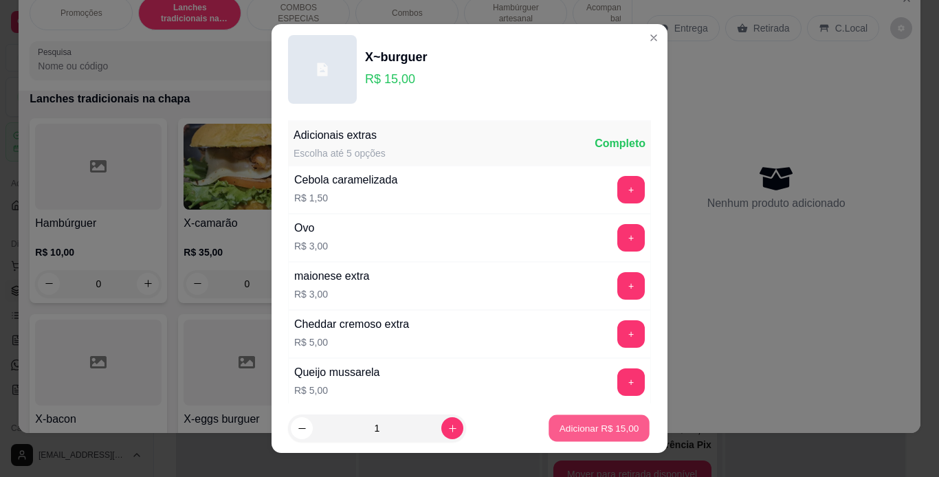
click at [570, 424] on p "Adicionar R$ 15,00" at bounding box center [600, 428] width 80 height 13
type input "1"
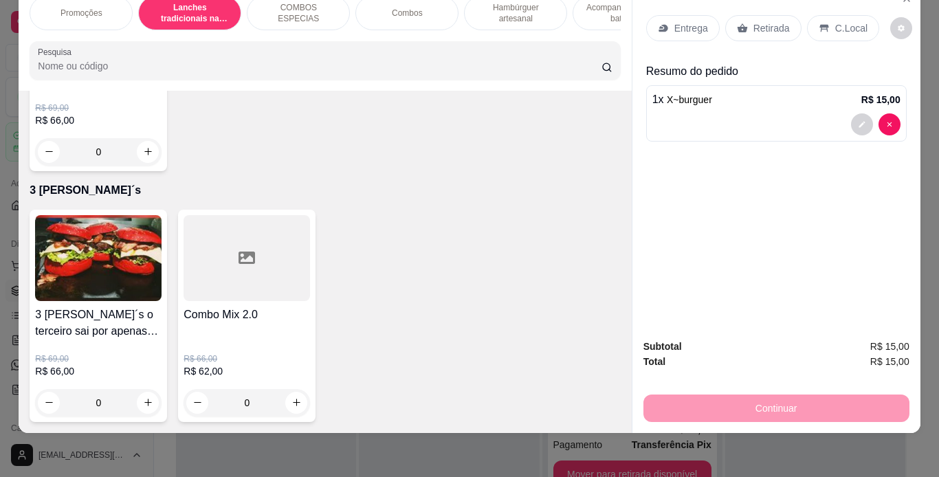
scroll to position [4354, 0]
type input "1"
click at [819, 24] on icon at bounding box center [823, 28] width 9 height 8
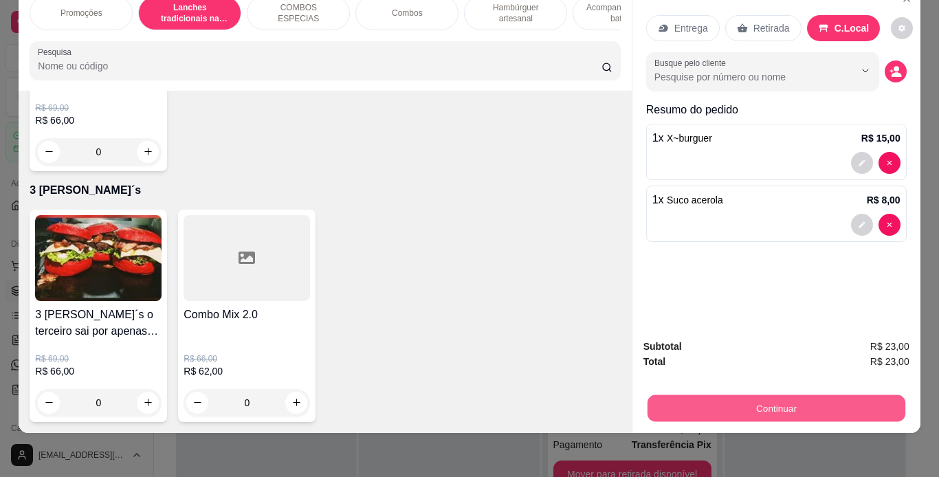
click at [705, 395] on button "Continuar" at bounding box center [776, 408] width 258 height 27
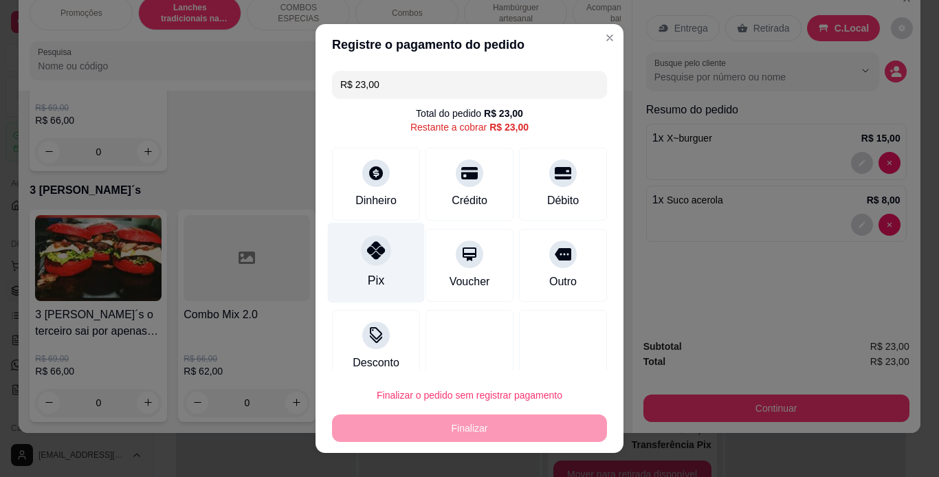
click at [384, 261] on div "Pix" at bounding box center [376, 262] width 97 height 80
type input "R$ 0,00"
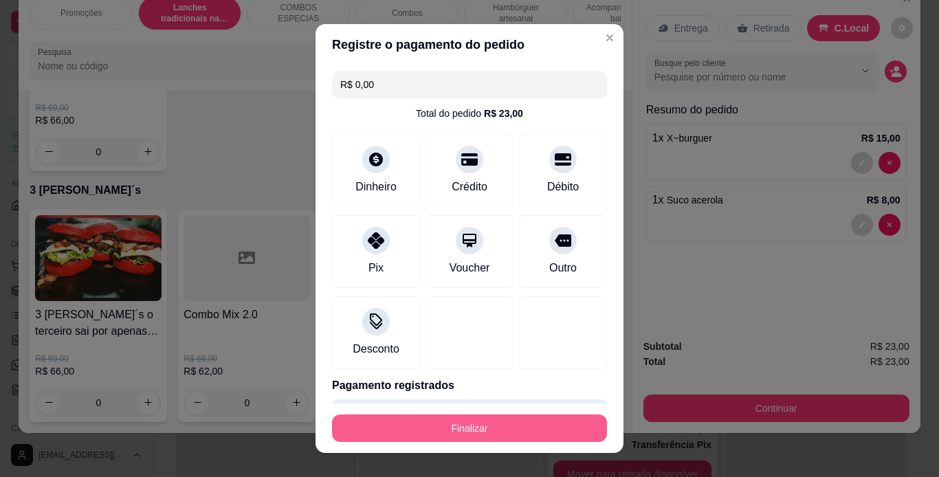
click at [497, 428] on button "Finalizar" at bounding box center [469, 428] width 275 height 27
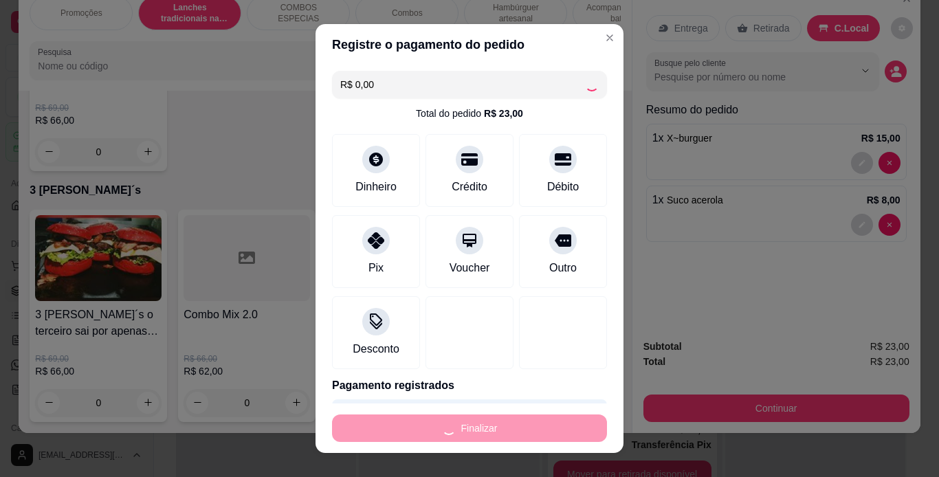
type input "0"
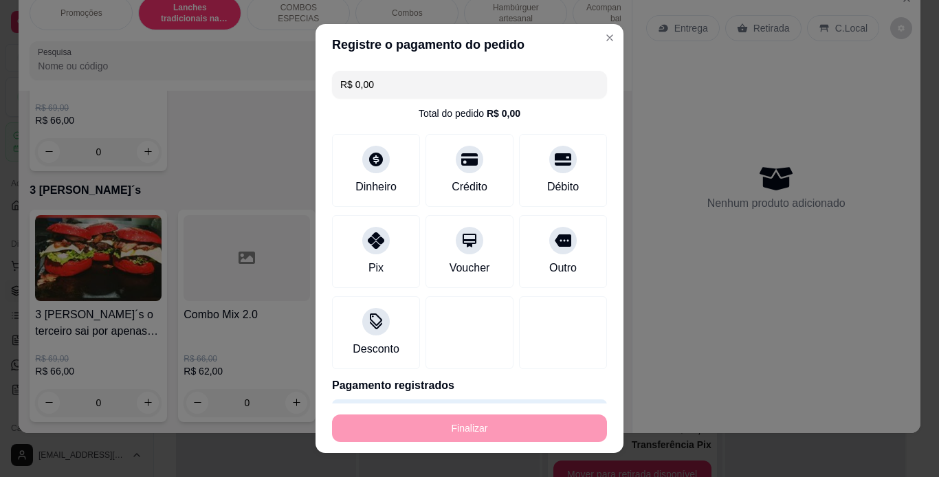
type input "-R$ 23,00"
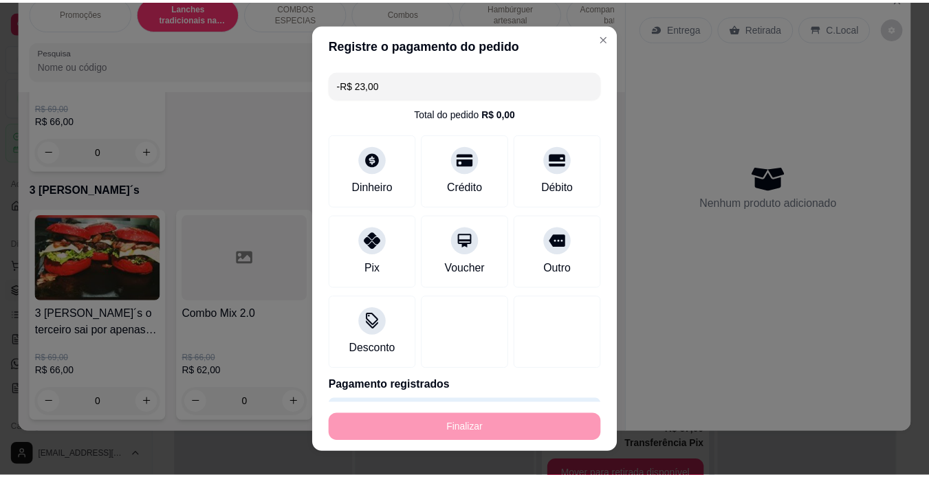
scroll to position [4352, 0]
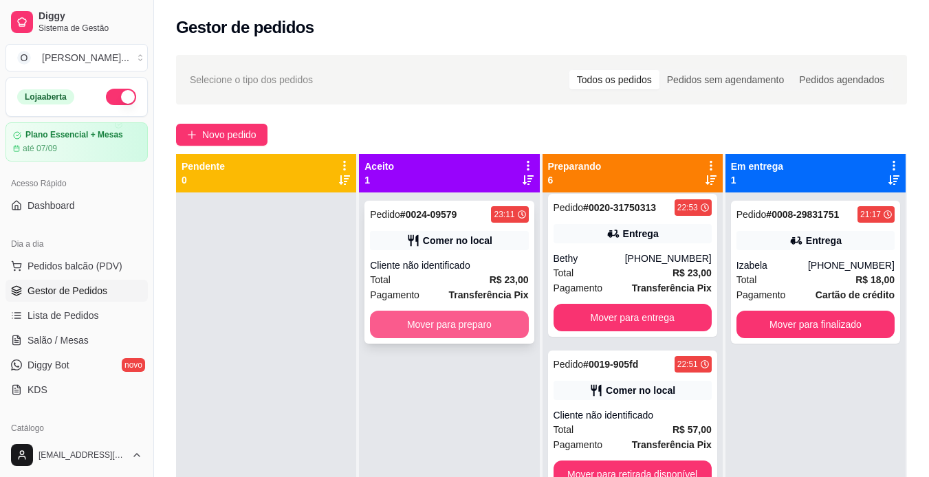
click at [483, 318] on button "Mover para preparo" at bounding box center [449, 324] width 158 height 27
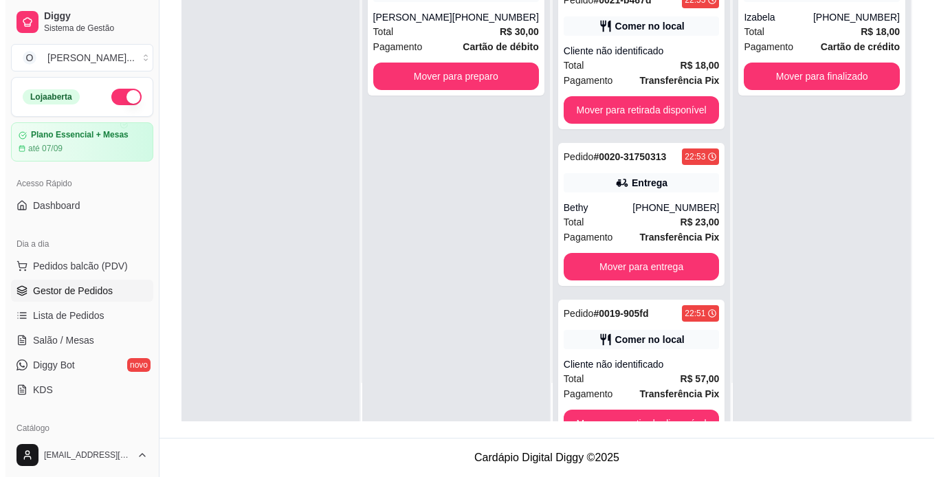
scroll to position [36, 0]
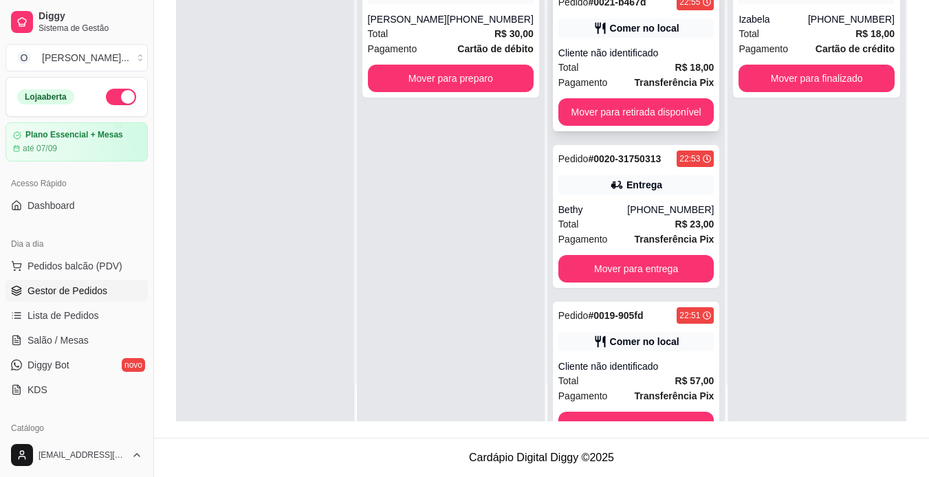
click at [569, 34] on div "Comer no local" at bounding box center [636, 28] width 156 height 19
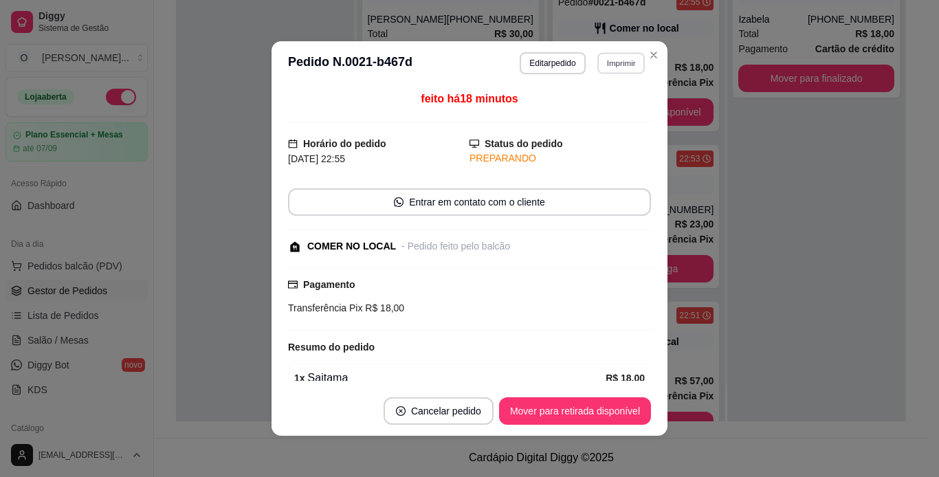
click at [617, 59] on button "Imprimir" at bounding box center [620, 62] width 47 height 21
click at [547, 59] on button "Editar pedido" at bounding box center [552, 63] width 65 height 22
click at [547, 67] on button "Editar pedido" at bounding box center [553, 62] width 64 height 21
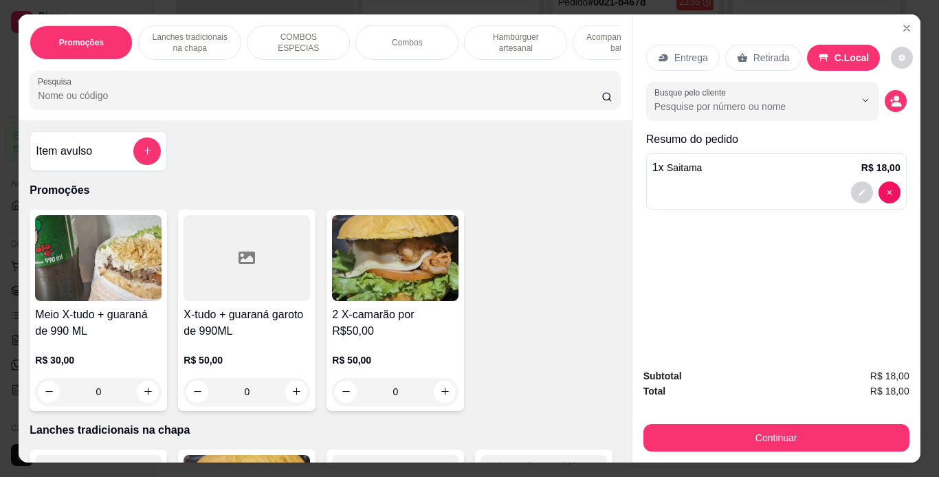
scroll to position [0, 128]
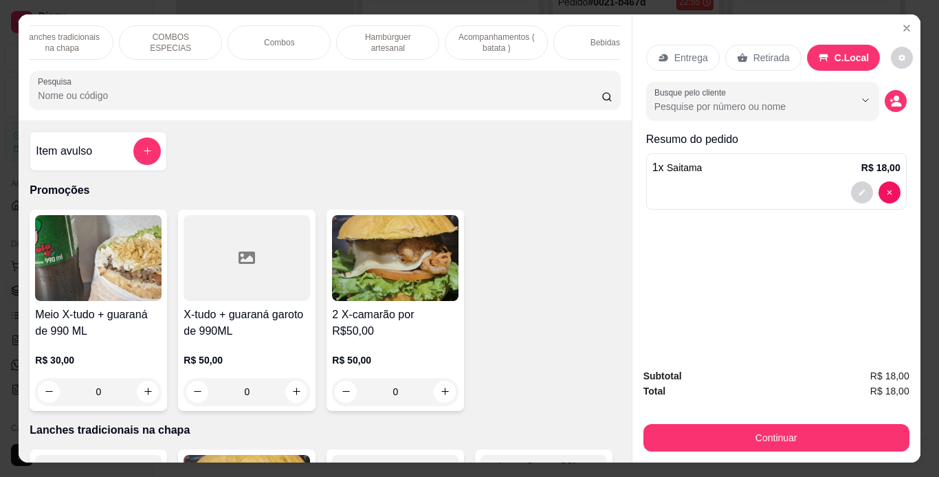
click at [582, 37] on div "Bebidas" at bounding box center [604, 42] width 103 height 34
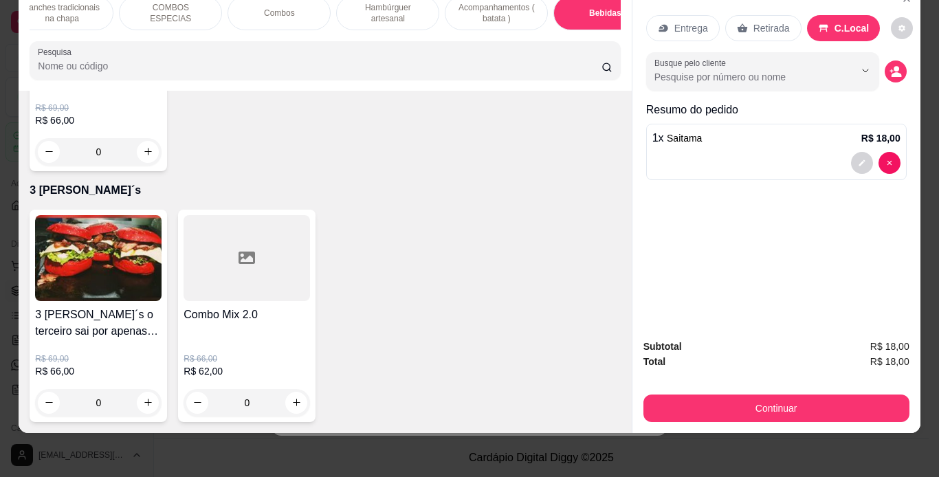
type input "1"
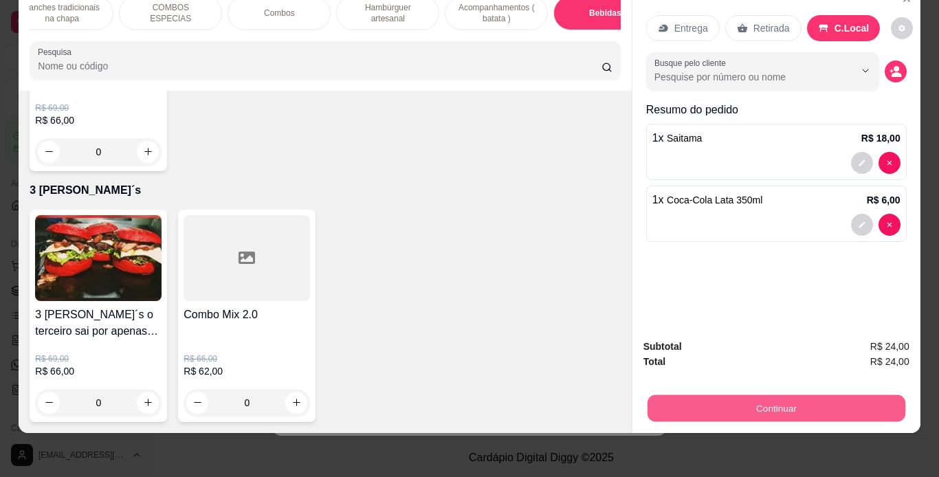
click at [650, 395] on button "Continuar" at bounding box center [776, 408] width 258 height 27
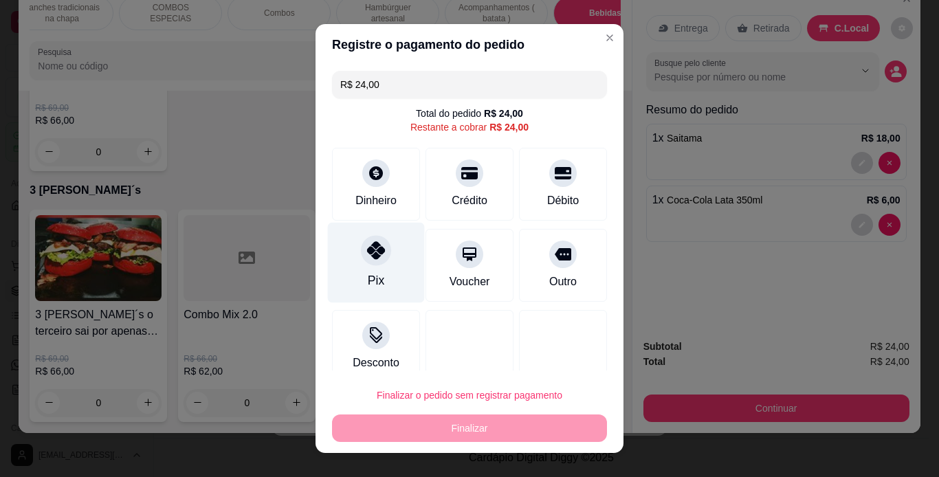
click at [348, 252] on div "Pix" at bounding box center [376, 262] width 97 height 80
type input "R$ 0,00"
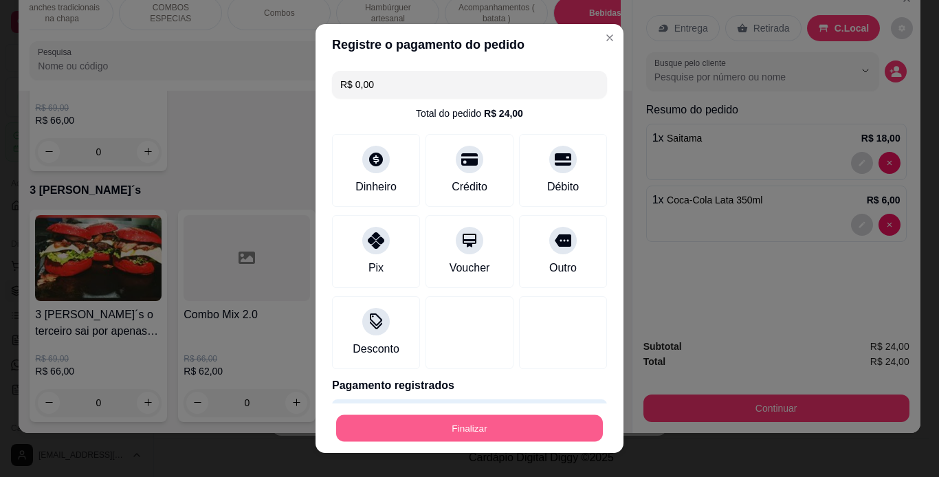
click at [435, 429] on button "Finalizar" at bounding box center [469, 428] width 267 height 27
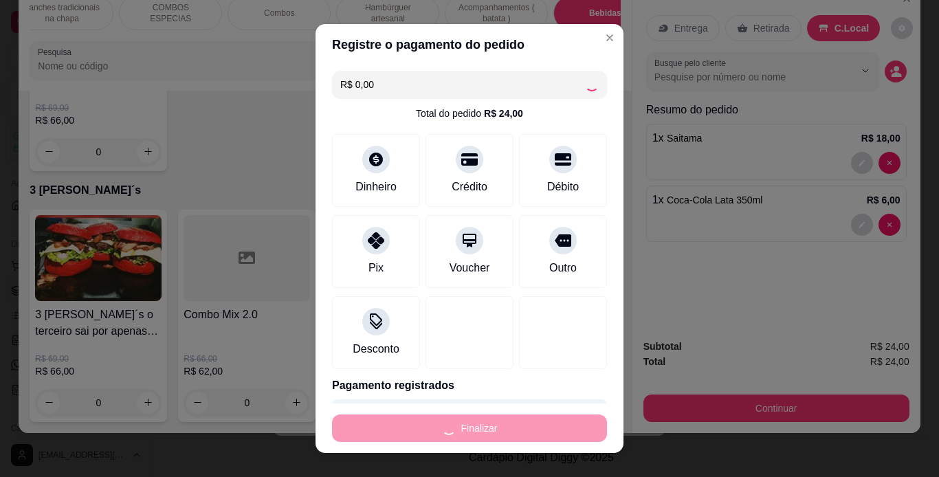
type input "0"
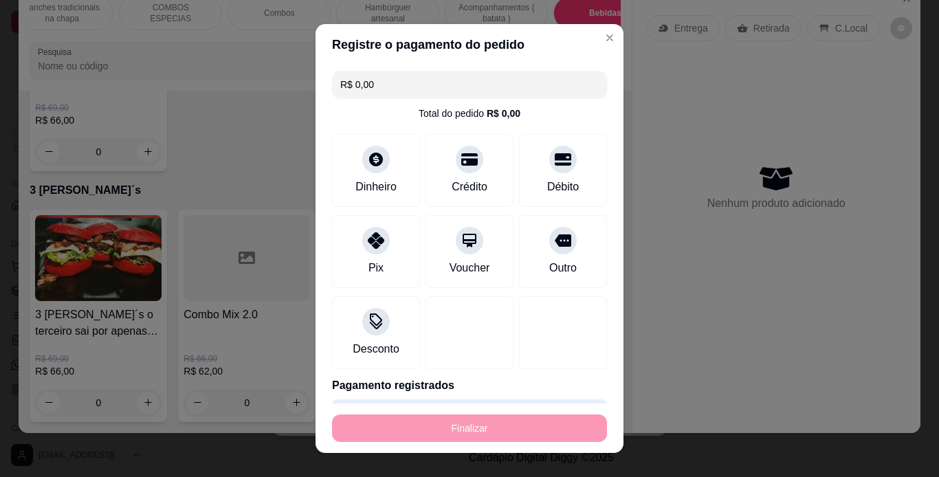
type input "-R$ 24,00"
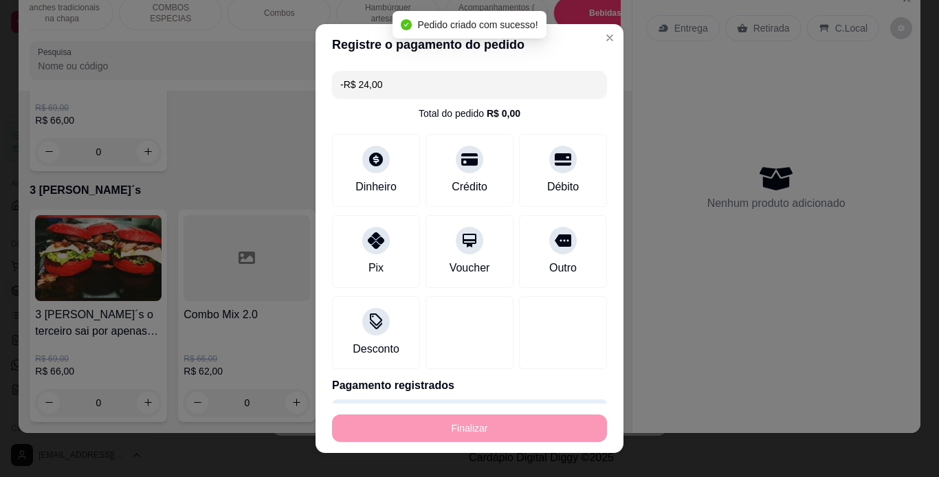
scroll to position [4223, 0]
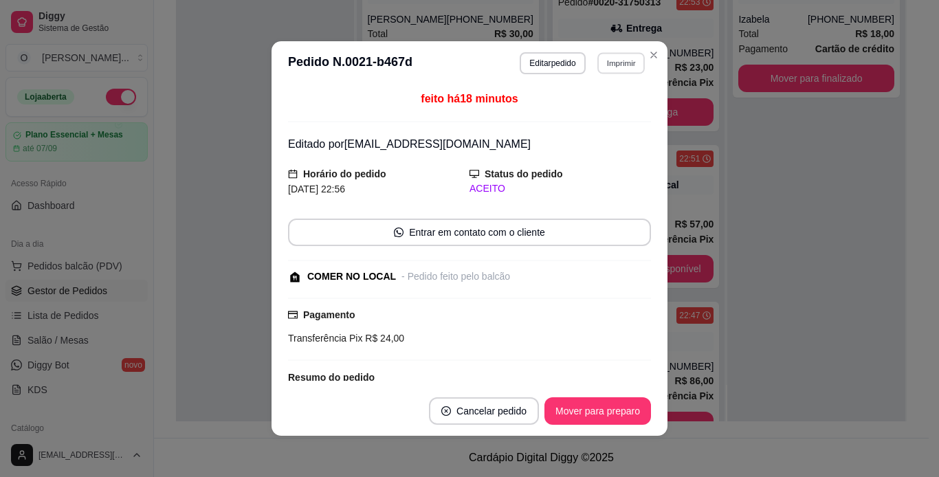
click at [600, 65] on button "Imprimir" at bounding box center [620, 62] width 47 height 21
click at [599, 111] on button "IMPRESSORA" at bounding box center [591, 110] width 96 height 21
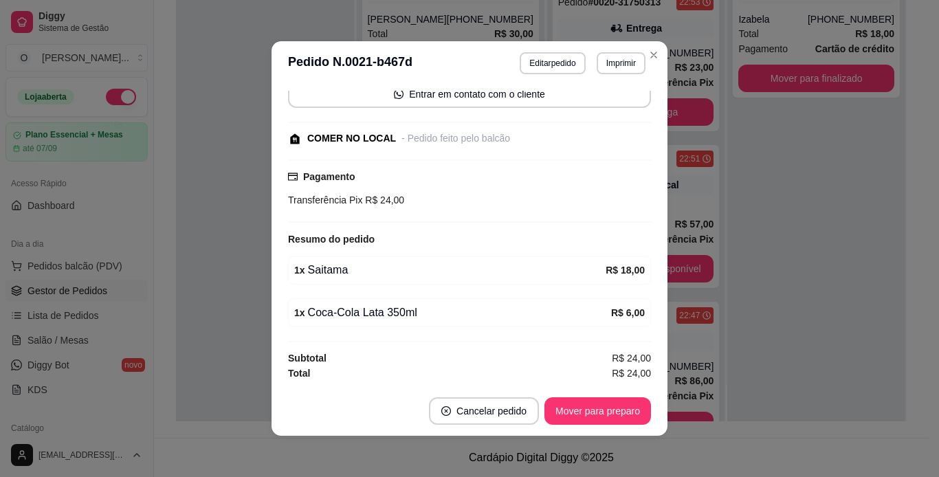
scroll to position [3, 0]
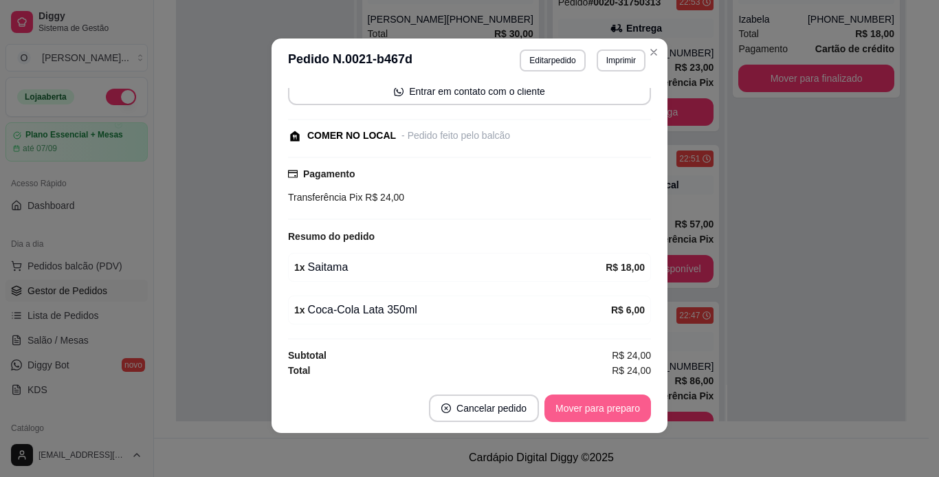
click at [631, 408] on button "Mover para preparo" at bounding box center [597, 408] width 107 height 27
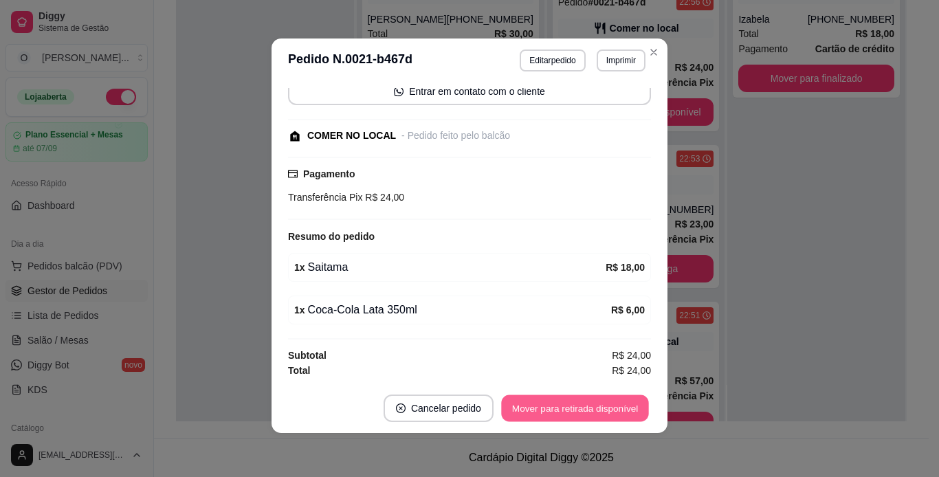
click at [631, 408] on button "Mover para retirada disponível" at bounding box center [574, 408] width 147 height 27
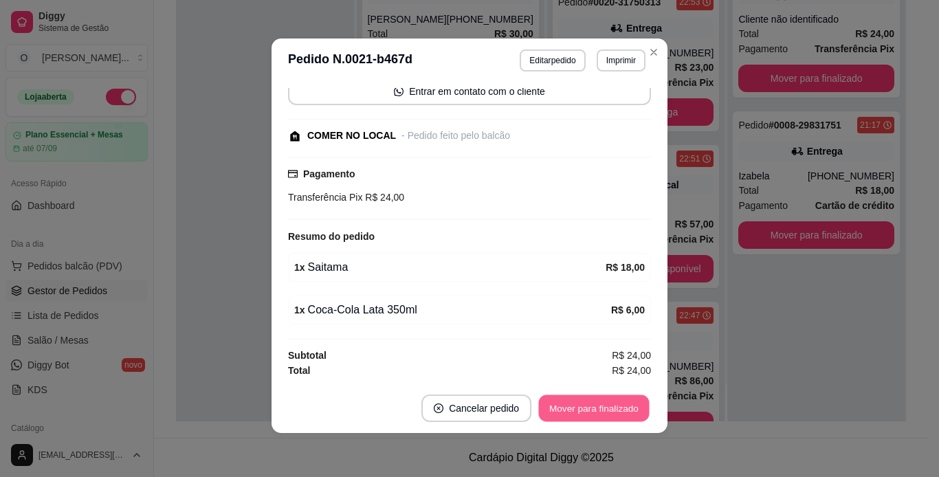
click at [631, 408] on button "Mover para finalizado" at bounding box center [594, 408] width 111 height 27
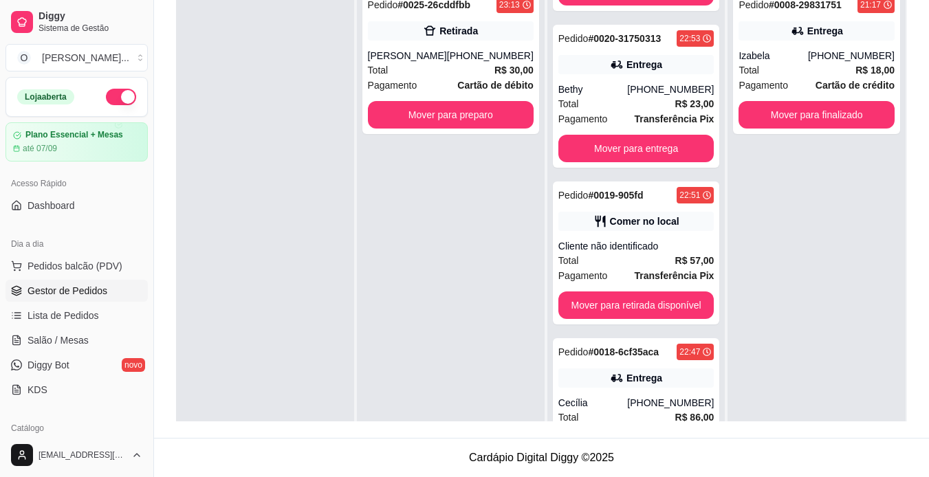
scroll to position [0, 0]
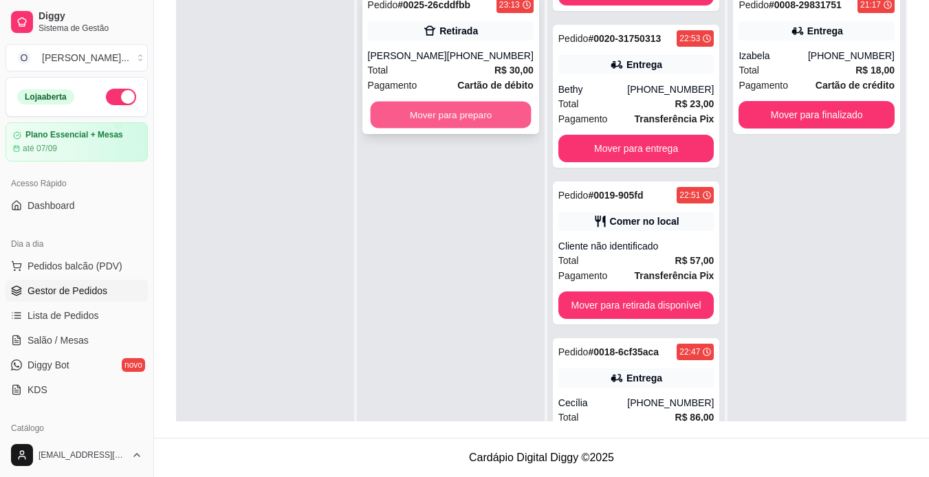
click at [492, 108] on button "Mover para preparo" at bounding box center [450, 115] width 161 height 27
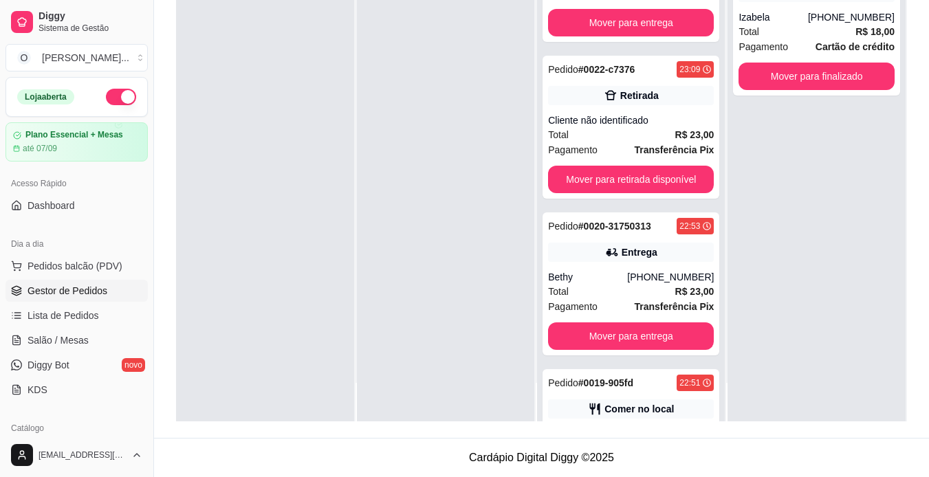
scroll to position [362, 0]
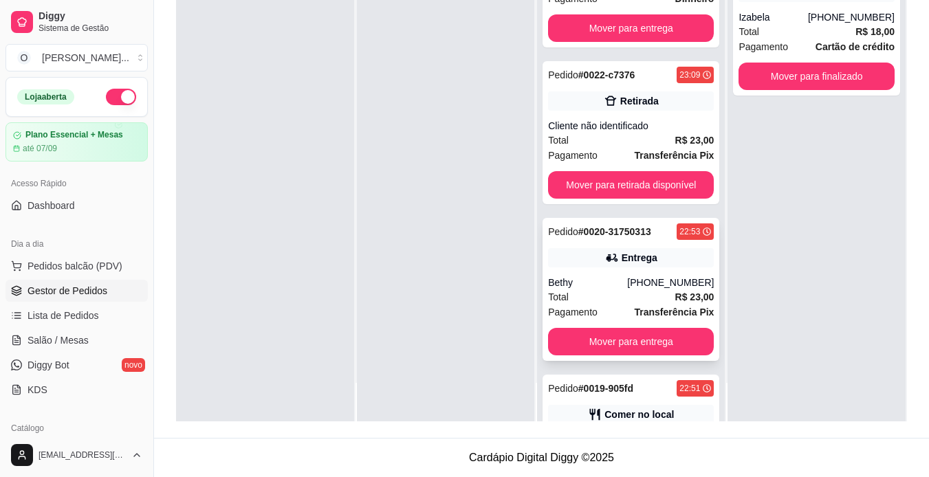
click at [648, 296] on div "Total R$ 23,00" at bounding box center [631, 296] width 166 height 15
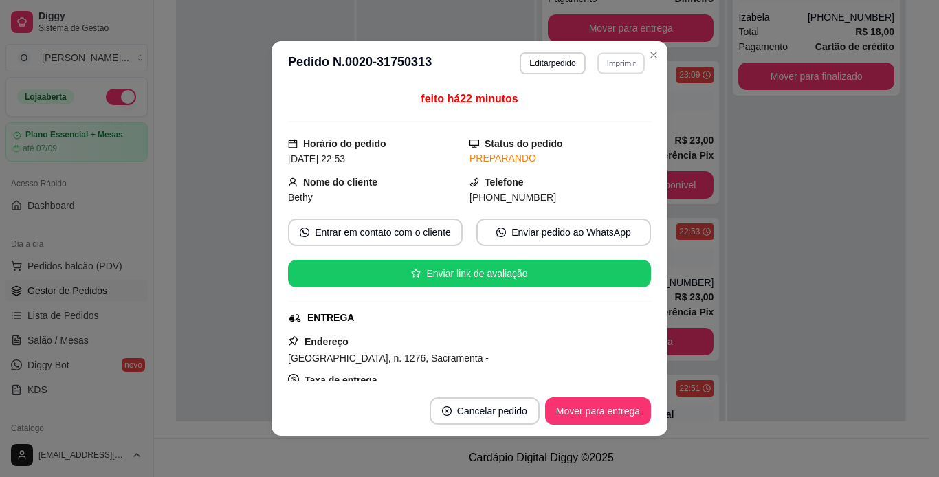
click at [619, 63] on button "Imprimir" at bounding box center [620, 62] width 47 height 21
click at [606, 111] on button "IMPRESSORA" at bounding box center [591, 110] width 96 height 21
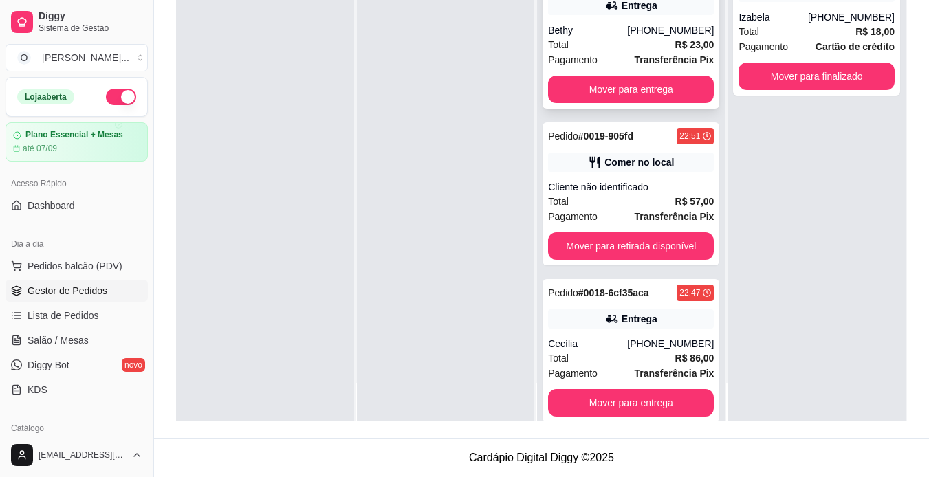
scroll to position [615, 0]
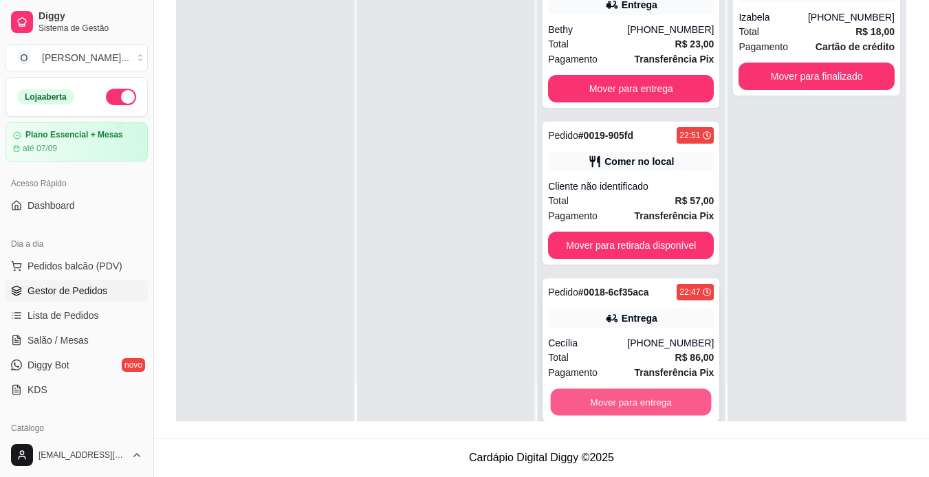
click at [641, 402] on button "Mover para entrega" at bounding box center [631, 402] width 161 height 27
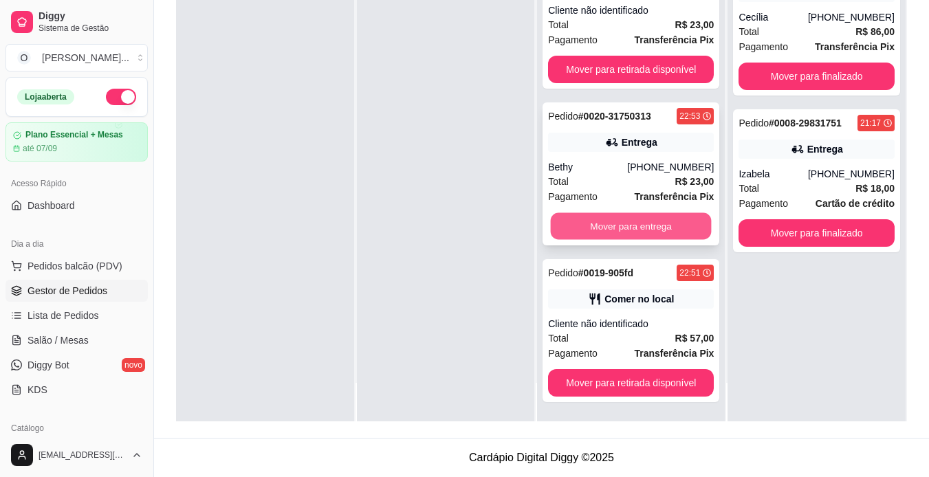
click at [650, 223] on button "Mover para entrega" at bounding box center [631, 226] width 161 height 27
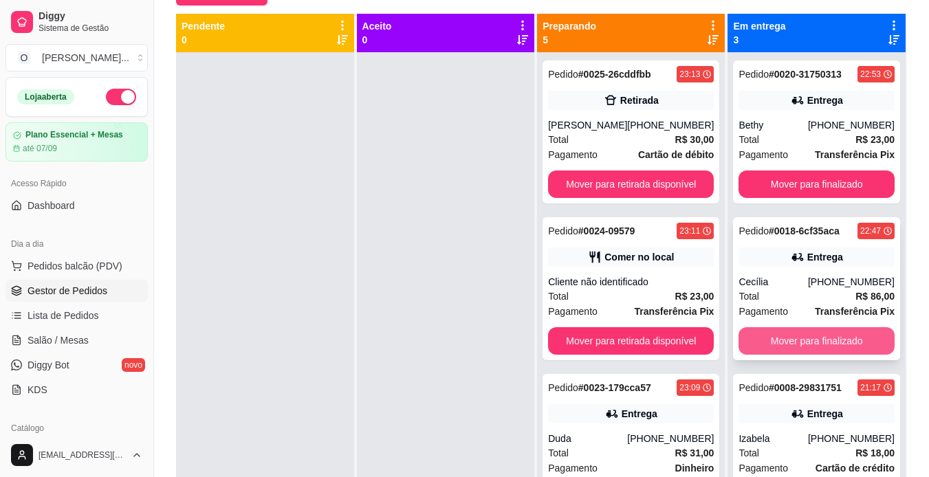
scroll to position [137, 0]
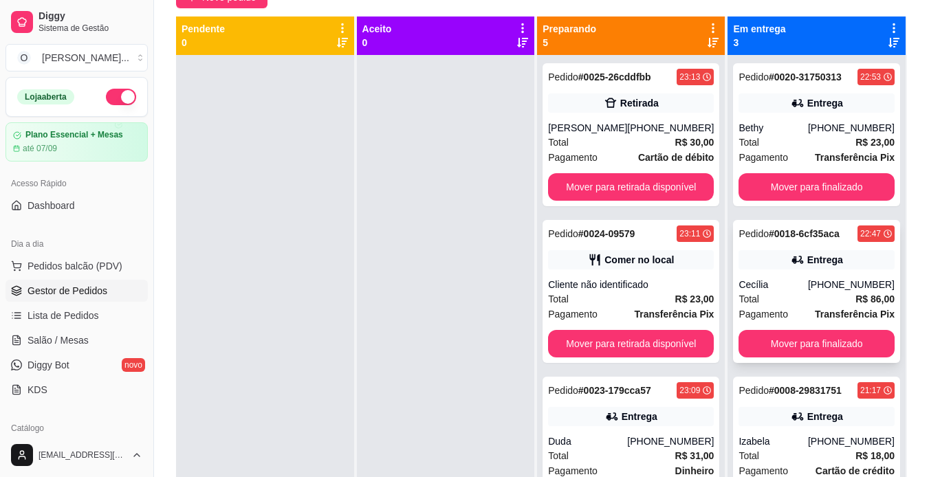
click at [828, 262] on div "Entrega" at bounding box center [816, 259] width 156 height 19
click at [682, 272] on div "Pedido # 0024-09579 23:11 Comer no local Cliente não identificado Total R$ 23,0…" at bounding box center [630, 291] width 177 height 143
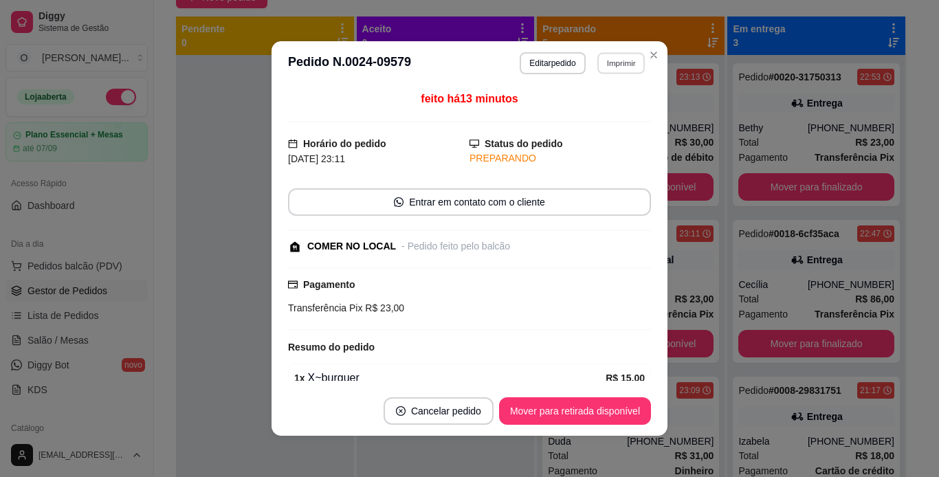
click at [621, 68] on button "Imprimir" at bounding box center [620, 62] width 47 height 21
click at [610, 115] on button "IMPRESSORA" at bounding box center [591, 110] width 96 height 21
click at [607, 404] on button "Mover para retirada disponível" at bounding box center [575, 410] width 152 height 27
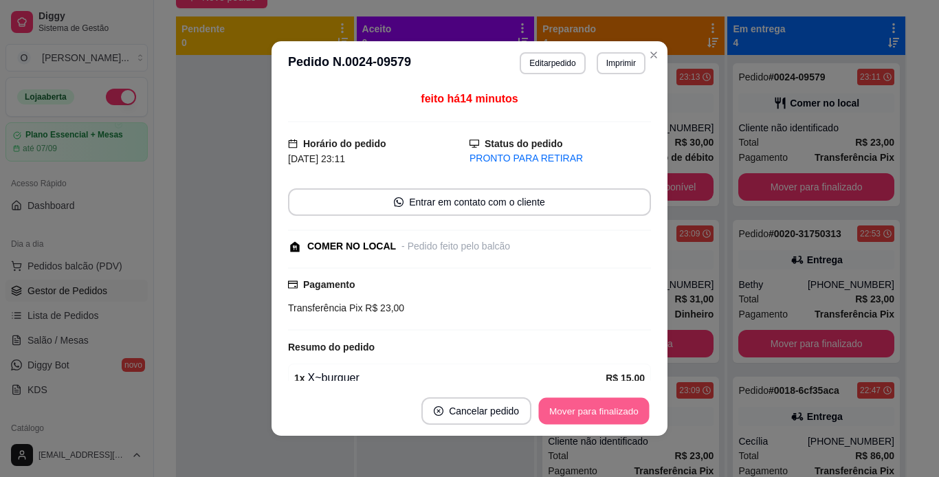
click at [607, 404] on button "Mover para finalizado" at bounding box center [594, 411] width 111 height 27
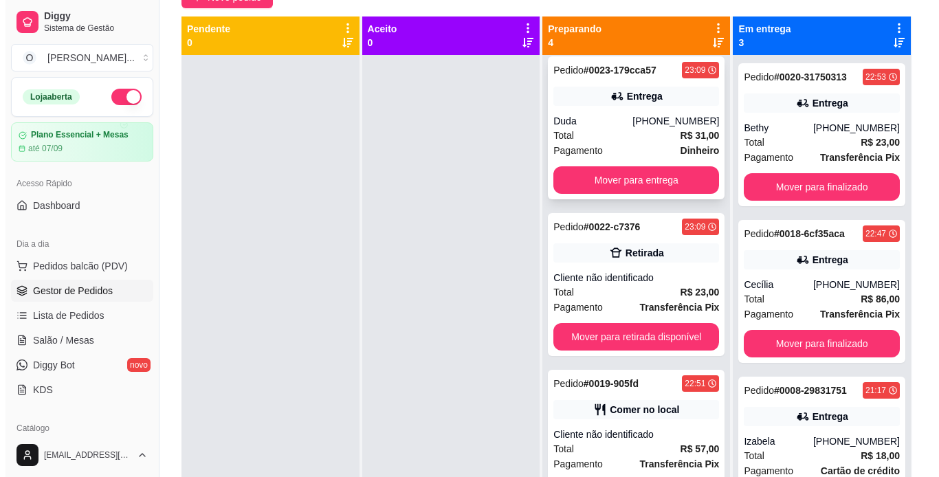
scroll to position [38, 0]
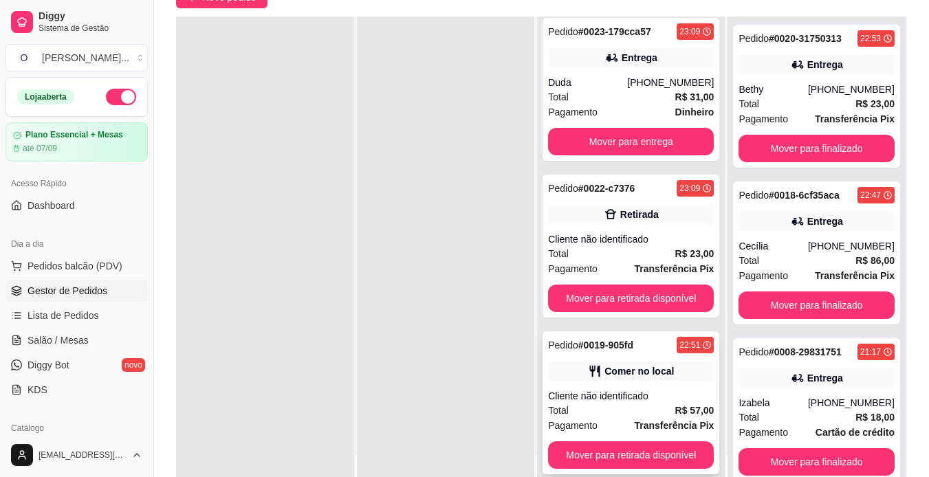
click at [634, 401] on div "Cliente não identificado" at bounding box center [631, 396] width 166 height 14
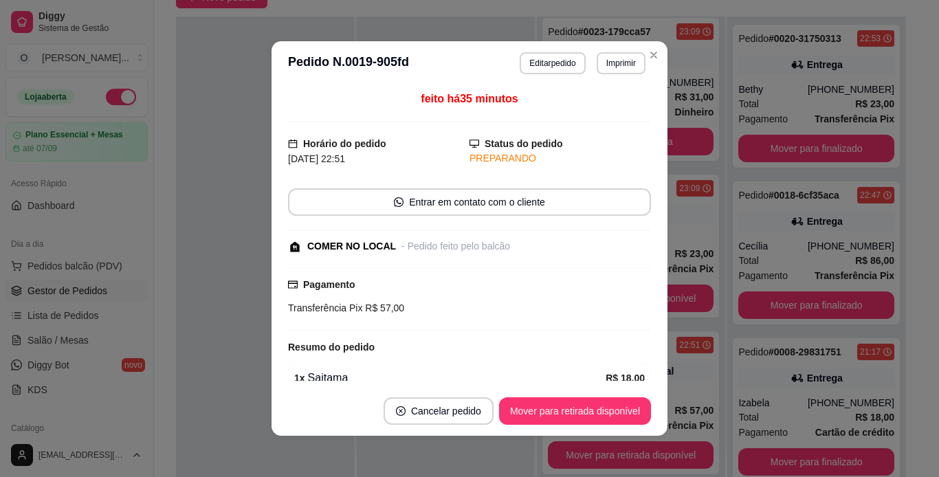
scroll to position [151, 0]
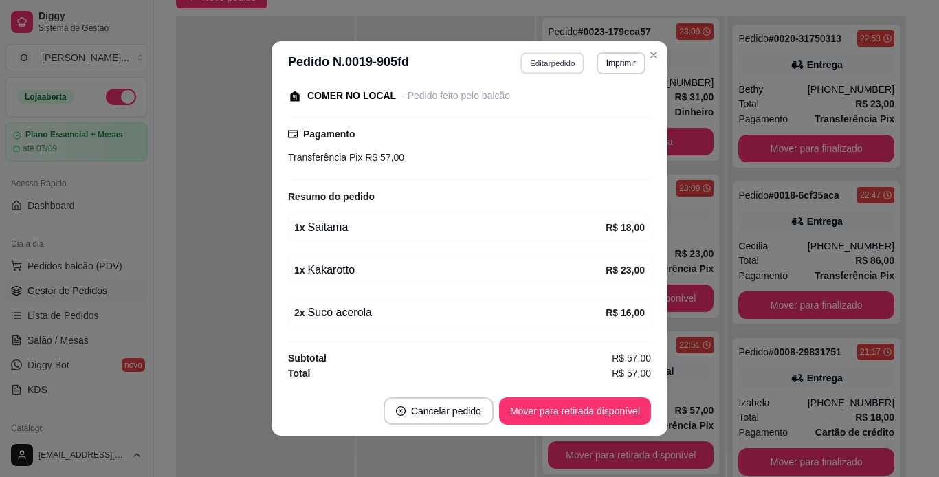
click at [558, 57] on button "Editar pedido" at bounding box center [553, 62] width 64 height 21
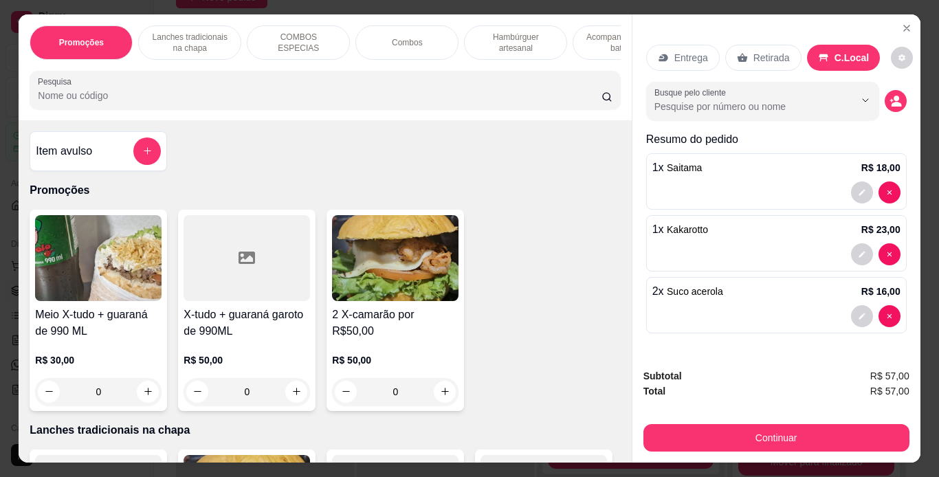
scroll to position [0, 152]
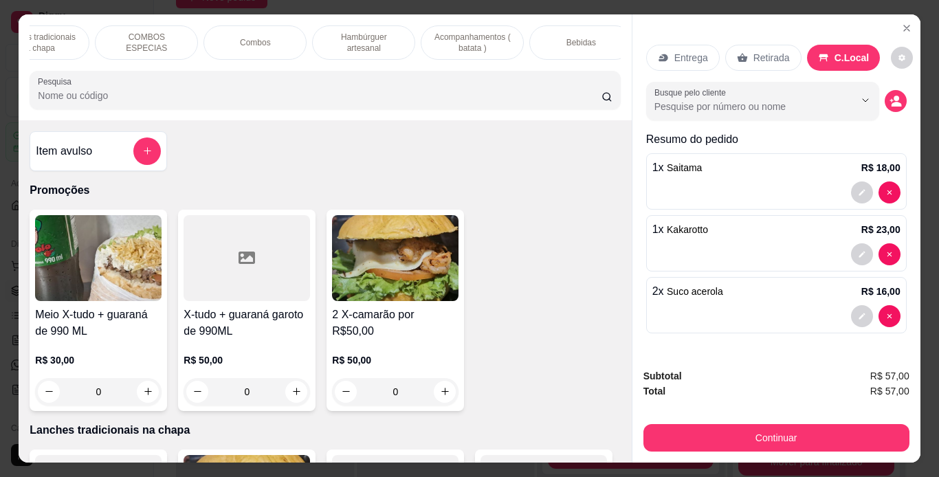
click at [561, 34] on div "Bebidas" at bounding box center [580, 42] width 103 height 34
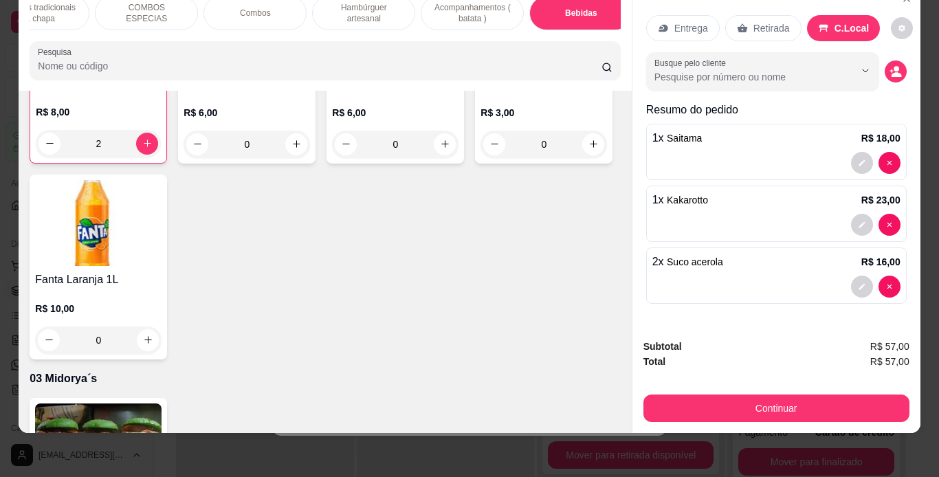
scroll to position [3548, 0]
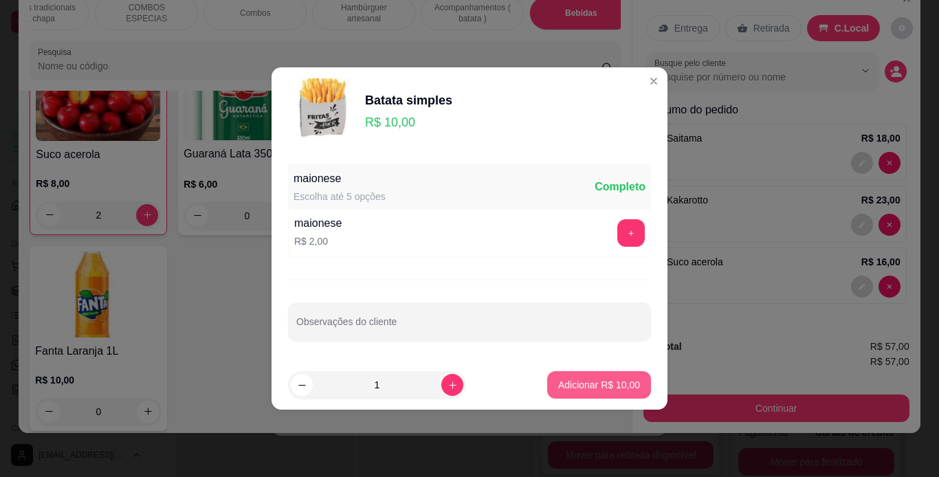
click at [586, 374] on button "Adicionar R$ 10,00" at bounding box center [599, 384] width 104 height 27
type input "1"
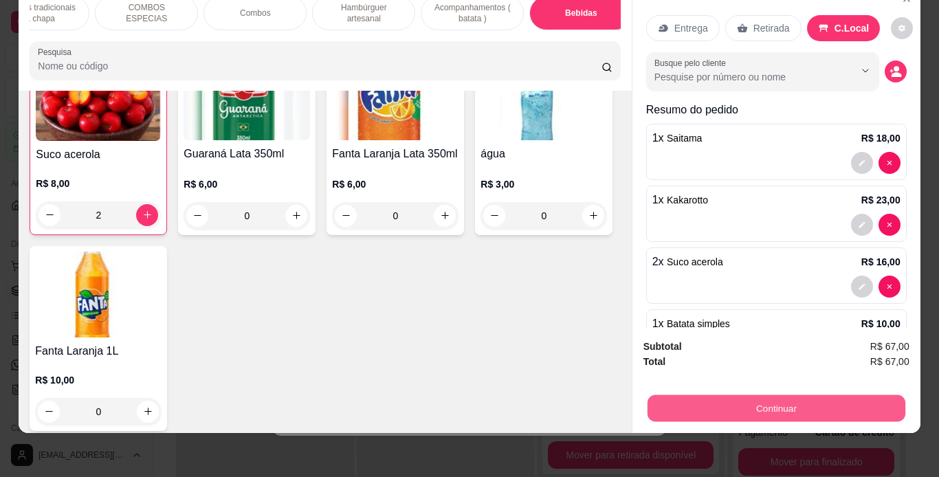
click at [665, 395] on button "Continuar" at bounding box center [776, 408] width 258 height 27
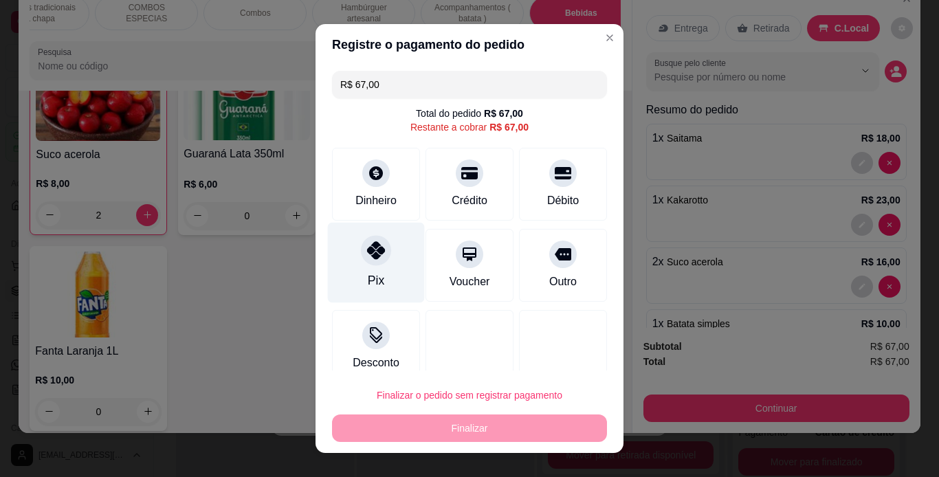
click at [351, 263] on div "Pix" at bounding box center [376, 262] width 97 height 80
type input "R$ 0,00"
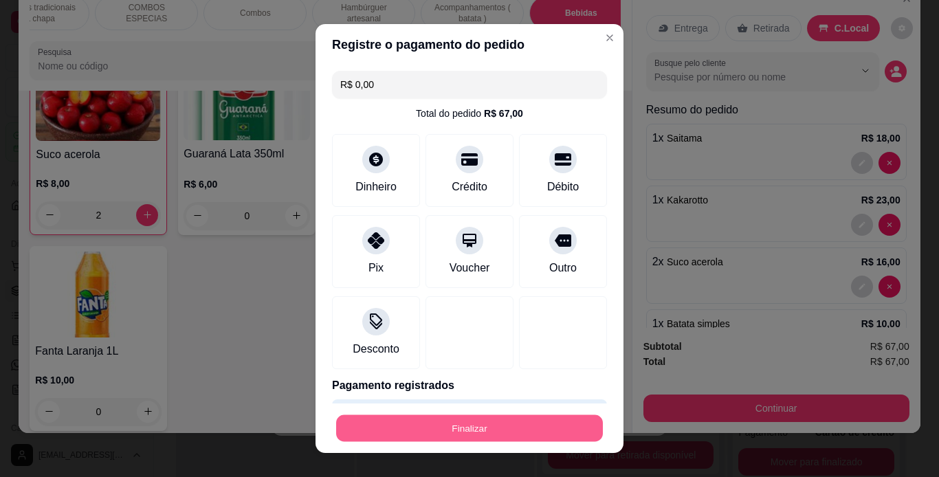
click at [449, 423] on button "Finalizar" at bounding box center [469, 428] width 267 height 27
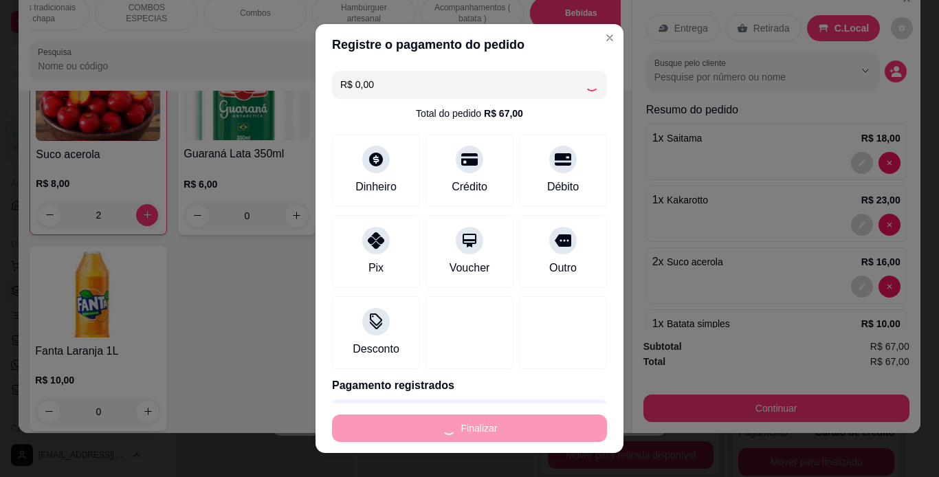
scroll to position [7, 0]
type input "0"
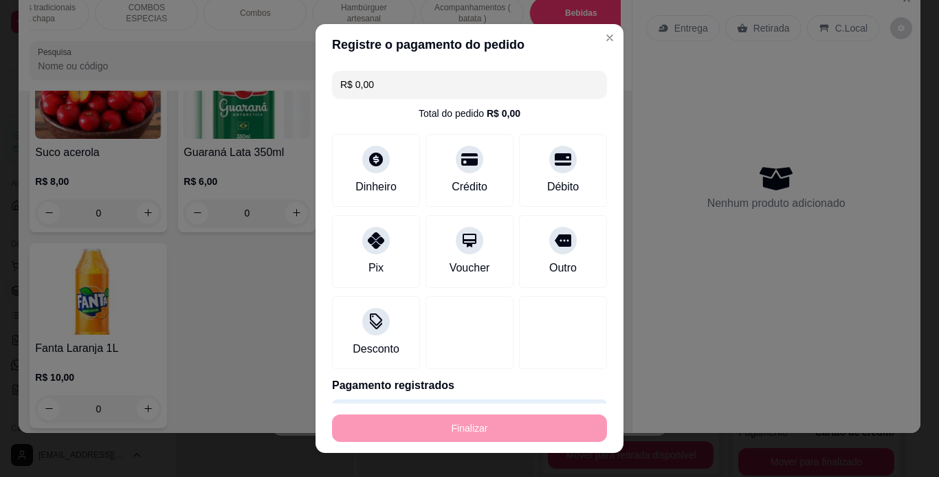
type input "-R$ 67,00"
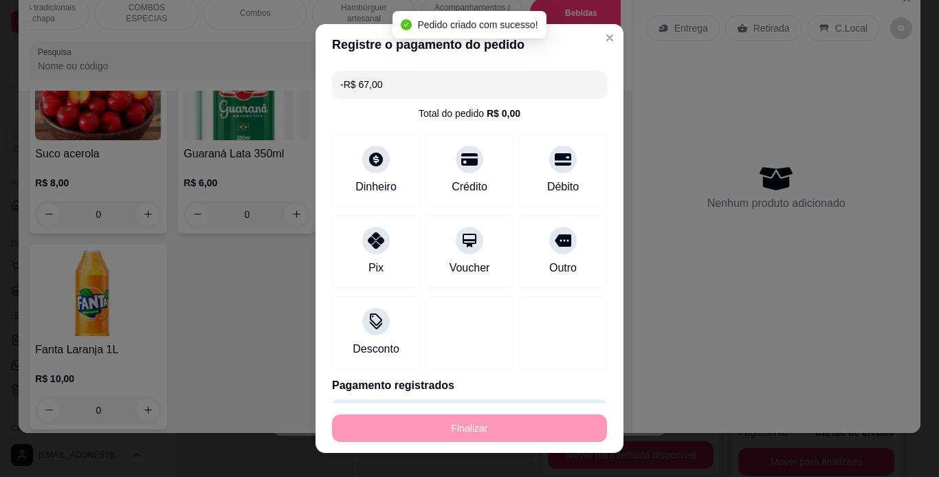
scroll to position [181, 0]
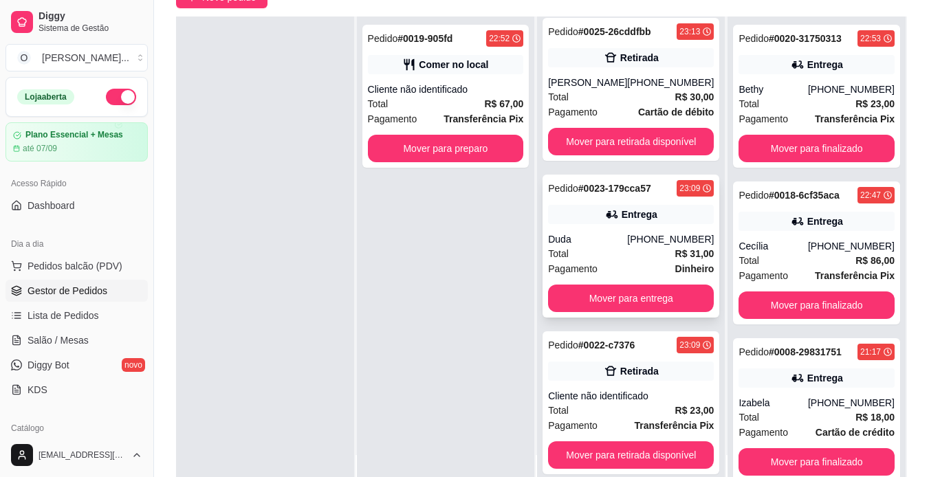
click at [609, 234] on div "Duda" at bounding box center [587, 239] width 79 height 14
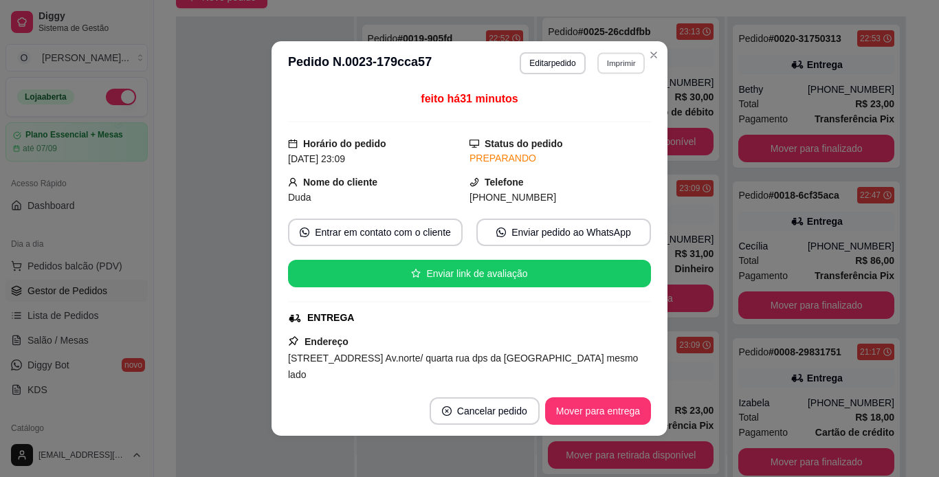
click at [615, 61] on button "Imprimir" at bounding box center [620, 62] width 47 height 21
click at [613, 111] on button "IMPRESSORA" at bounding box center [591, 110] width 96 height 21
click at [608, 411] on button "Mover para entrega" at bounding box center [598, 411] width 103 height 27
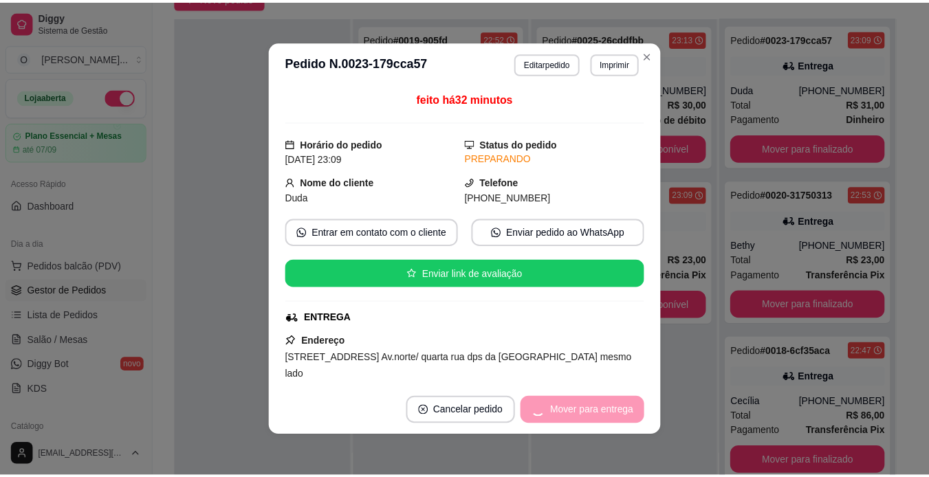
scroll to position [0, 0]
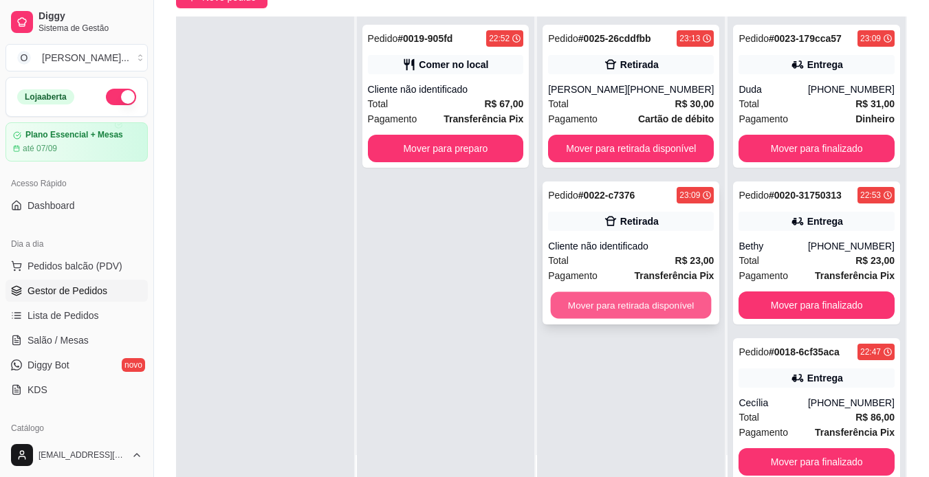
click at [654, 304] on button "Mover para retirada disponível" at bounding box center [631, 305] width 161 height 27
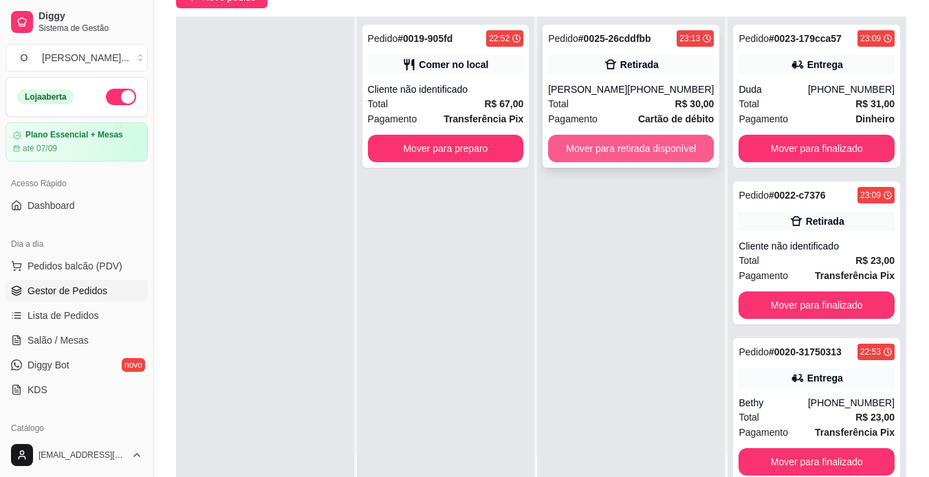
click at [621, 151] on button "Mover para retirada disponível" at bounding box center [631, 148] width 166 height 27
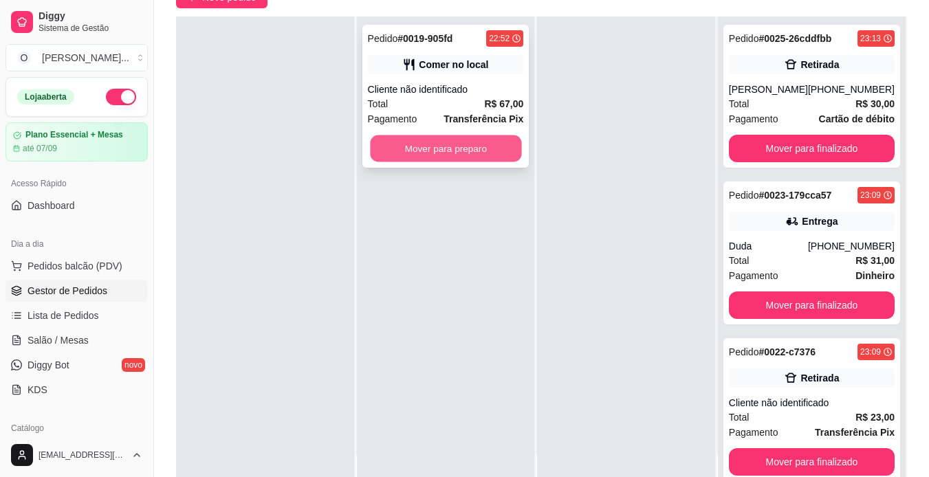
click at [479, 151] on button "Mover para preparo" at bounding box center [445, 148] width 151 height 27
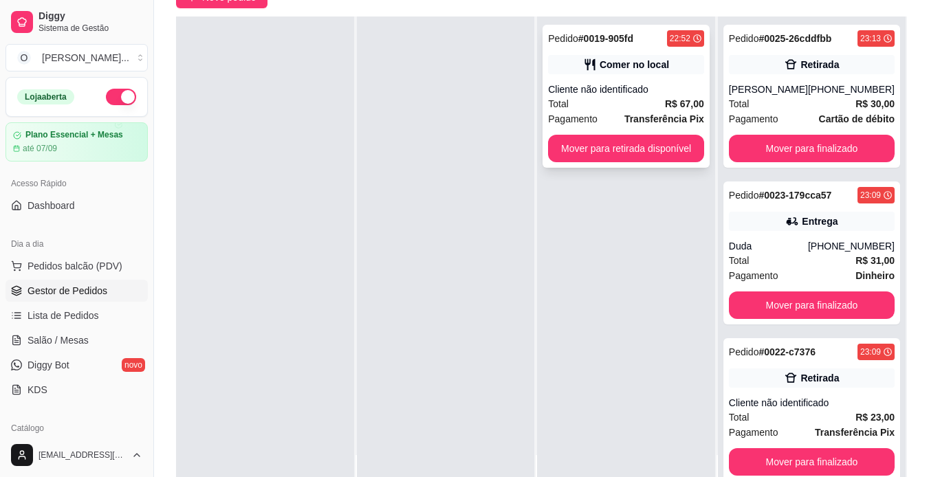
click at [612, 79] on div "Pedido # 0019-905fd 22:52 Comer no local Cliente não identificado Total R$ 67,0…" at bounding box center [625, 96] width 167 height 143
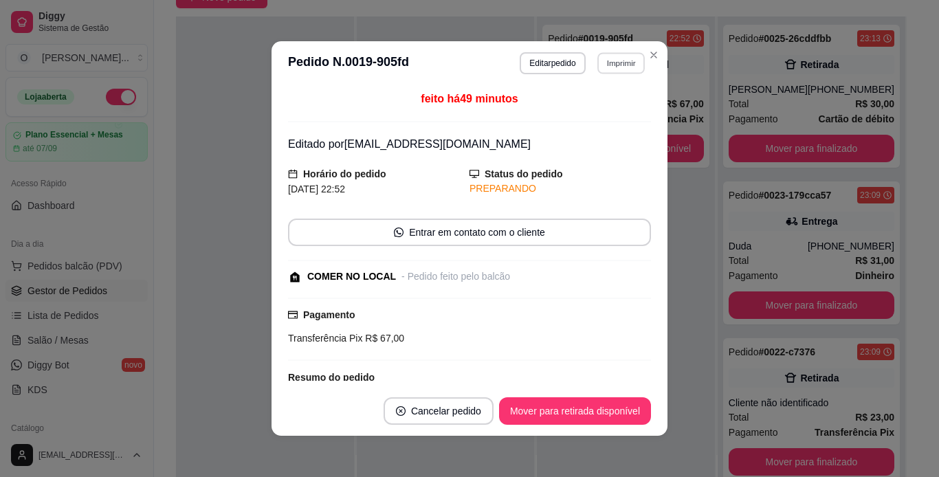
click at [607, 65] on button "Imprimir" at bounding box center [620, 62] width 47 height 21
click at [604, 107] on button "IMPRESSORA" at bounding box center [592, 111] width 100 height 22
click at [590, 406] on button "Mover para retirada disponível" at bounding box center [574, 411] width 147 height 27
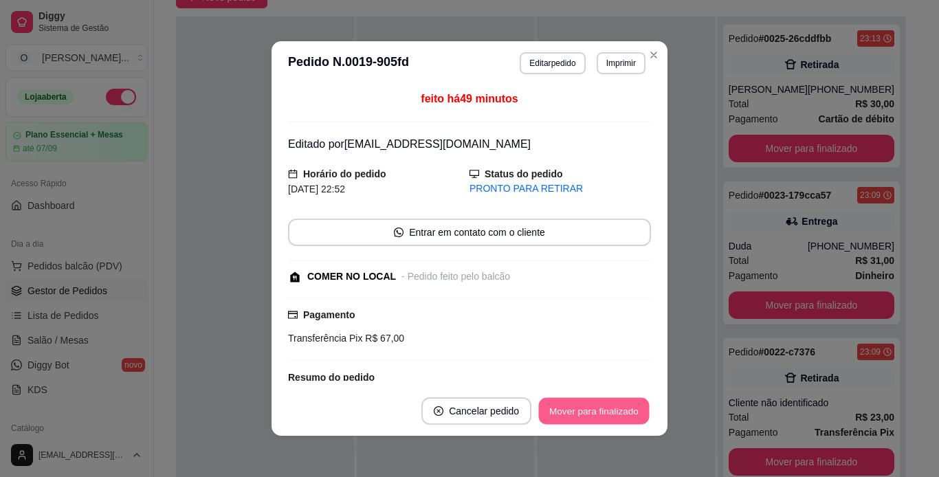
click at [590, 406] on button "Mover para finalizado" at bounding box center [594, 411] width 111 height 27
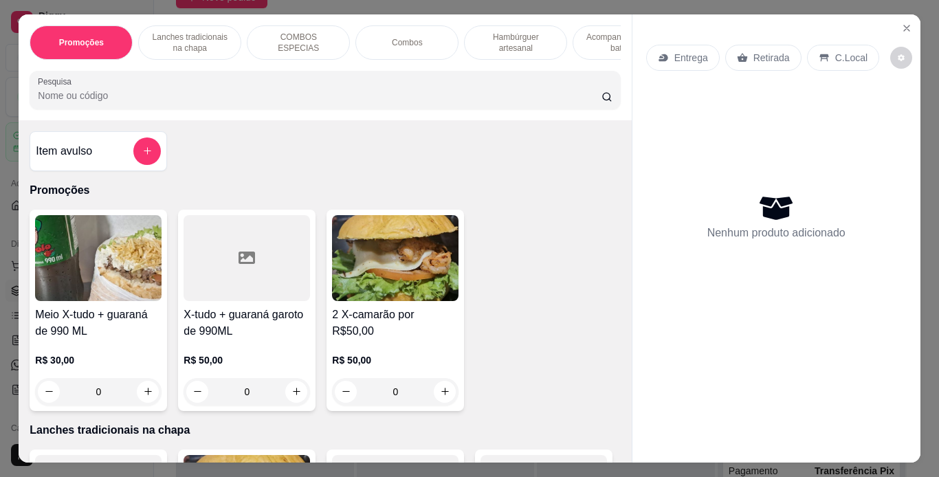
click at [221, 32] on p "Lanches tradicionais na chapa" at bounding box center [190, 43] width 80 height 22
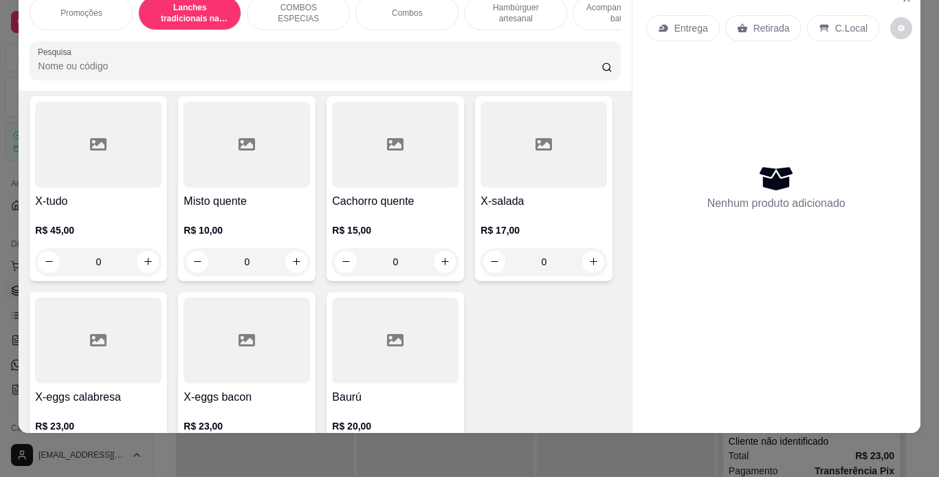
scroll to position [912, 0]
click at [481, 80] on div "0" at bounding box center [544, 65] width 126 height 27
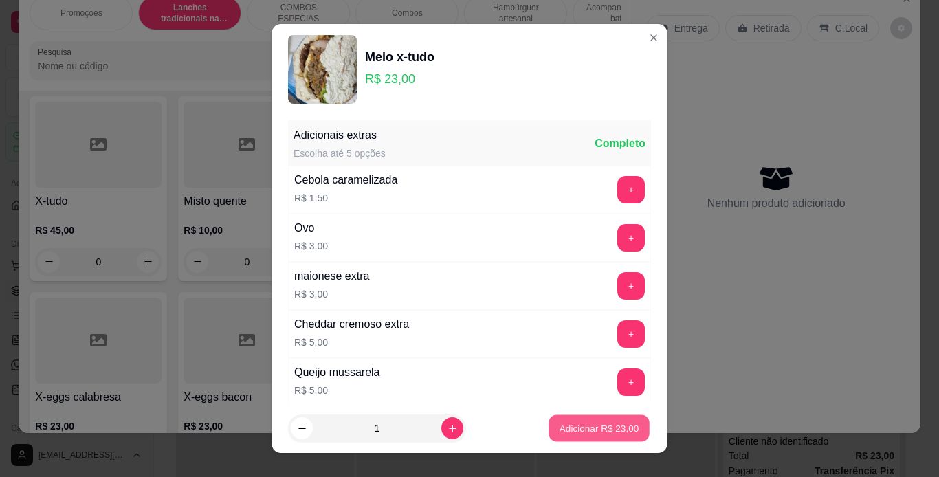
click at [581, 427] on p "Adicionar R$ 23,00" at bounding box center [600, 428] width 80 height 13
type input "1"
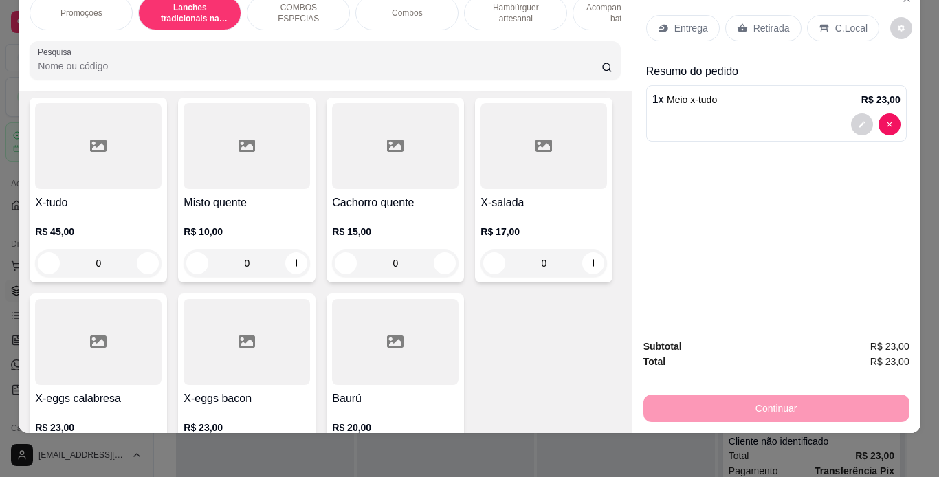
click at [691, 22] on p "Entrega" at bounding box center [691, 28] width 34 height 14
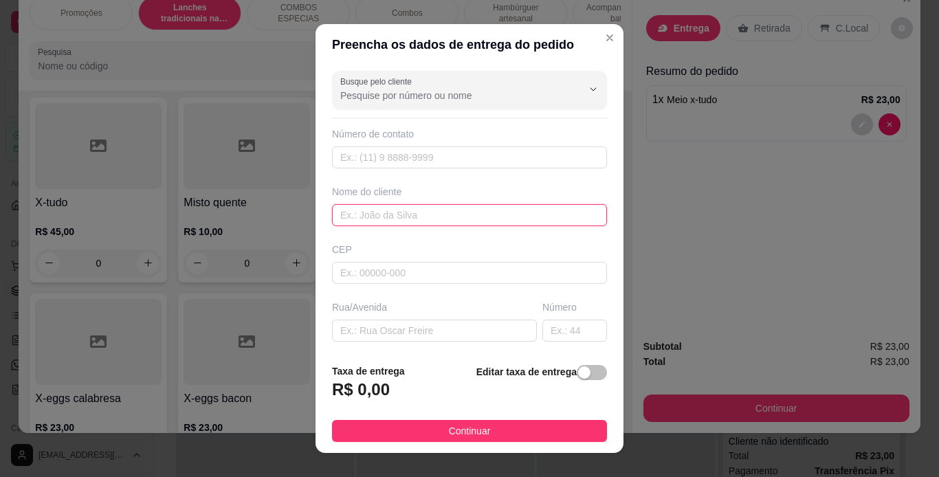
click at [469, 217] on input "text" at bounding box center [469, 215] width 275 height 22
type input "quadra 30"
drag, startPoint x: 483, startPoint y: 218, endPoint x: 295, endPoint y: 208, distance: 188.0
click at [295, 208] on div "Preencha os dados de entrega do pedido Busque pelo cliente Número de contato No…" at bounding box center [469, 238] width 939 height 477
click at [434, 335] on input "text" at bounding box center [434, 331] width 205 height 22
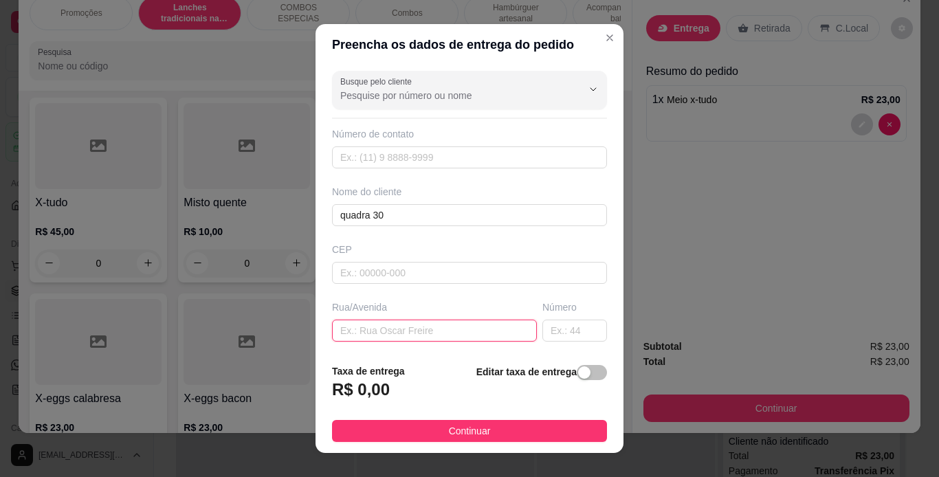
paste input "quadra 30"
type input "quadra 30"
click at [423, 211] on input "quadra 30" at bounding box center [469, 215] width 275 height 22
type input "q"
click at [560, 334] on input "text" at bounding box center [574, 331] width 65 height 22
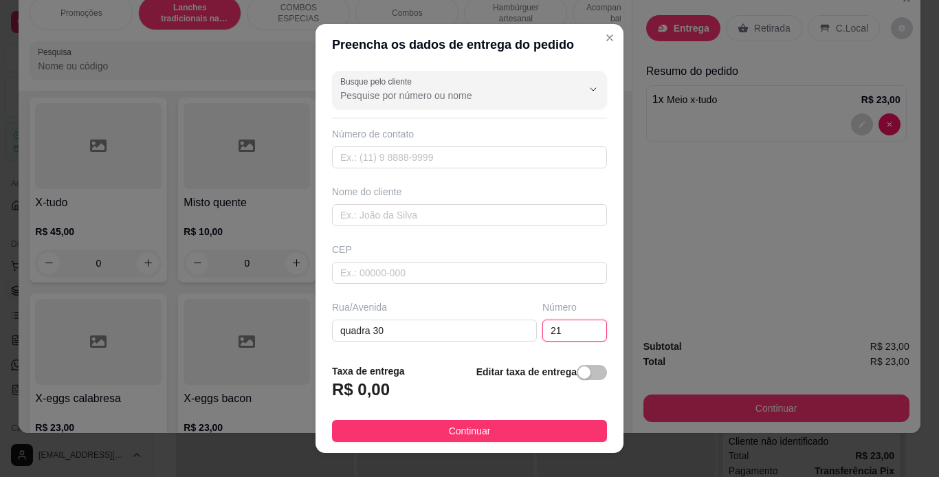
type input "21"
click at [481, 157] on input "text" at bounding box center [469, 157] width 275 height 22
click at [442, 210] on input "text" at bounding box center [469, 215] width 275 height 22
type input "Labibe"
click at [462, 146] on input "text" at bounding box center [469, 157] width 275 height 22
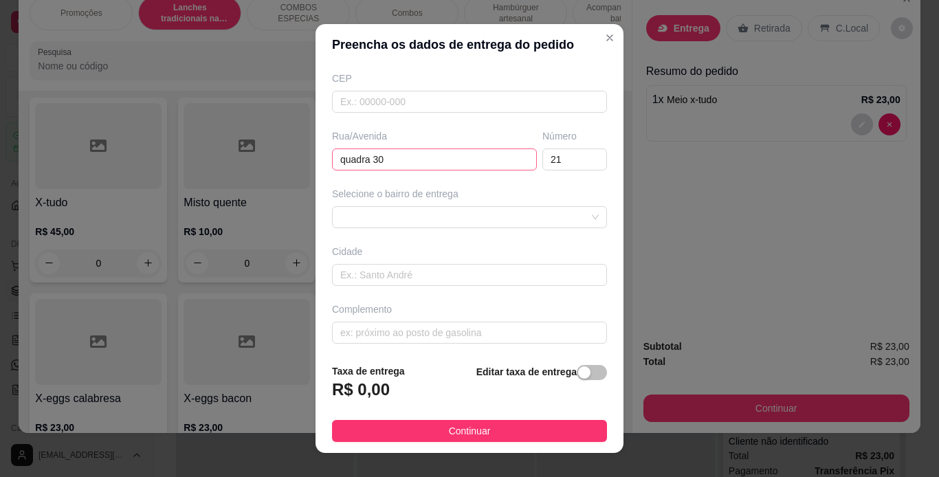
scroll to position [175, 0]
type input "[PHONE_NUMBER]"
click at [433, 322] on input "text" at bounding box center [469, 329] width 275 height 22
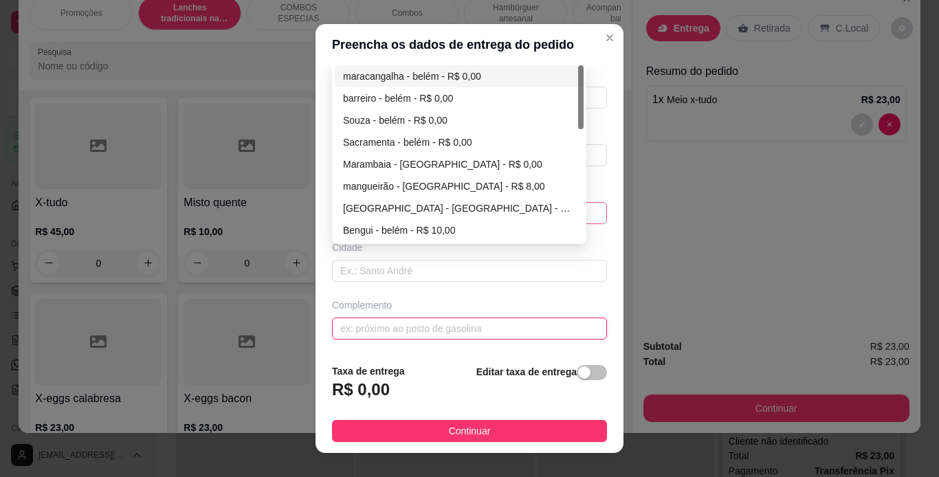
click at [482, 212] on div "67003141de867a0a4c317967 6700316dde867a0a4c31796a maracangalha - [GEOGRAPHIC_DA…" at bounding box center [469, 213] width 275 height 22
click at [478, 69] on div "maracangalha - belém - R$ 0,00" at bounding box center [459, 76] width 232 height 15
type input "[GEOGRAPHIC_DATA]"
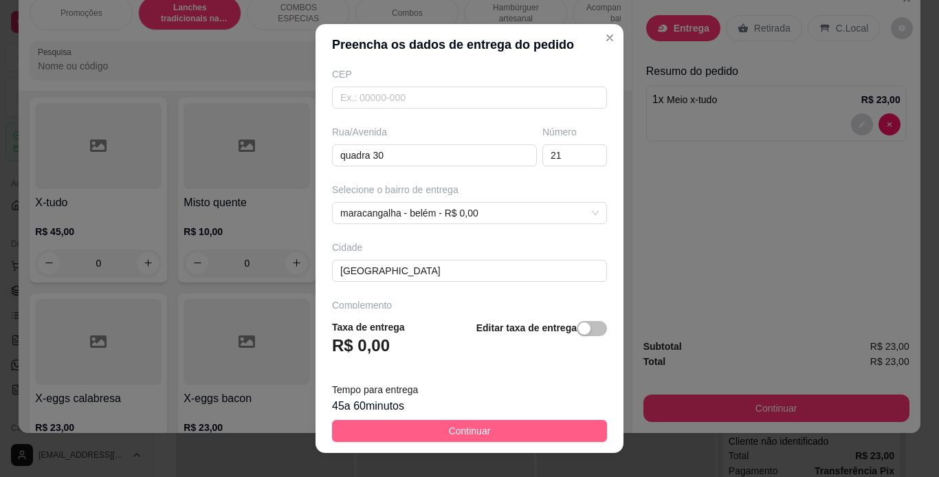
click at [478, 422] on button "Continuar" at bounding box center [469, 431] width 275 height 22
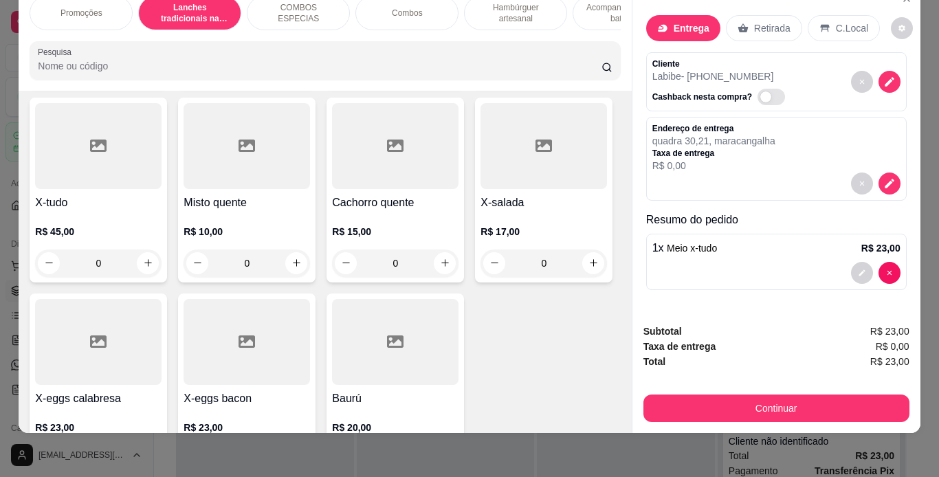
click at [481, 80] on div "1" at bounding box center [543, 66] width 125 height 27
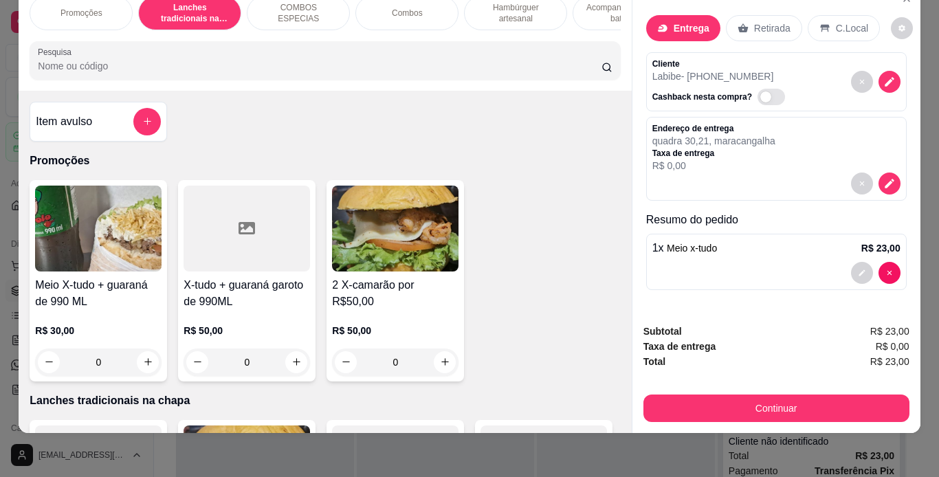
scroll to position [0, 0]
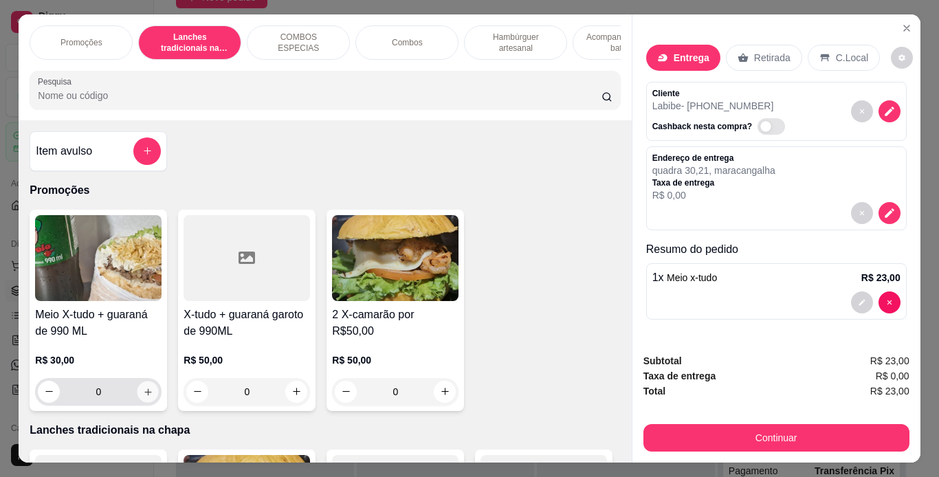
click at [144, 395] on icon "increase-product-quantity" at bounding box center [147, 391] width 7 height 7
type input "1"
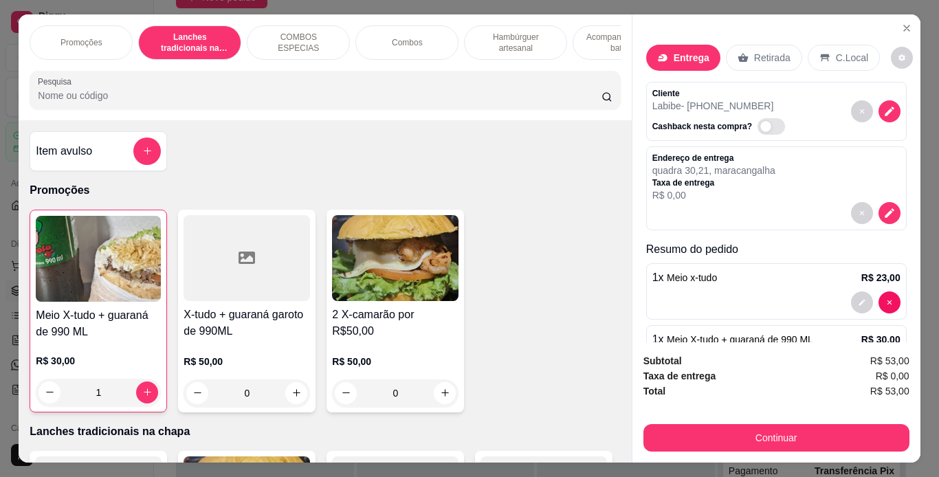
scroll to position [58, 0]
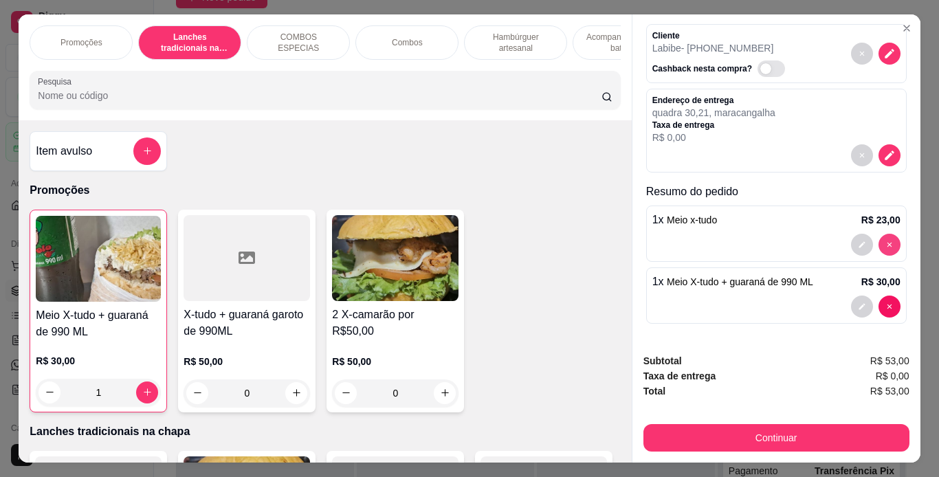
type input "0"
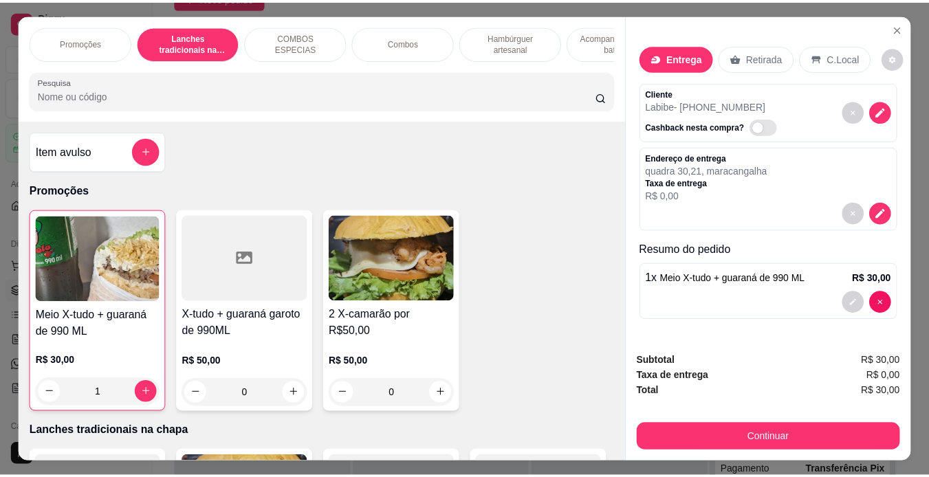
scroll to position [0, 0]
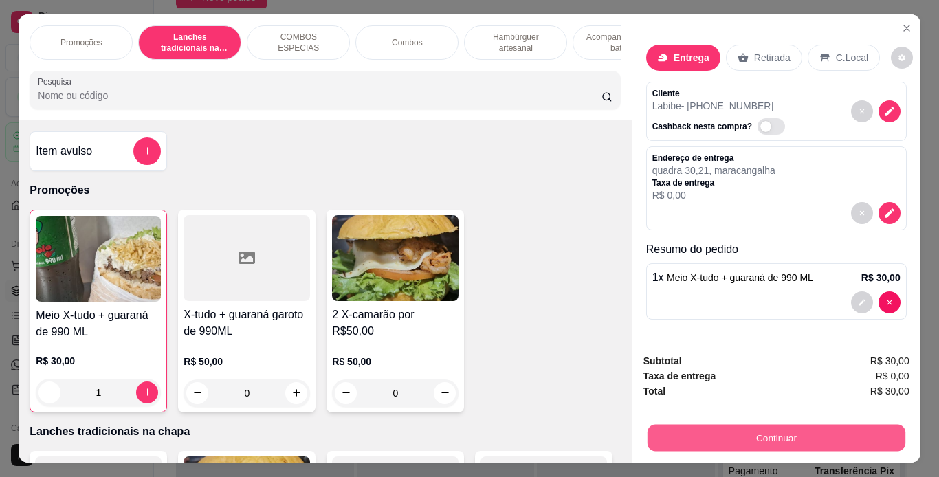
click at [764, 430] on button "Continuar" at bounding box center [776, 438] width 258 height 27
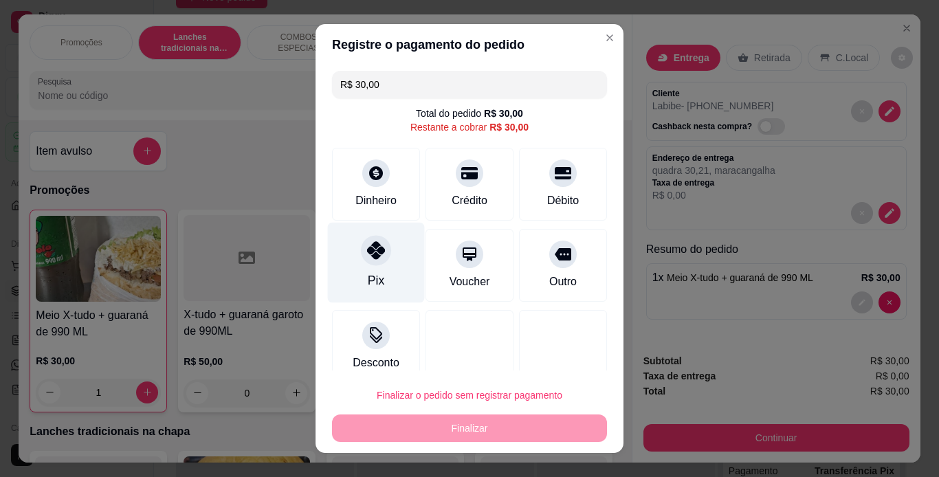
click at [358, 269] on div "Pix" at bounding box center [376, 262] width 97 height 80
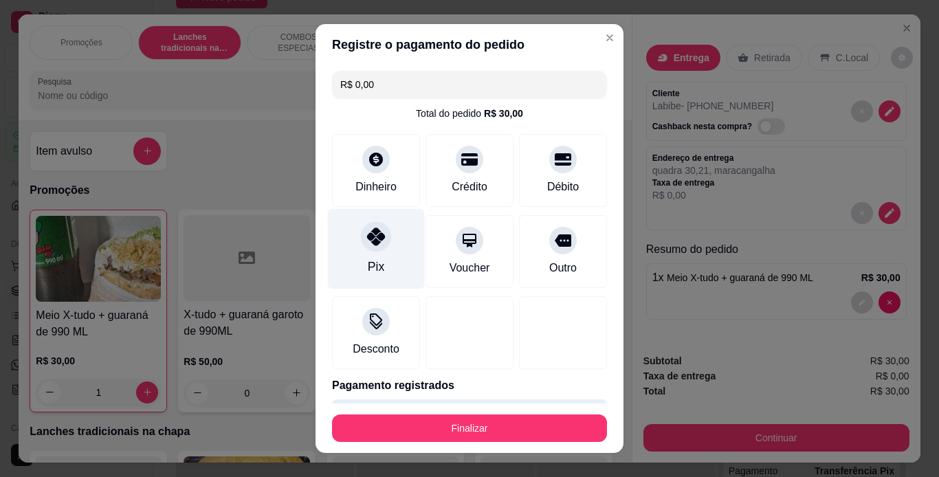
type input "R$ 0,00"
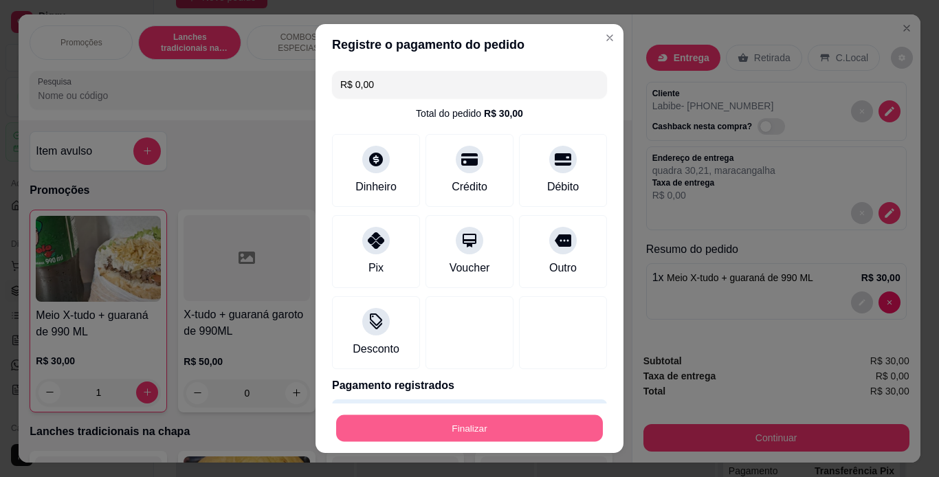
click at [427, 427] on button "Finalizar" at bounding box center [469, 428] width 267 height 27
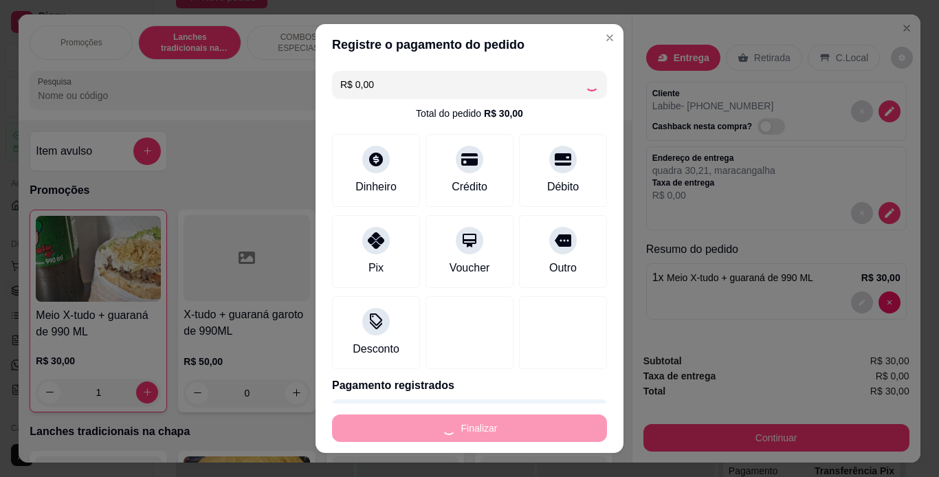
type input "0"
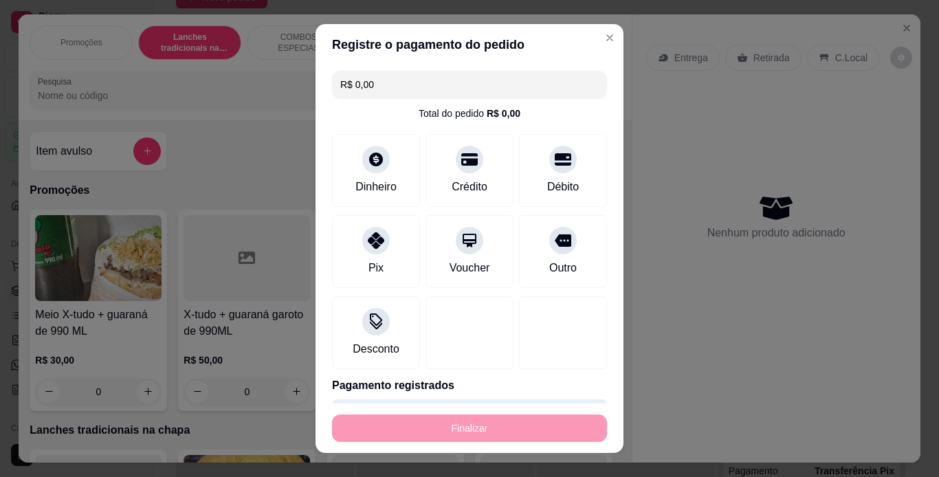
type input "-R$ 30,00"
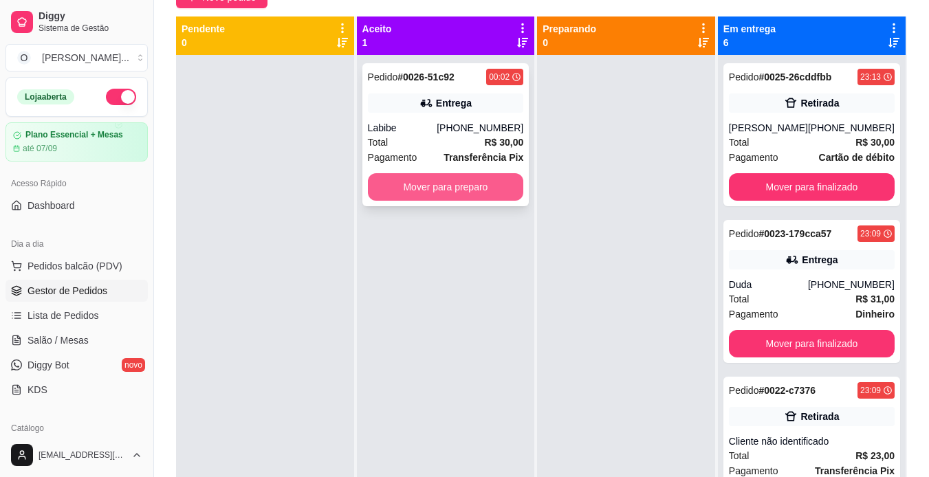
click at [464, 191] on button "Mover para preparo" at bounding box center [446, 186] width 156 height 27
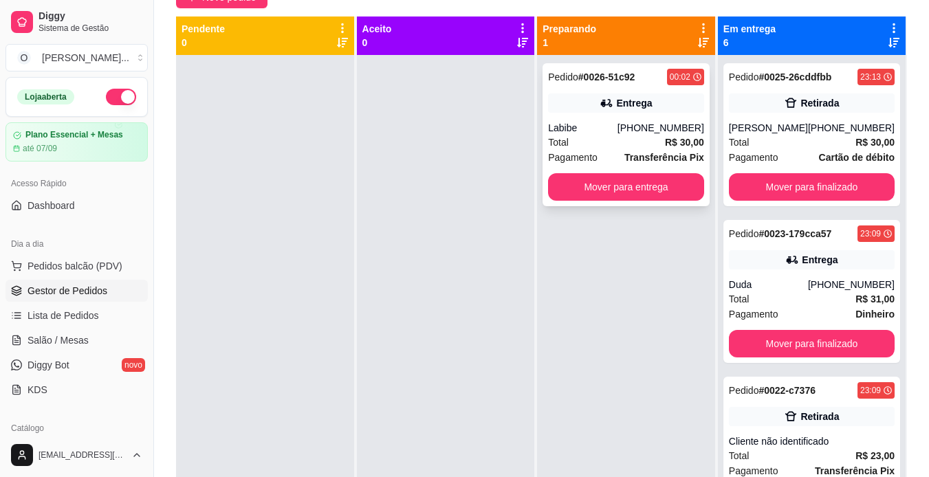
click at [586, 153] on span "Pagamento" at bounding box center [572, 157] width 49 height 15
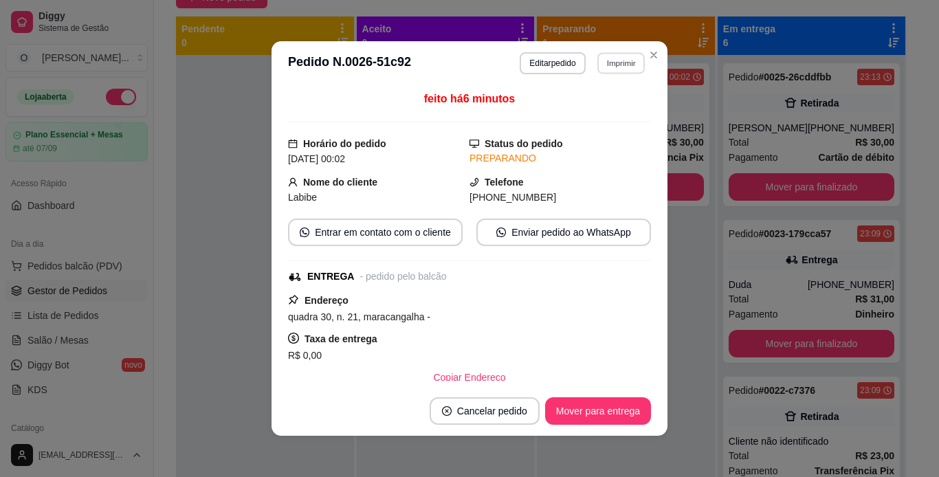
click at [607, 63] on button "Imprimir" at bounding box center [620, 62] width 47 height 21
click at [606, 115] on button "IMPRESSORA" at bounding box center [591, 110] width 96 height 21
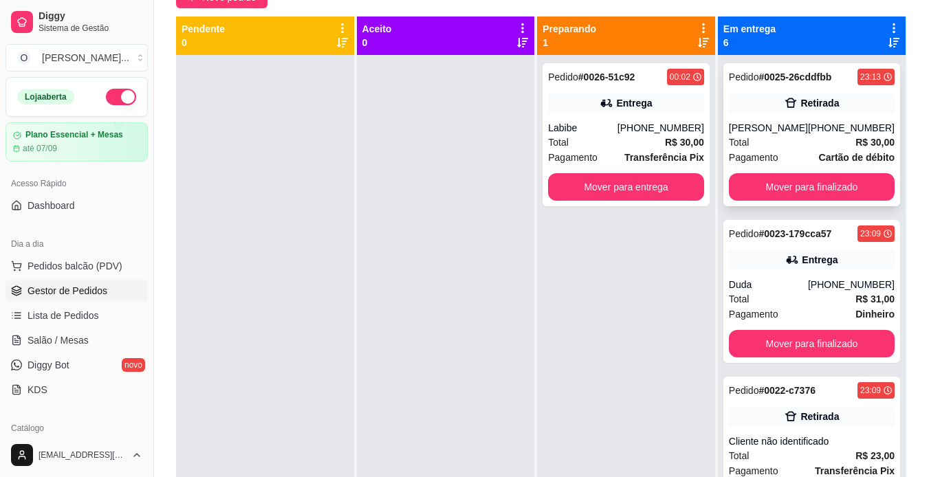
click at [815, 129] on div "[PHONE_NUMBER]" at bounding box center [851, 128] width 87 height 14
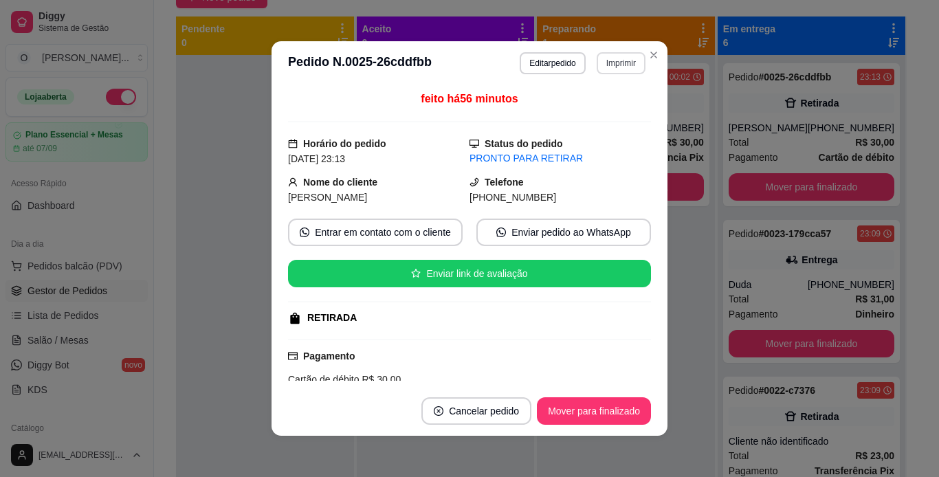
click at [619, 66] on button "Imprimir" at bounding box center [621, 63] width 49 height 22
click at [613, 115] on button "IMPRESSORA" at bounding box center [591, 110] width 96 height 21
click at [624, 406] on button "Mover para finalizado" at bounding box center [594, 410] width 114 height 27
click at [624, 406] on div "Mover para finalizado" at bounding box center [584, 410] width 133 height 27
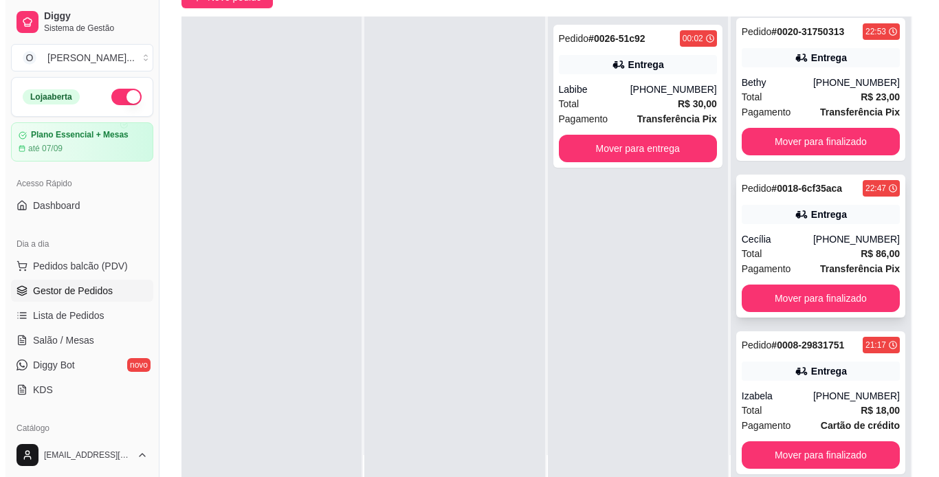
scroll to position [210, 0]
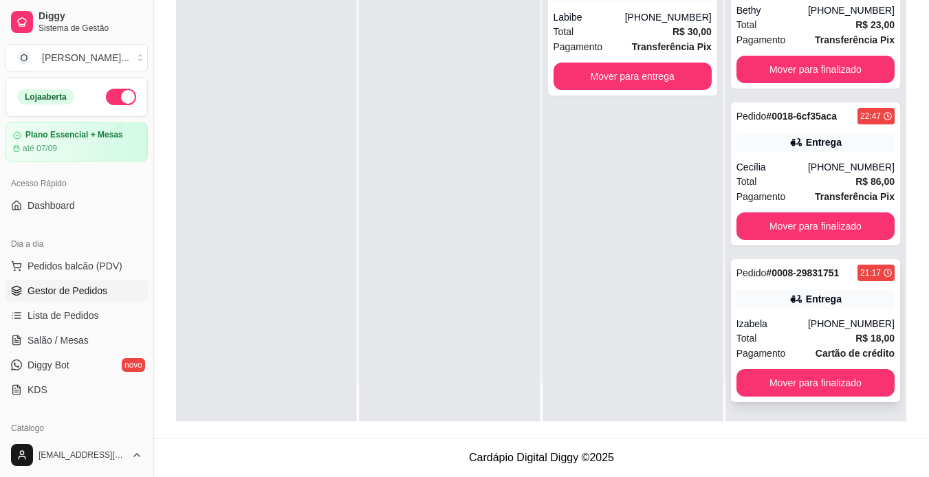
click at [808, 328] on div "[PHONE_NUMBER]" at bounding box center [851, 324] width 87 height 14
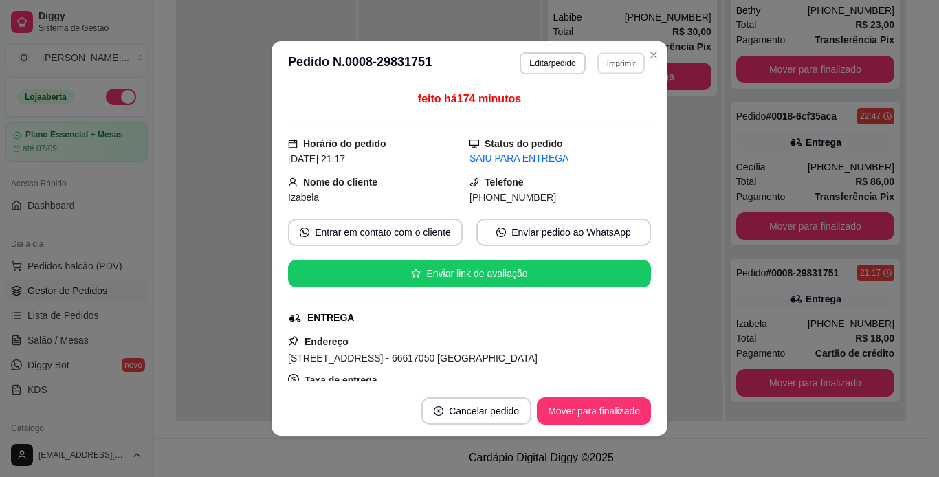
click at [618, 58] on button "Imprimir" at bounding box center [620, 62] width 47 height 21
click at [616, 112] on button "IMPRESSORA" at bounding box center [591, 110] width 96 height 21
click at [608, 398] on button "Mover para finalizado" at bounding box center [594, 411] width 111 height 27
click at [617, 410] on button "Mover para finalizado" at bounding box center [594, 411] width 111 height 27
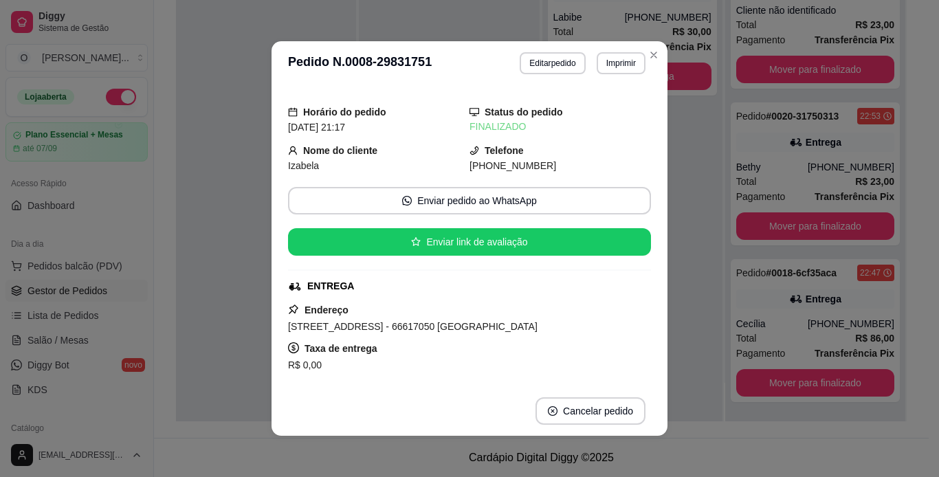
scroll to position [164, 0]
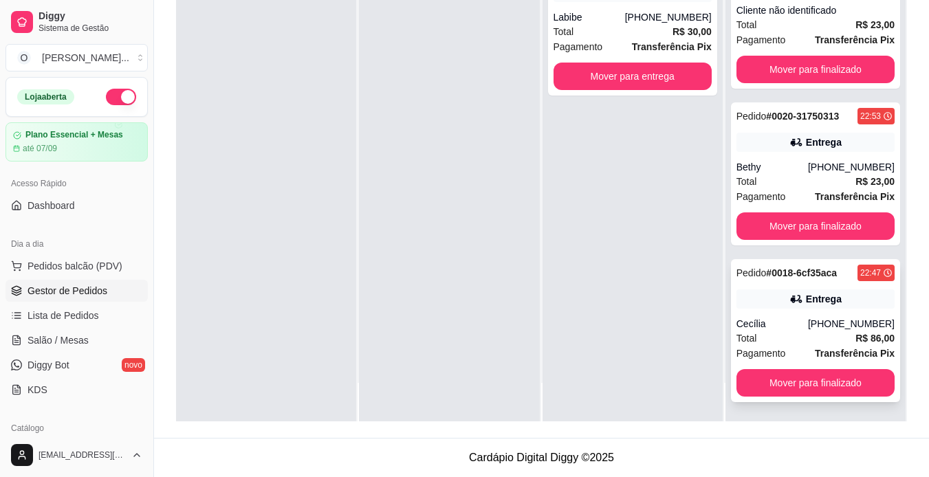
click at [749, 331] on div "Total R$ 86,00" at bounding box center [815, 338] width 158 height 15
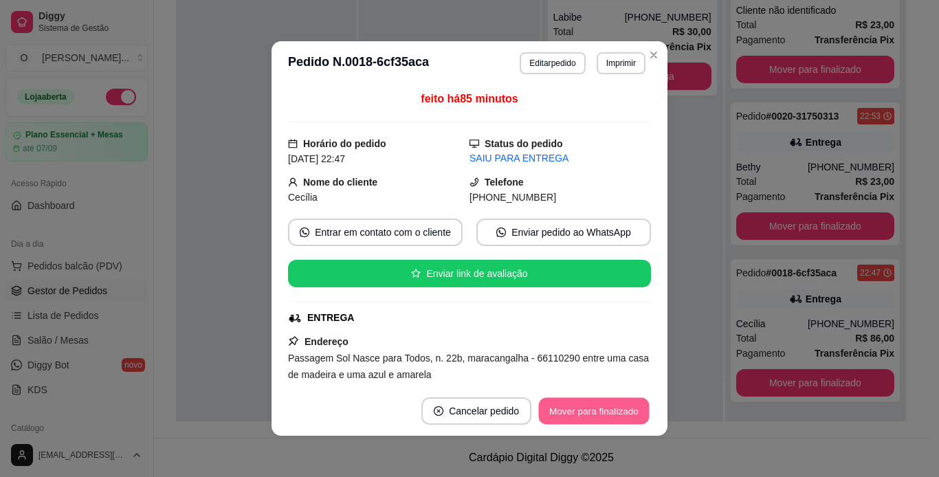
click at [582, 413] on button "Mover para finalizado" at bounding box center [594, 411] width 111 height 27
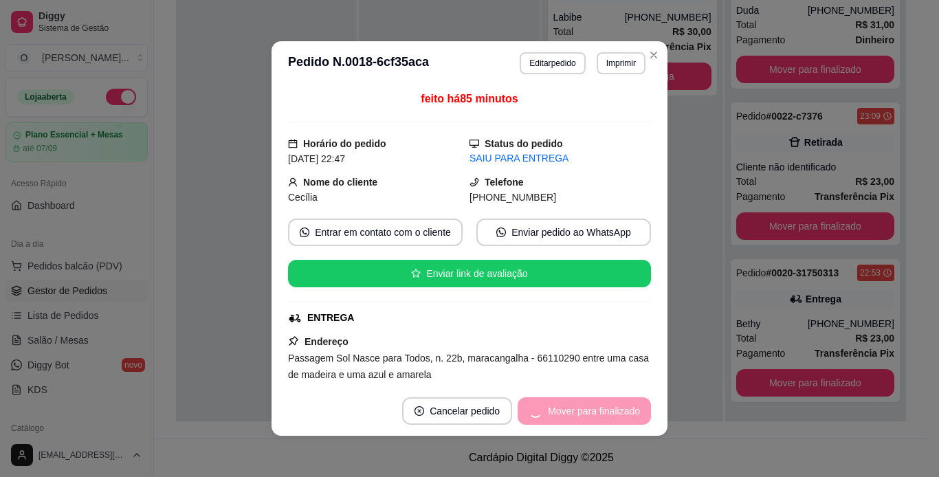
scroll to position [7, 0]
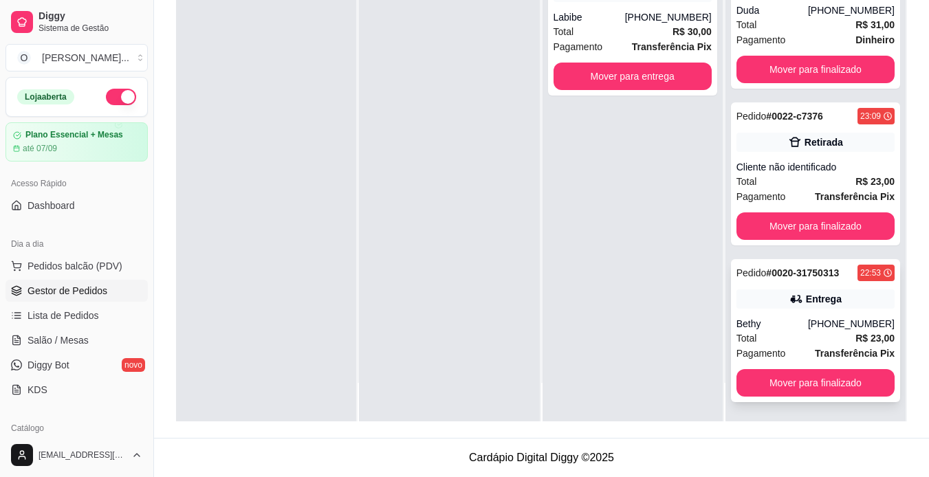
click at [808, 302] on div "Entrega" at bounding box center [824, 299] width 36 height 14
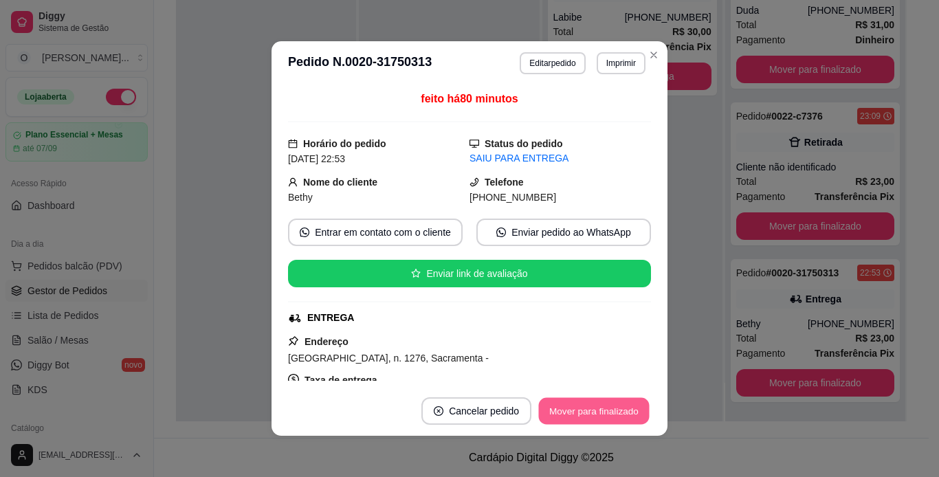
click at [630, 413] on button "Mover para finalizado" at bounding box center [594, 411] width 111 height 27
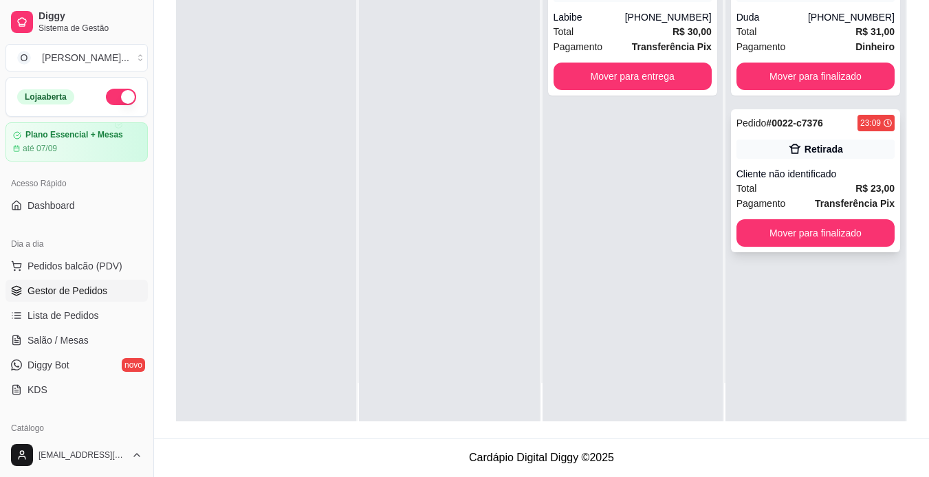
click at [754, 163] on div "Pedido # 0022-c7376 23:09 Retirada Cliente não identificado Total R$ 23,00 Paga…" at bounding box center [815, 180] width 169 height 143
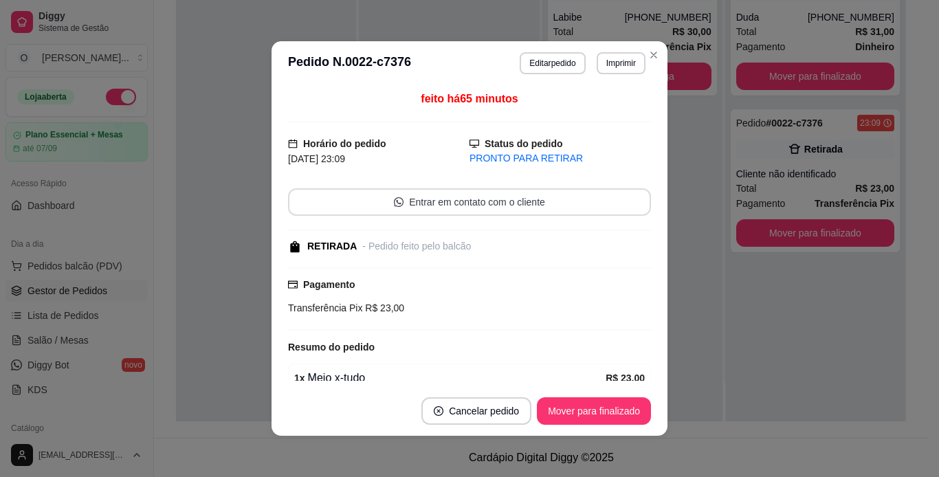
scroll to position [65, 0]
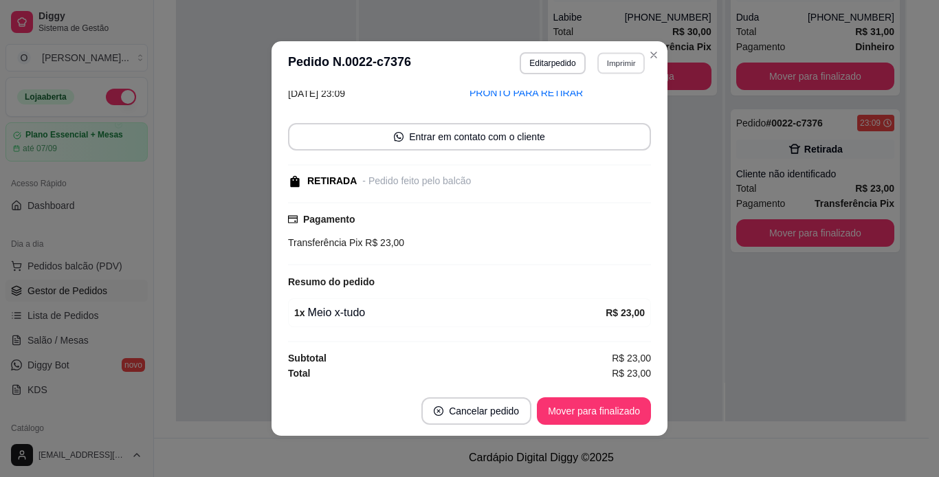
click at [614, 68] on button "Imprimir" at bounding box center [620, 62] width 47 height 21
click at [602, 112] on button "IMPRESSORA" at bounding box center [591, 110] width 96 height 21
click at [619, 409] on button "Mover para finalizado" at bounding box center [594, 411] width 111 height 27
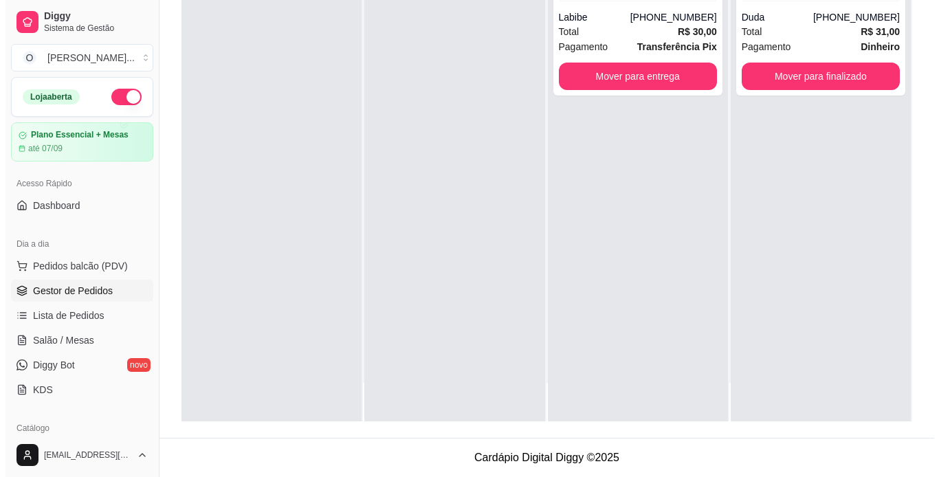
scroll to position [0, 0]
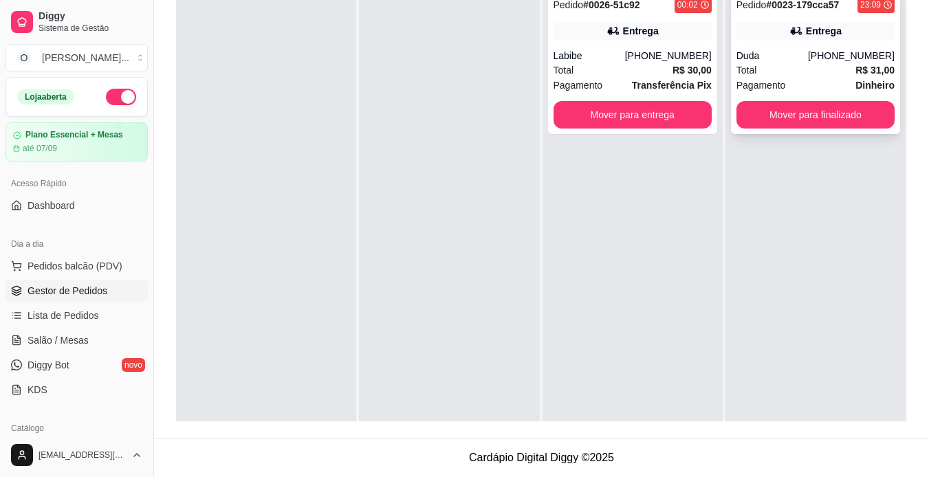
click at [804, 18] on div "Pedido # 0023-179cca57 23:09 Entrega Duda [PHONE_NUMBER] Total R$ 31,00 Pagamen…" at bounding box center [815, 62] width 169 height 143
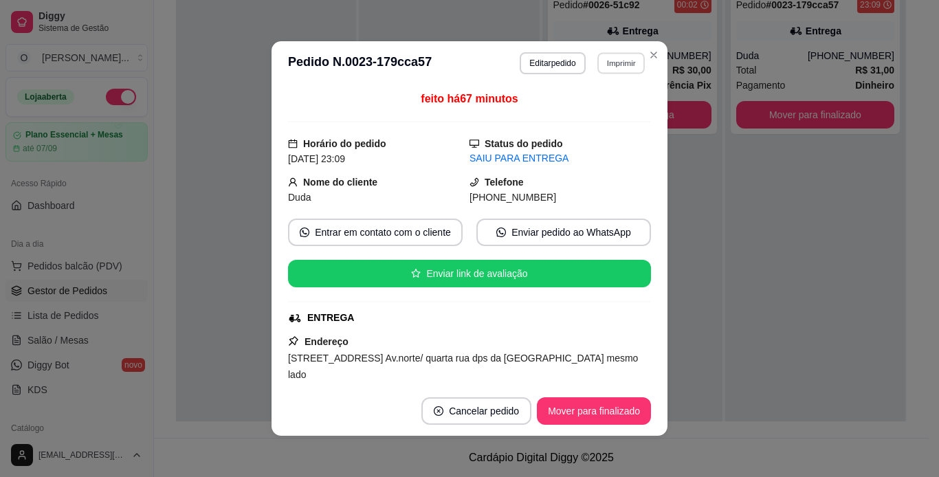
click at [604, 73] on button "Imprimir" at bounding box center [620, 62] width 47 height 21
click at [600, 109] on button "IMPRESSORA" at bounding box center [591, 110] width 96 height 21
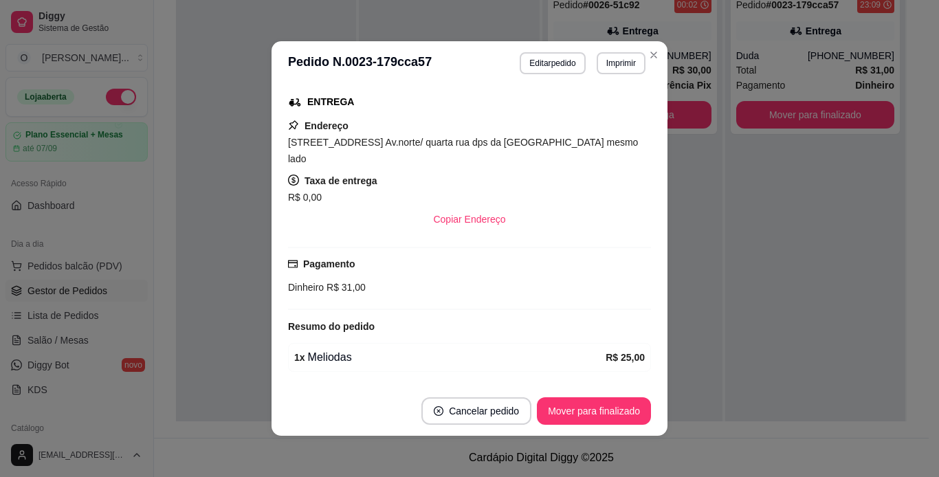
scroll to position [214, 0]
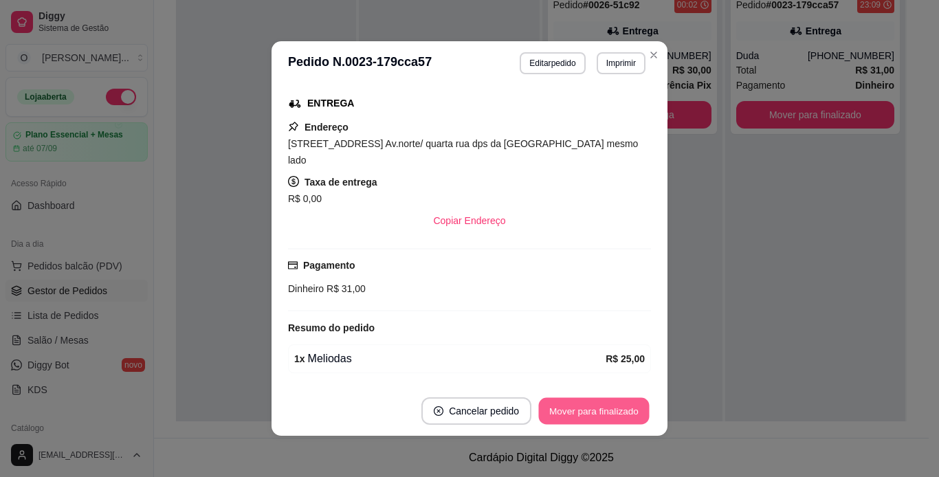
click at [596, 403] on button "Mover para finalizado" at bounding box center [594, 411] width 111 height 27
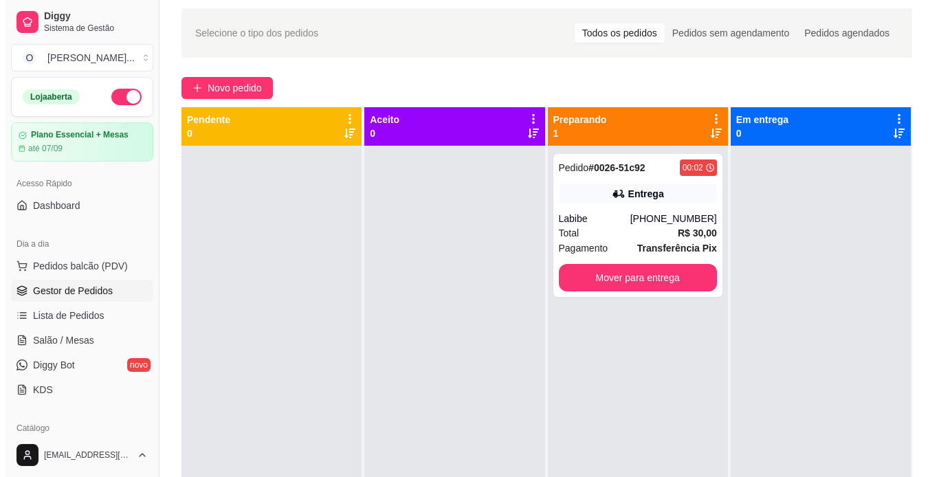
scroll to position [46, 0]
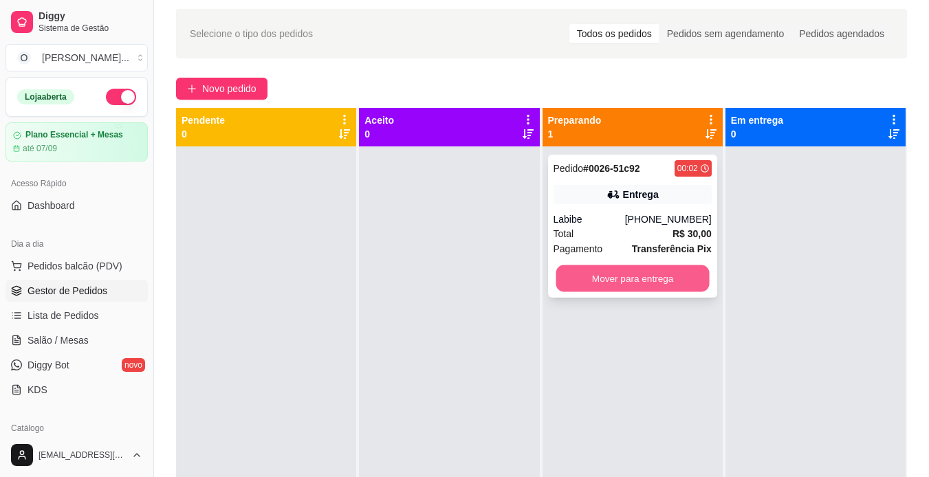
click at [647, 268] on button "Mover para entrega" at bounding box center [631, 278] width 153 height 27
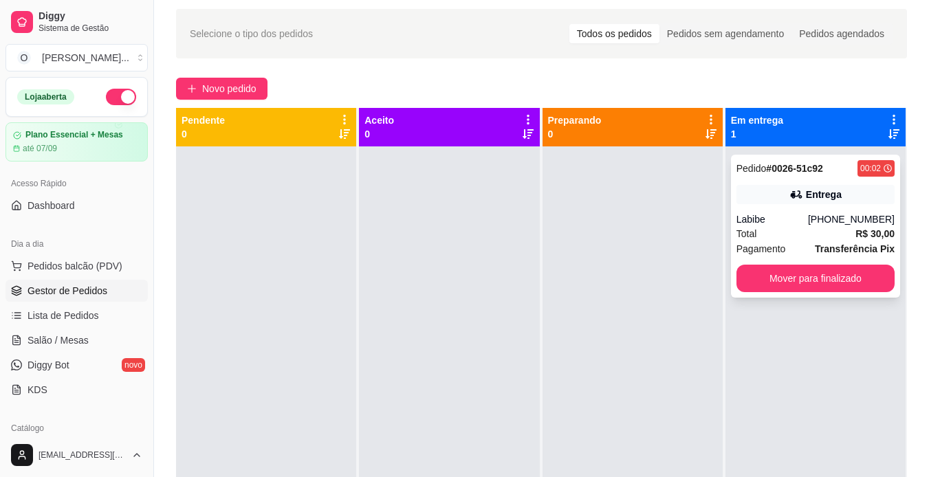
click at [821, 244] on strong "Transferência Pix" at bounding box center [855, 248] width 80 height 11
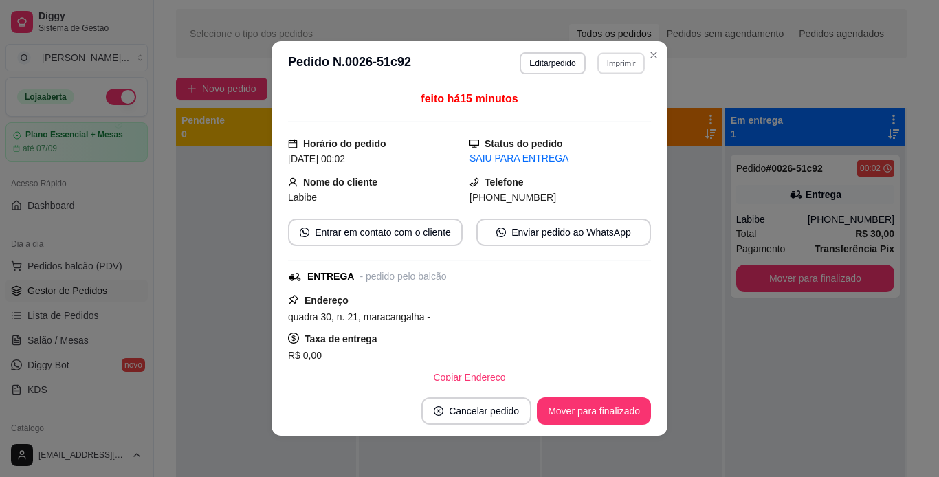
click at [608, 54] on button "Imprimir" at bounding box center [620, 62] width 47 height 21
click at [605, 113] on button "IMPRESSORA" at bounding box center [591, 110] width 96 height 21
click at [634, 419] on button "Mover para finalizado" at bounding box center [594, 411] width 111 height 27
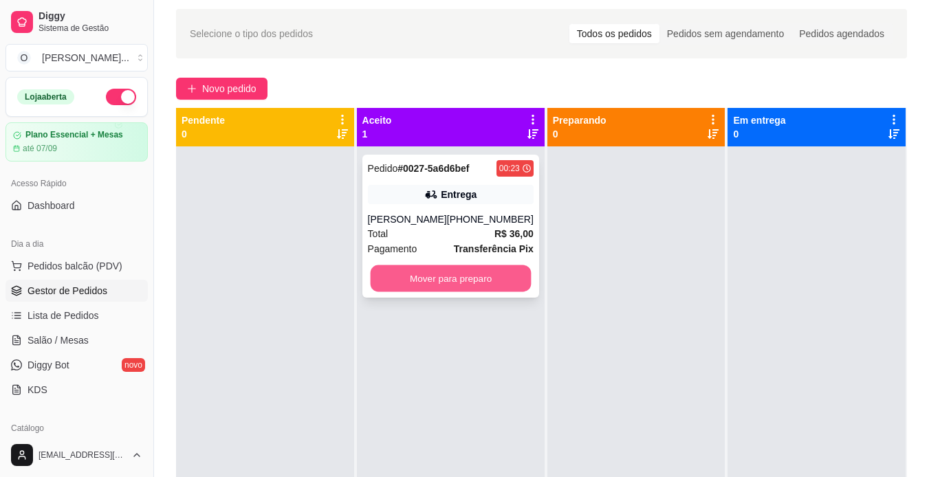
click at [518, 284] on button "Mover para preparo" at bounding box center [450, 278] width 161 height 27
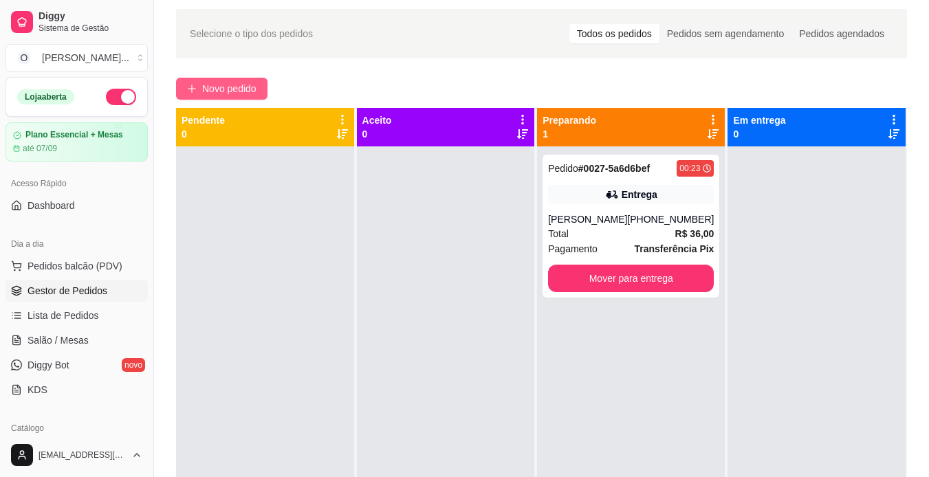
click at [230, 82] on span "Novo pedido" at bounding box center [229, 88] width 54 height 15
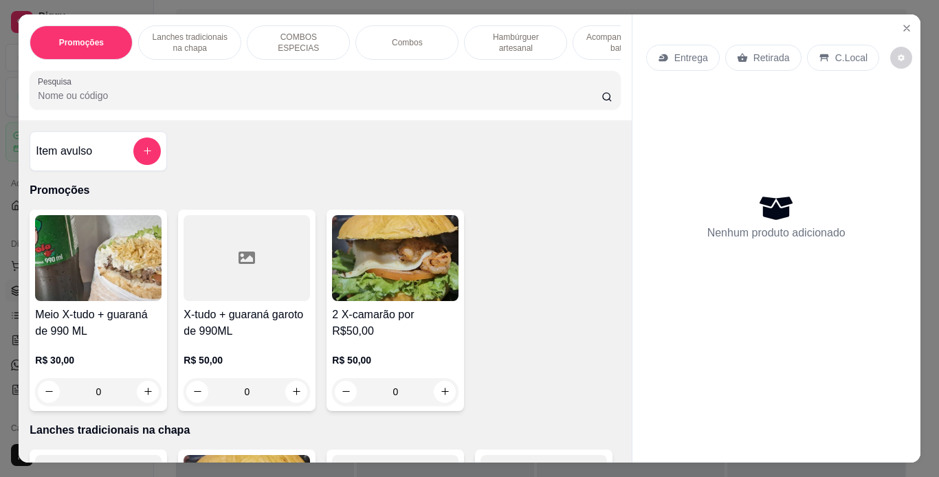
click at [217, 41] on p "Lanches tradicionais na chapa" at bounding box center [190, 43] width 80 height 22
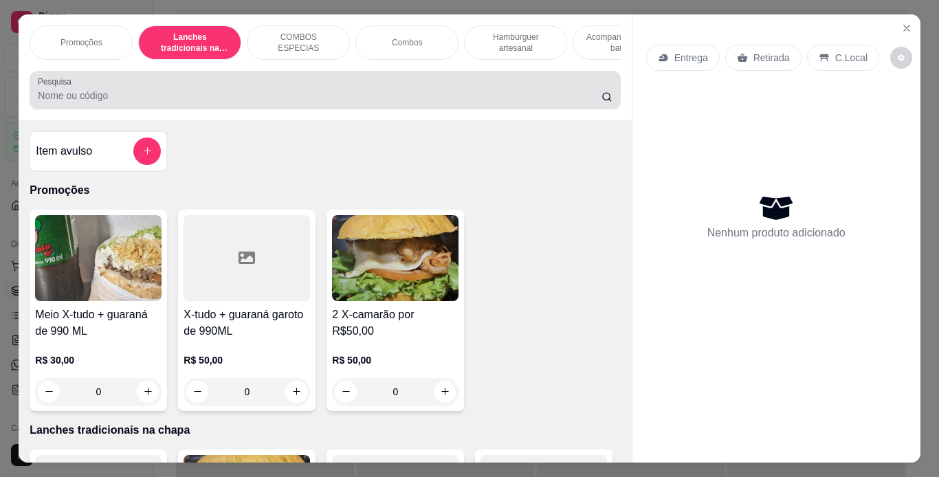
scroll to position [35, 0]
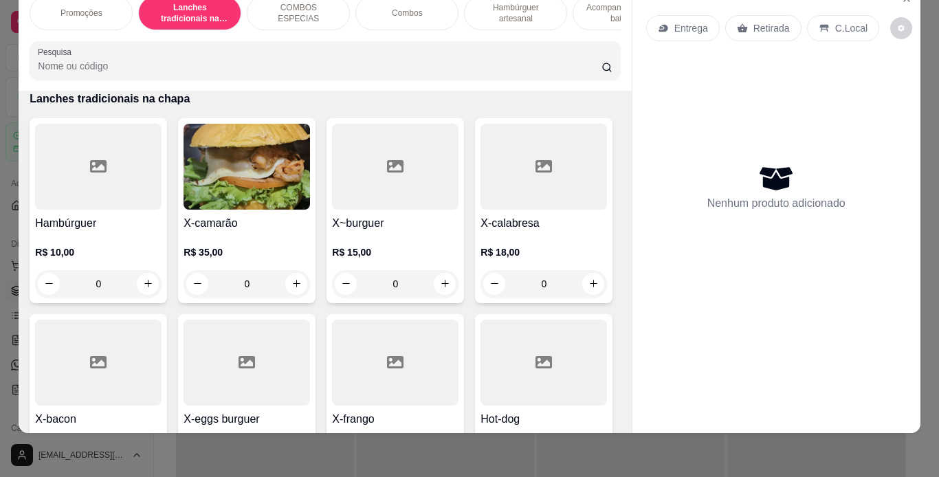
click at [441, 280] on div "0" at bounding box center [395, 283] width 126 height 27
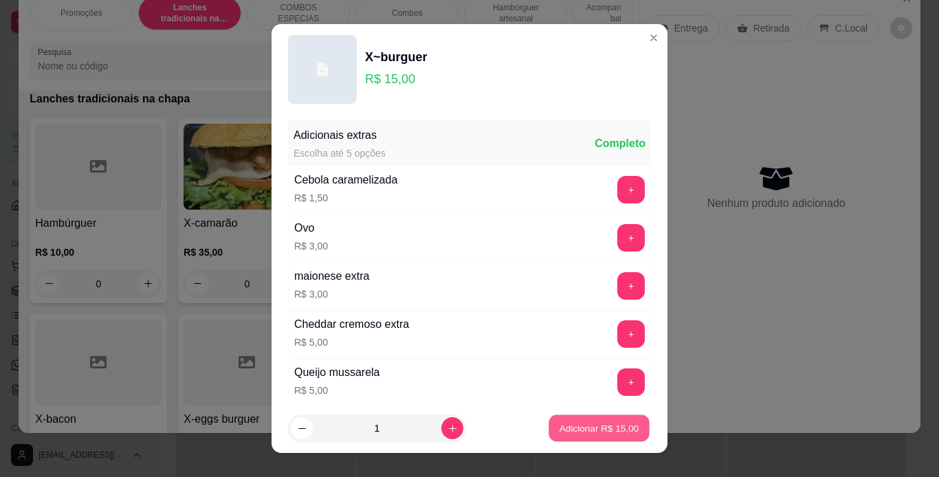
click at [593, 434] on p "Adicionar R$ 15,00" at bounding box center [600, 428] width 80 height 13
type input "1"
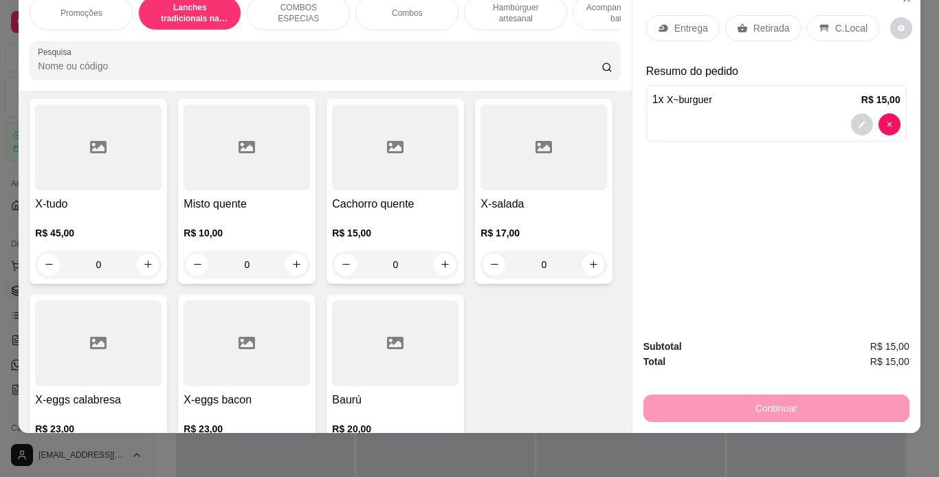
scroll to position [911, 0]
click at [184, 82] on div "0" at bounding box center [247, 67] width 126 height 27
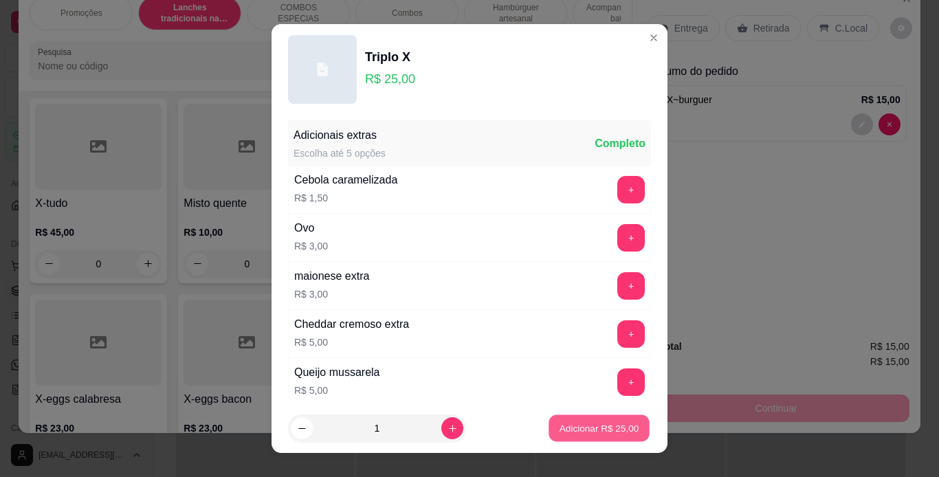
click at [560, 430] on p "Adicionar R$ 25,00" at bounding box center [600, 428] width 80 height 13
type input "1"
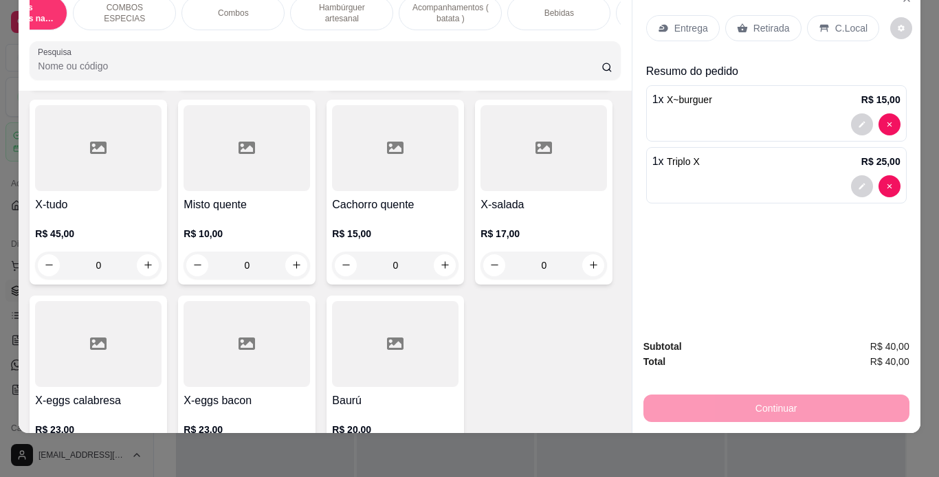
scroll to position [0, 174]
click at [533, 10] on div "Bebidas" at bounding box center [558, 13] width 103 height 34
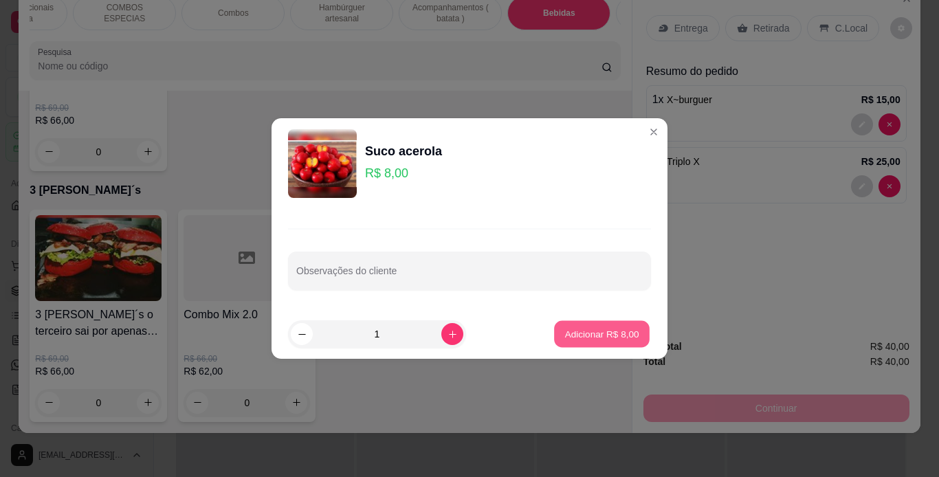
click at [575, 330] on p "Adicionar R$ 8,00" at bounding box center [601, 333] width 74 height 13
type input "1"
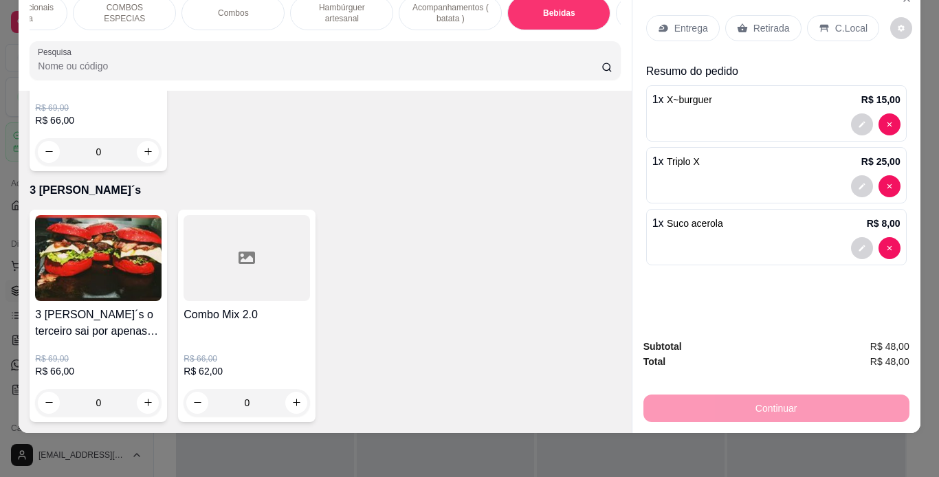
click at [825, 23] on div "C.Local" at bounding box center [843, 28] width 72 height 26
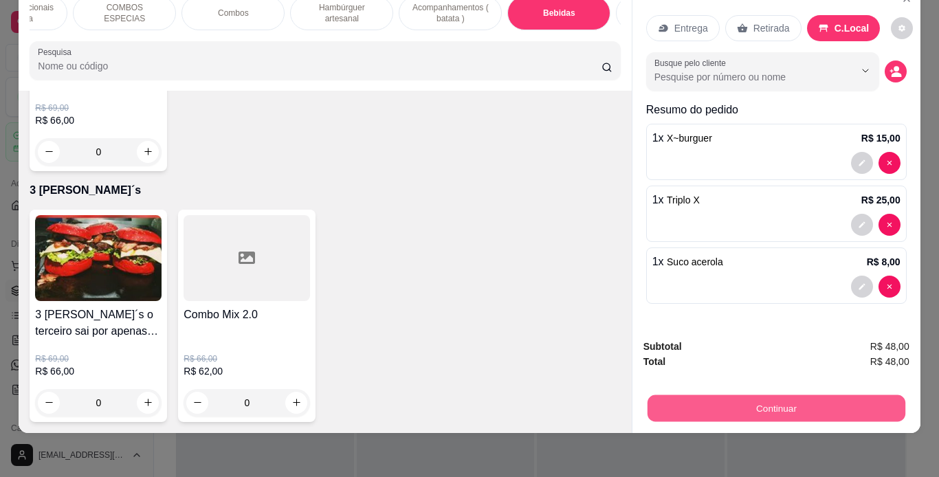
click at [744, 399] on button "Continuar" at bounding box center [776, 408] width 258 height 27
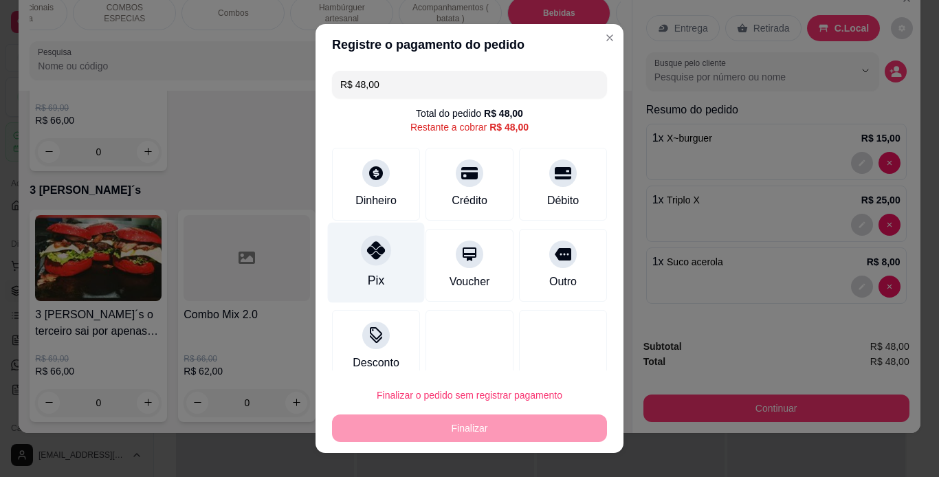
click at [383, 265] on div "Pix" at bounding box center [376, 262] width 97 height 80
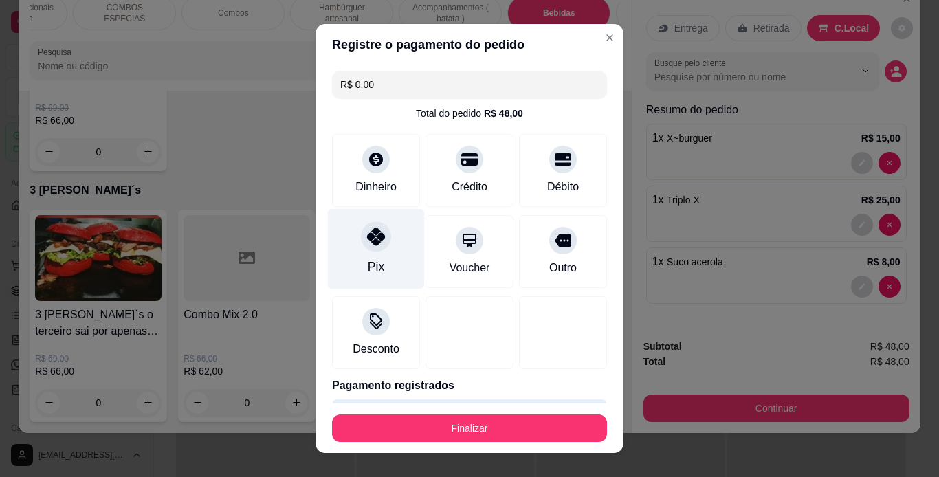
type input "R$ 0,00"
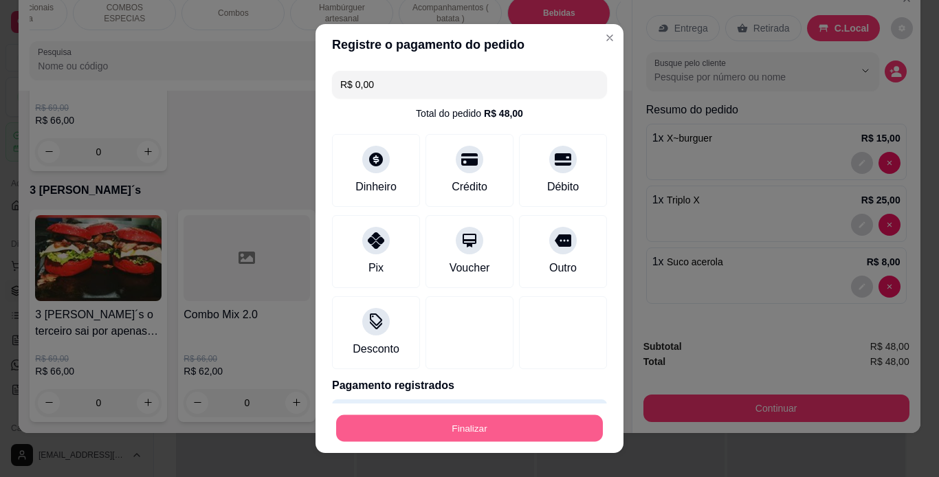
click at [450, 425] on button "Finalizar" at bounding box center [469, 428] width 267 height 27
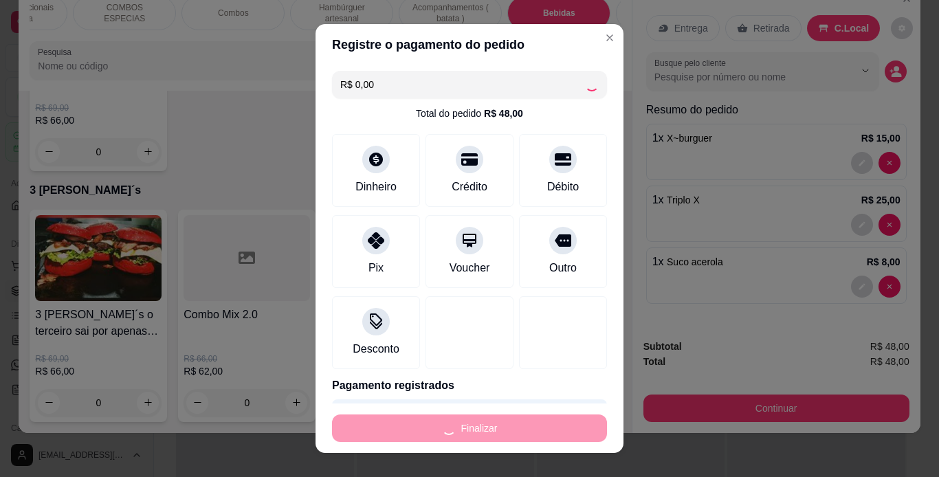
type input "0"
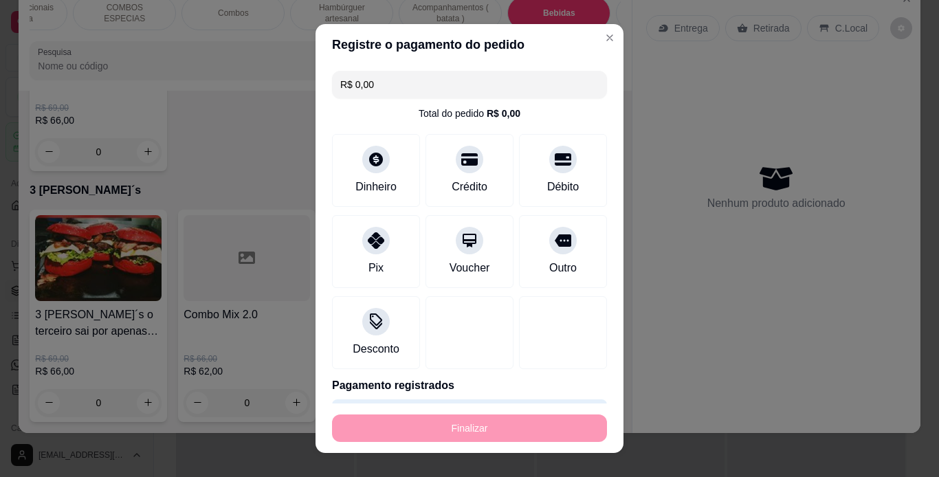
type input "-R$ 48,00"
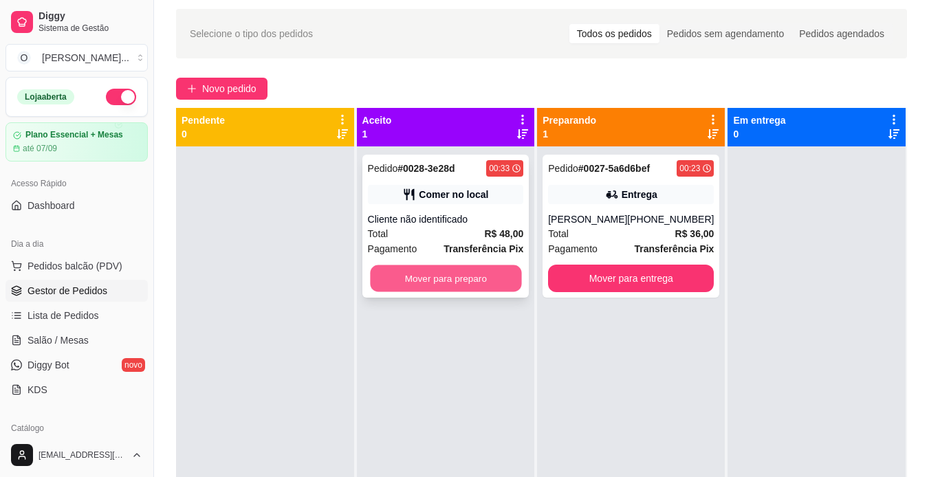
click at [448, 271] on button "Mover para preparo" at bounding box center [445, 278] width 151 height 27
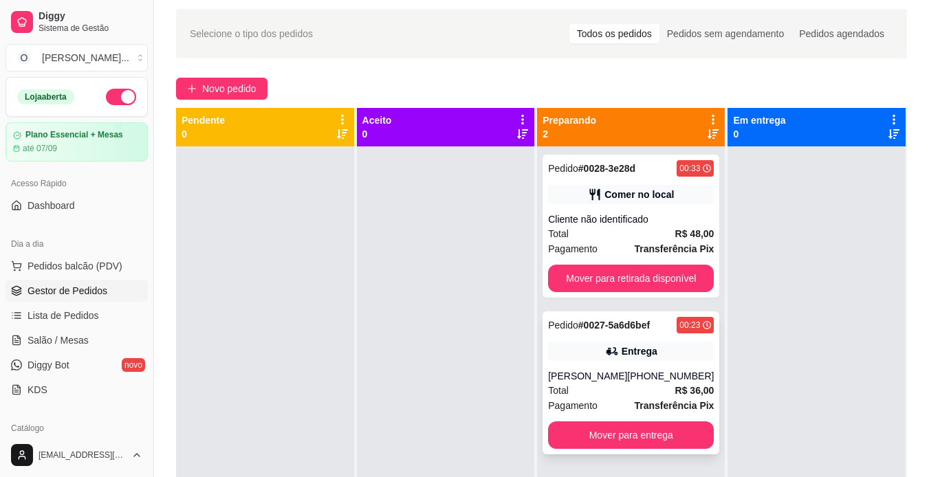
click at [601, 361] on div "Pedido # 0027-5a6d6bef 00:23 Entrega [PERSON_NAME] [PHONE_NUMBER] Total R$ 36,0…" at bounding box center [630, 382] width 177 height 143
click at [657, 212] on div "Cliente não identificado" at bounding box center [631, 219] width 166 height 14
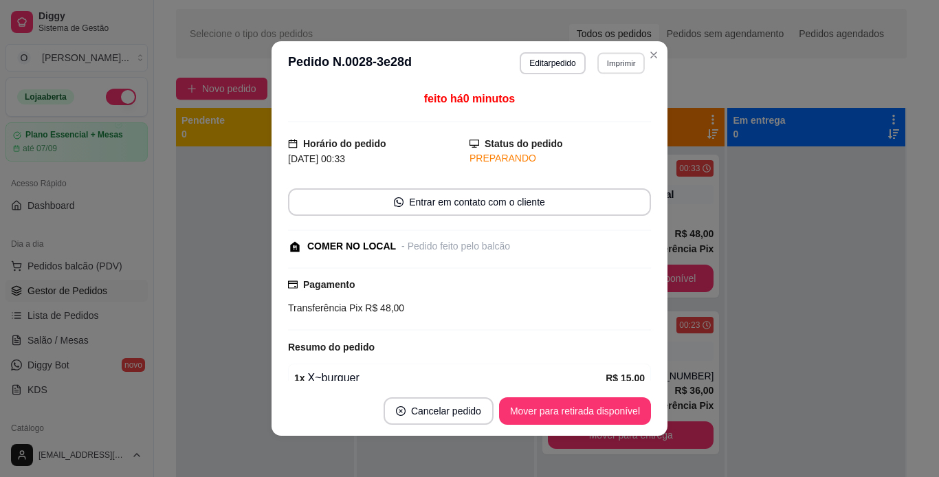
click at [604, 61] on button "Imprimir" at bounding box center [620, 62] width 47 height 21
click at [600, 111] on button "IMPRESSORA" at bounding box center [591, 110] width 96 height 21
click at [606, 408] on button "Mover para retirada disponível" at bounding box center [575, 410] width 152 height 27
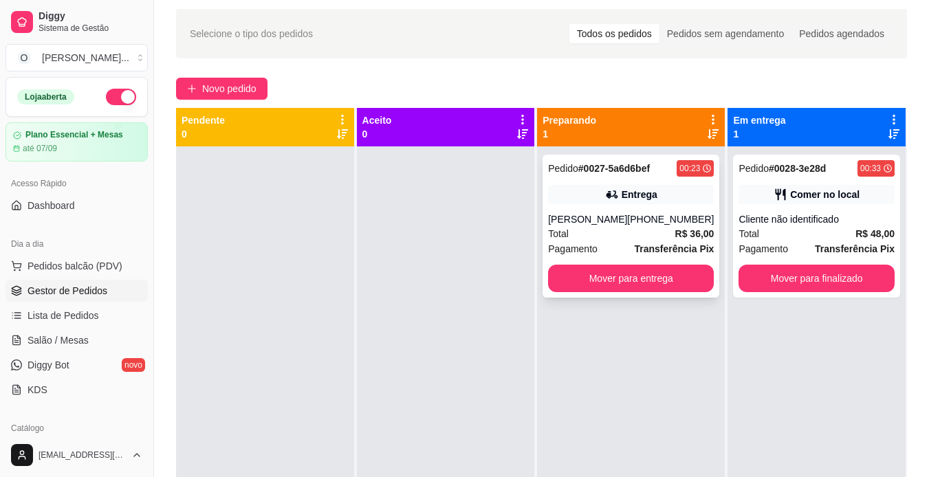
click at [641, 190] on div "Entrega" at bounding box center [639, 195] width 36 height 14
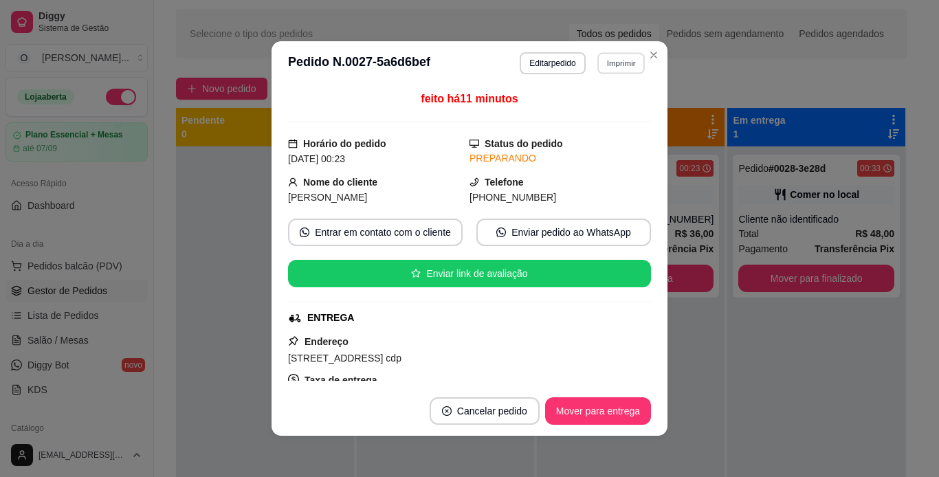
click at [616, 59] on button "Imprimir" at bounding box center [620, 62] width 47 height 21
click at [607, 107] on button "IMPRESSORA" at bounding box center [591, 110] width 96 height 21
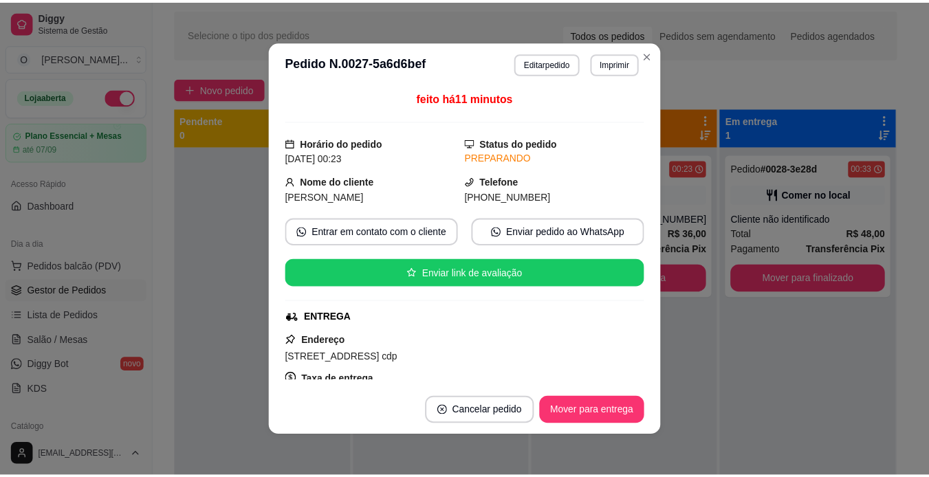
scroll to position [1, 0]
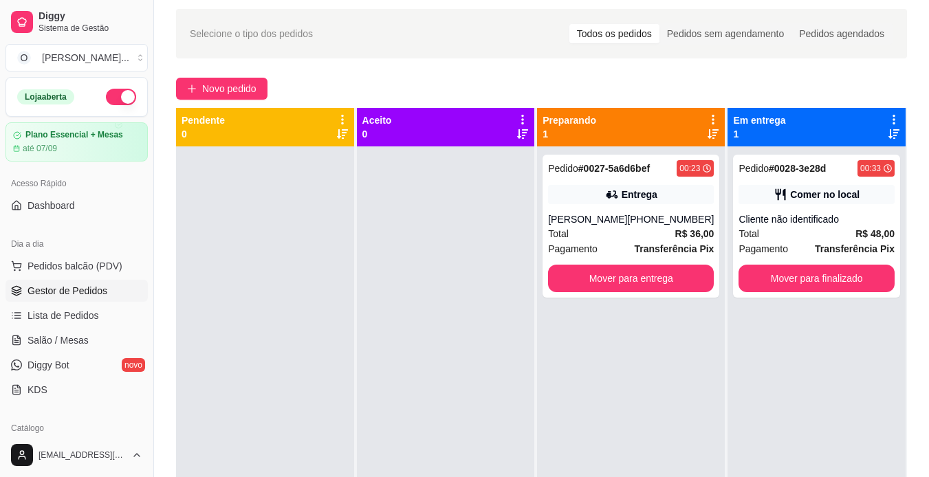
click at [108, 100] on button "button" at bounding box center [121, 97] width 30 height 16
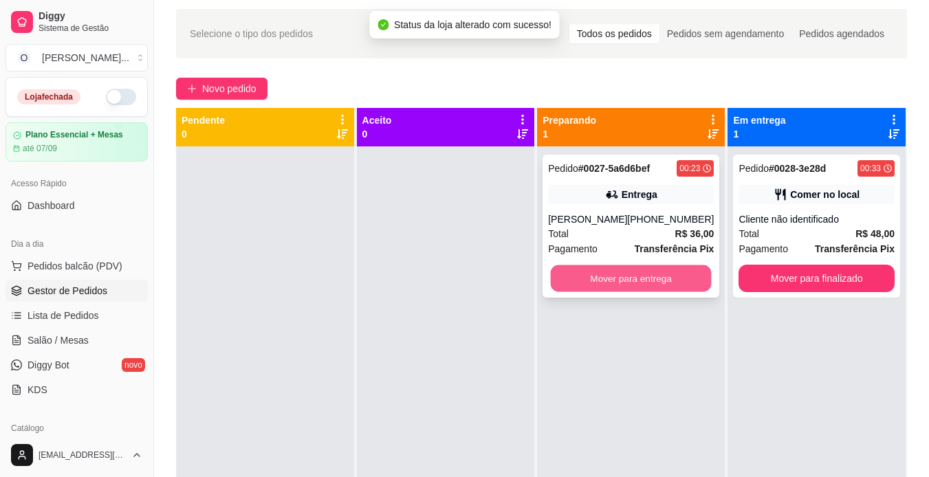
click at [608, 269] on button "Mover para entrega" at bounding box center [631, 278] width 161 height 27
click at [608, 269] on div "Mover para entrega" at bounding box center [631, 278] width 166 height 27
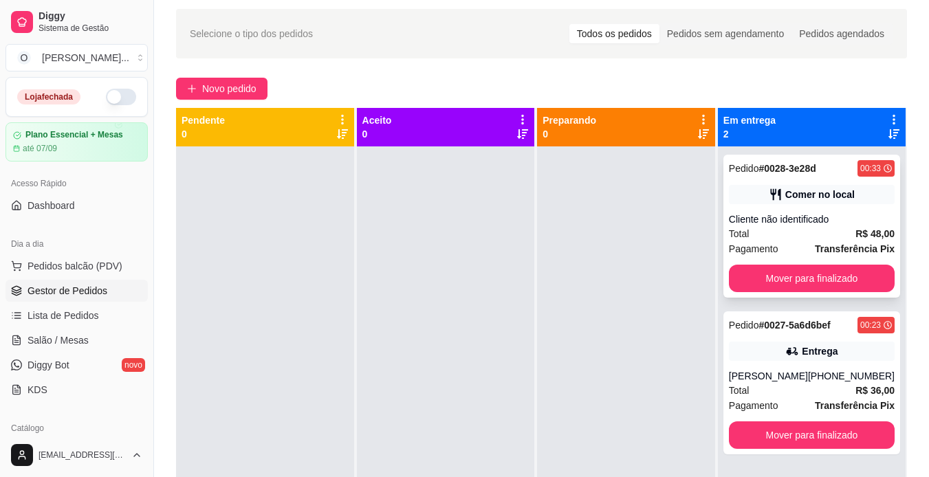
click at [777, 254] on div "Pagamento Transferência Pix" at bounding box center [812, 248] width 166 height 15
click at [797, 213] on div "Cliente não identificado" at bounding box center [812, 219] width 166 height 14
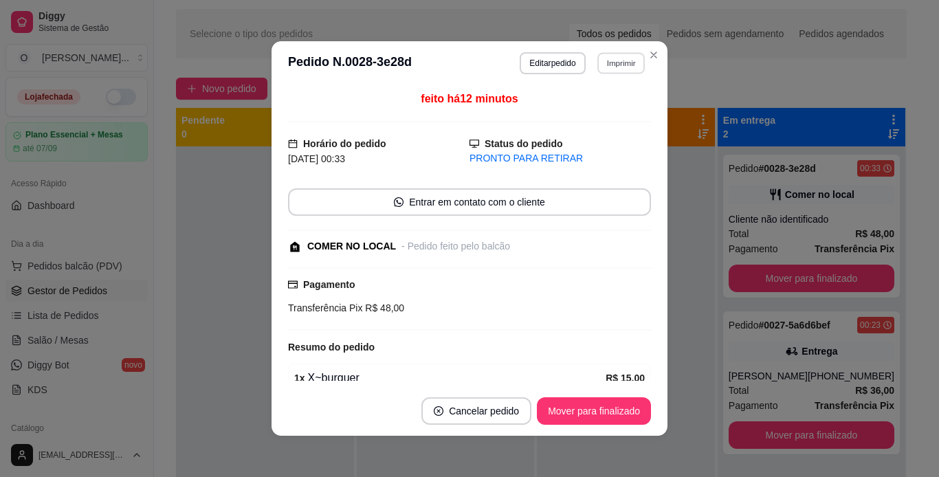
click at [613, 58] on button "Imprimir" at bounding box center [620, 62] width 47 height 21
click at [608, 112] on button "IMPRESSORA" at bounding box center [591, 110] width 96 height 21
click at [604, 406] on button "Mover para finalizado" at bounding box center [594, 411] width 111 height 27
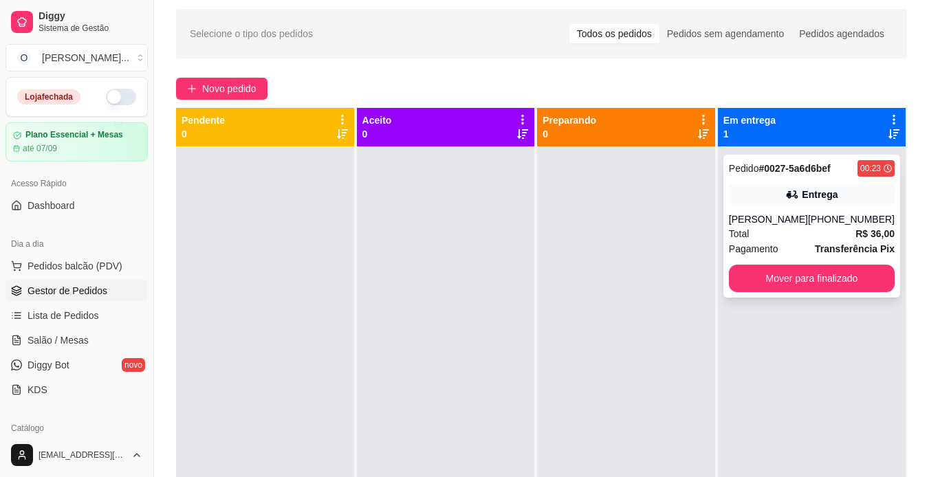
click at [779, 184] on div "Pedido # 0027-5a6d6bef 00:23 Entrega [PERSON_NAME] [PHONE_NUMBER] Total R$ 36,0…" at bounding box center [811, 226] width 177 height 143
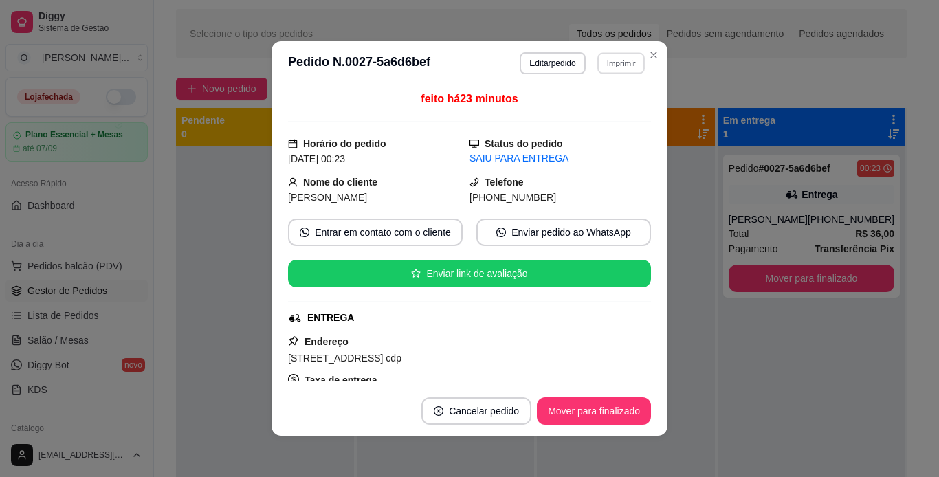
click at [628, 63] on button "Imprimir" at bounding box center [620, 62] width 47 height 21
click at [609, 110] on button "IMPRESSORA" at bounding box center [591, 110] width 96 height 21
click at [601, 415] on button "Mover para finalizado" at bounding box center [594, 411] width 111 height 27
